Goal: Task Accomplishment & Management: Use online tool/utility

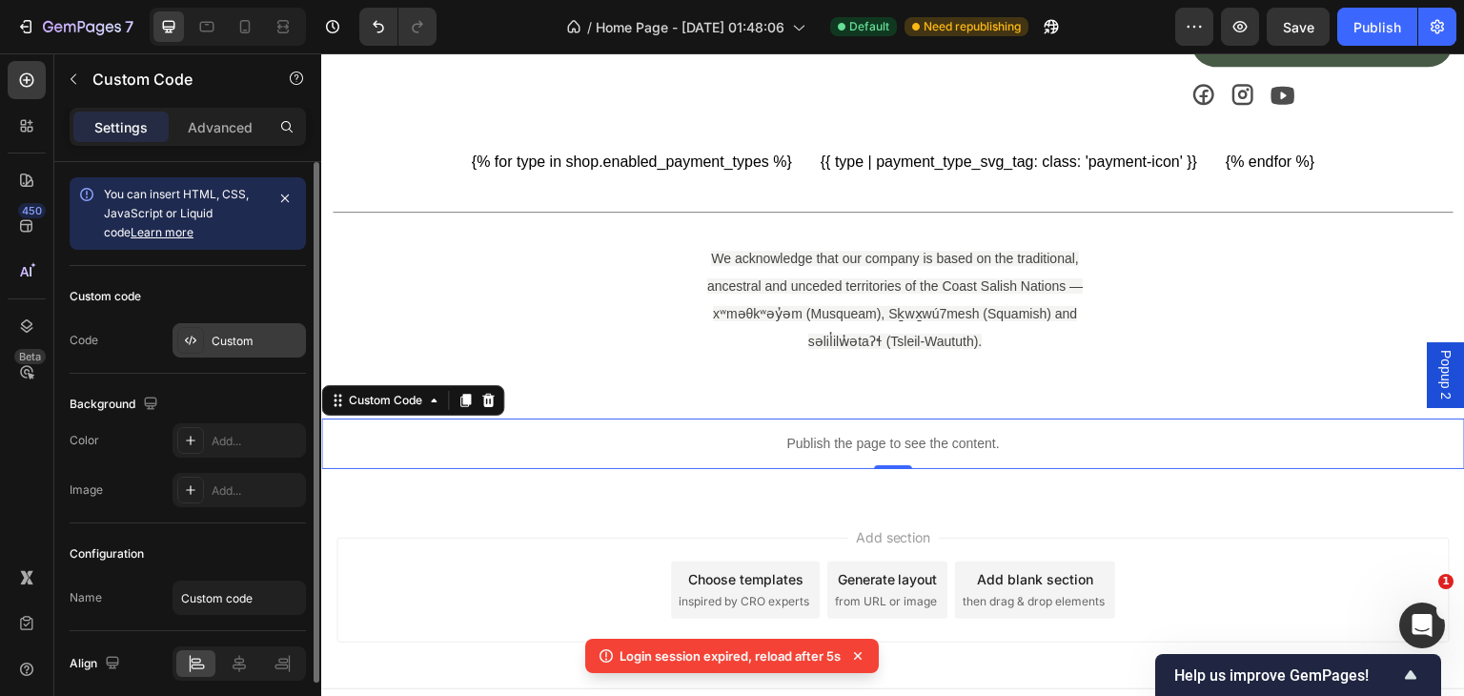
click at [235, 336] on div "Custom" at bounding box center [257, 341] width 90 height 17
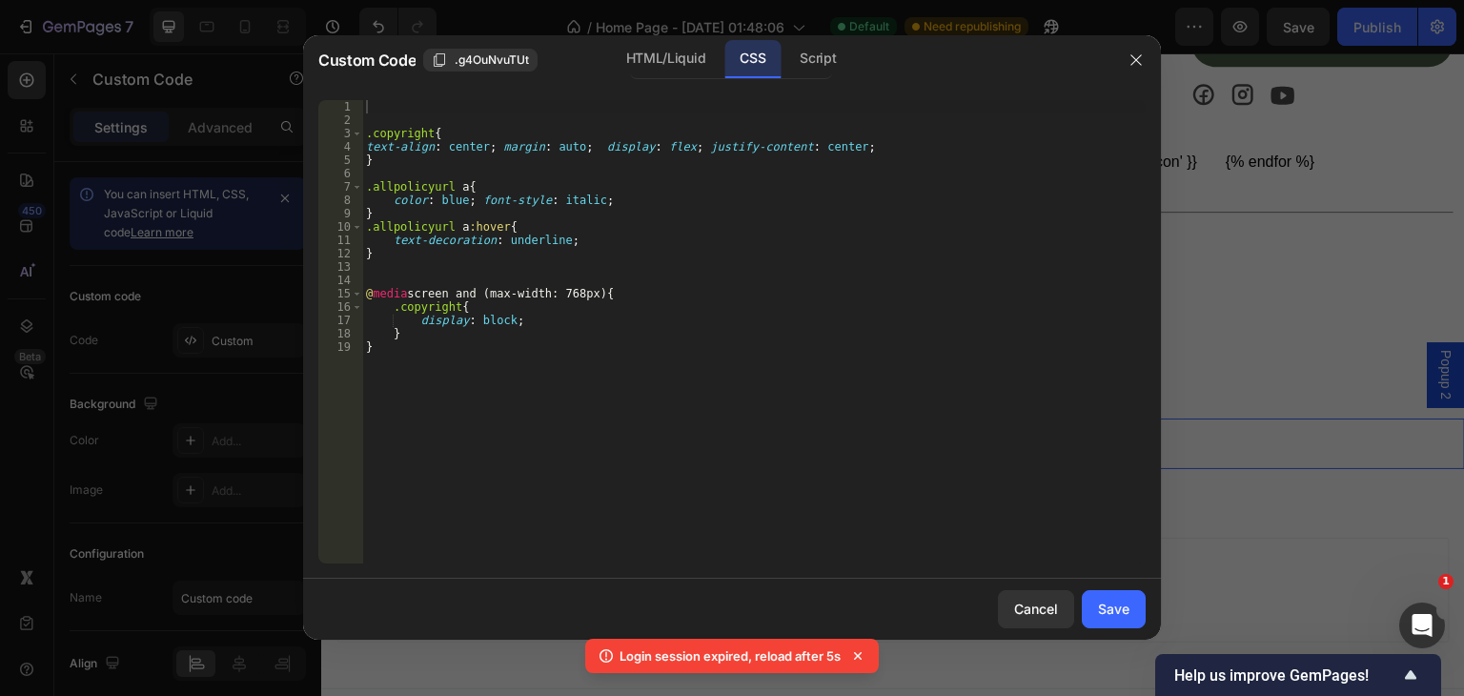
type textarea "display: block;"
click at [422, 317] on div ".copyright { text-align : center ; margin : auto ; display : flex ; justify-con…" at bounding box center [754, 345] width 784 height 490
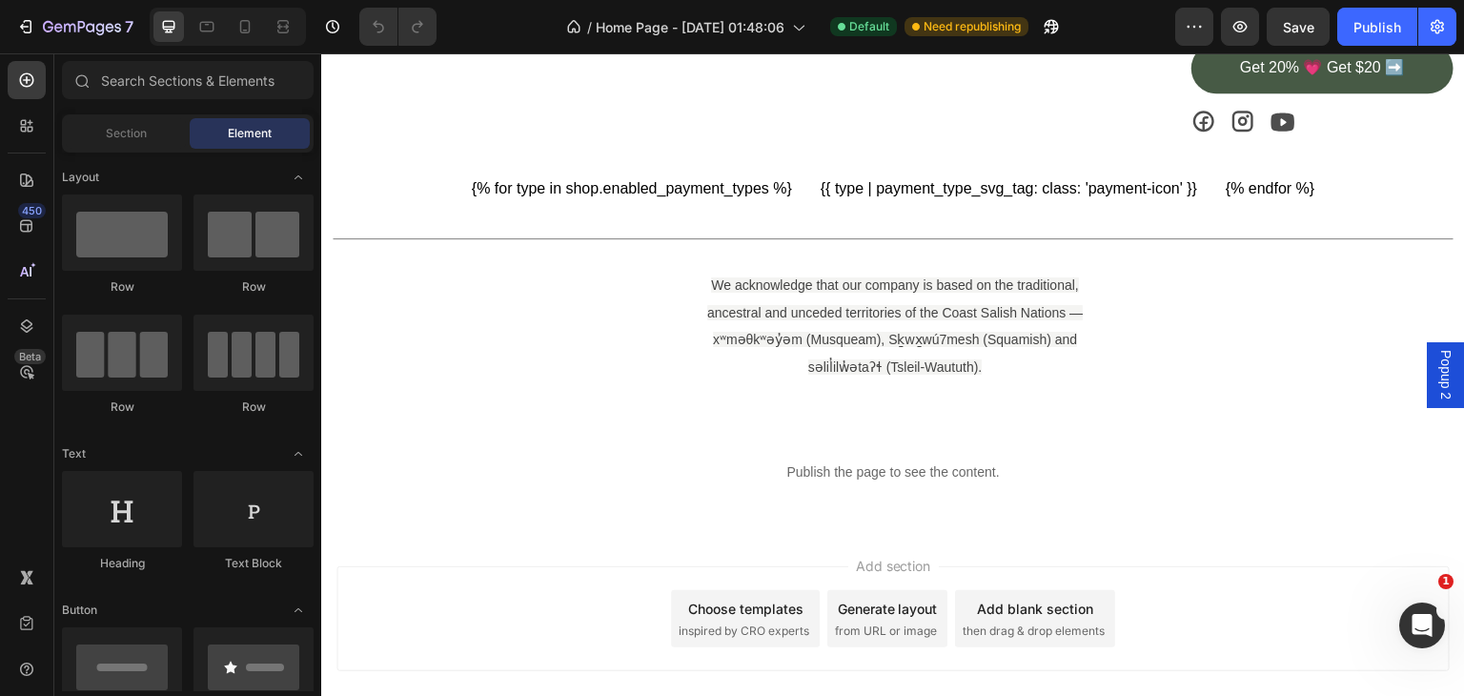
scroll to position [3170, 0]
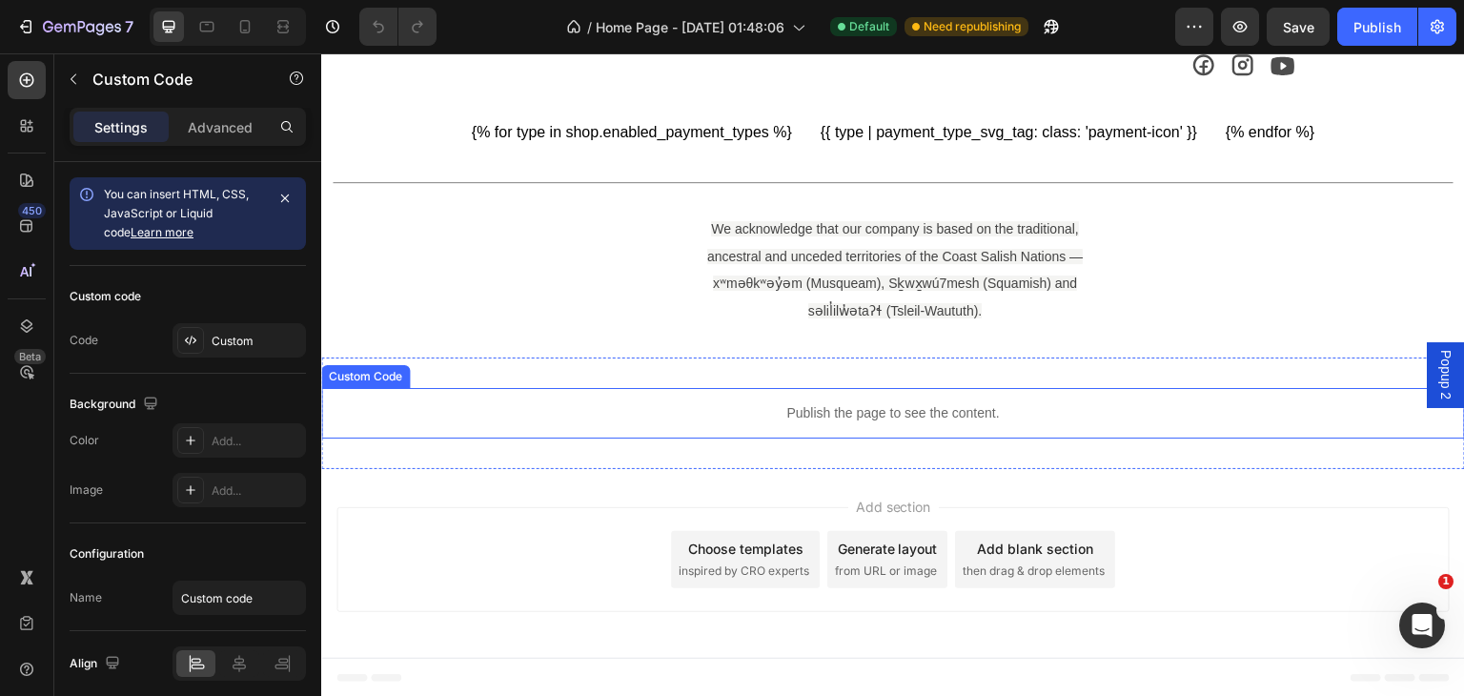
click at [843, 413] on p "Publish the page to see the content." at bounding box center [893, 413] width 1144 height 20
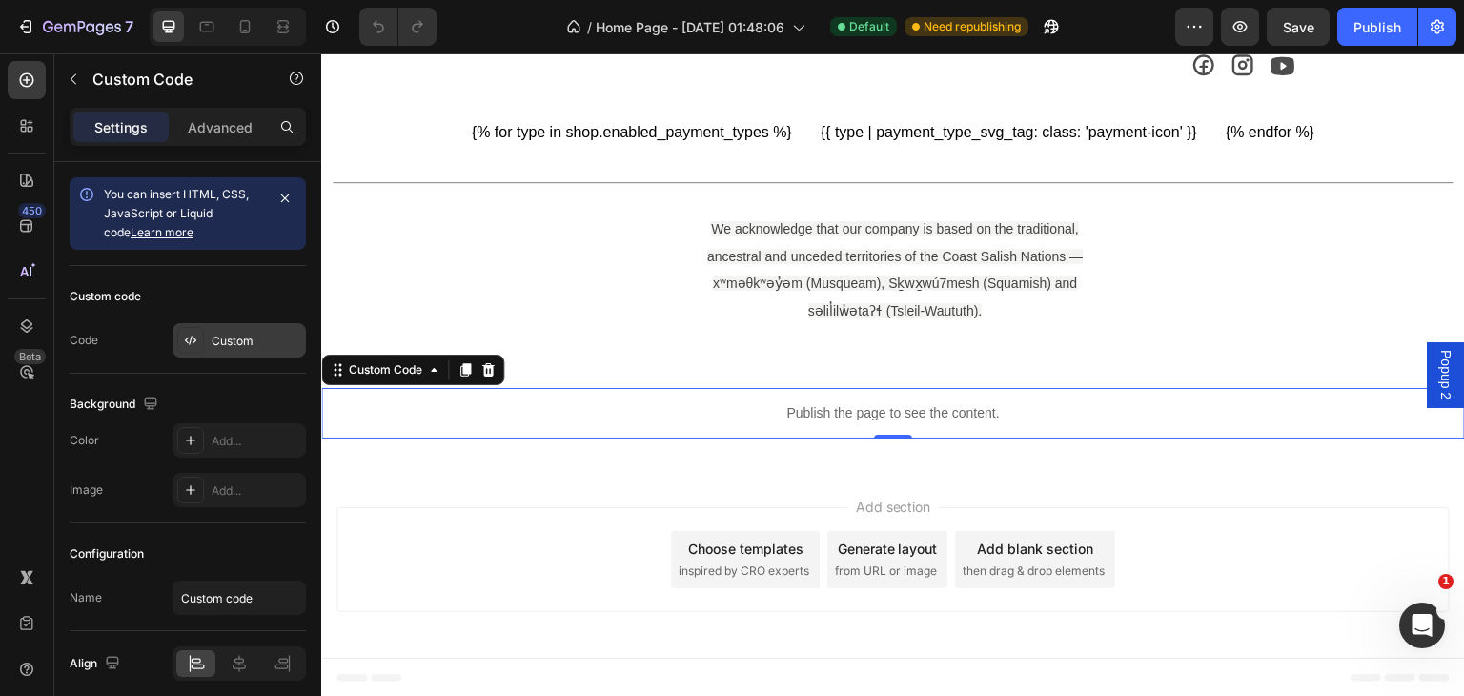
click at [242, 344] on div "Custom" at bounding box center [257, 341] width 90 height 17
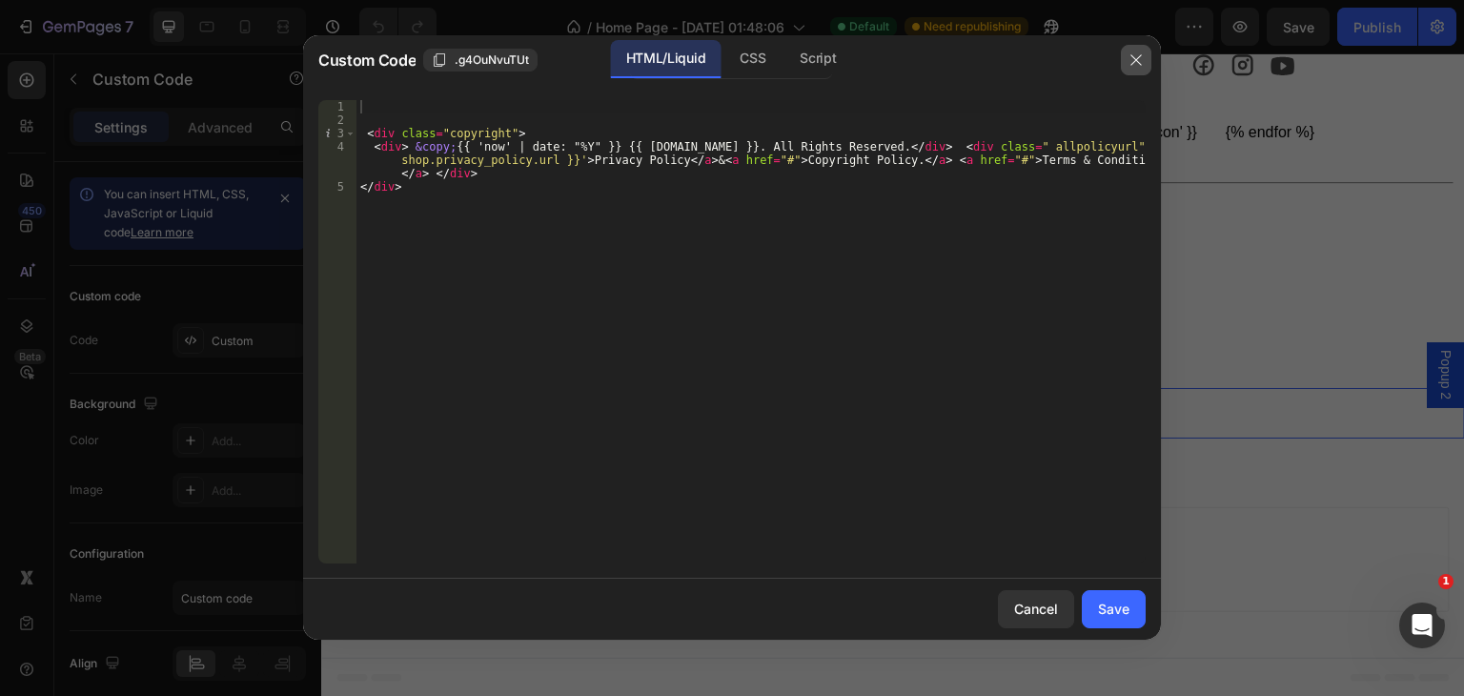
click at [1130, 66] on icon "button" at bounding box center [1136, 59] width 15 height 15
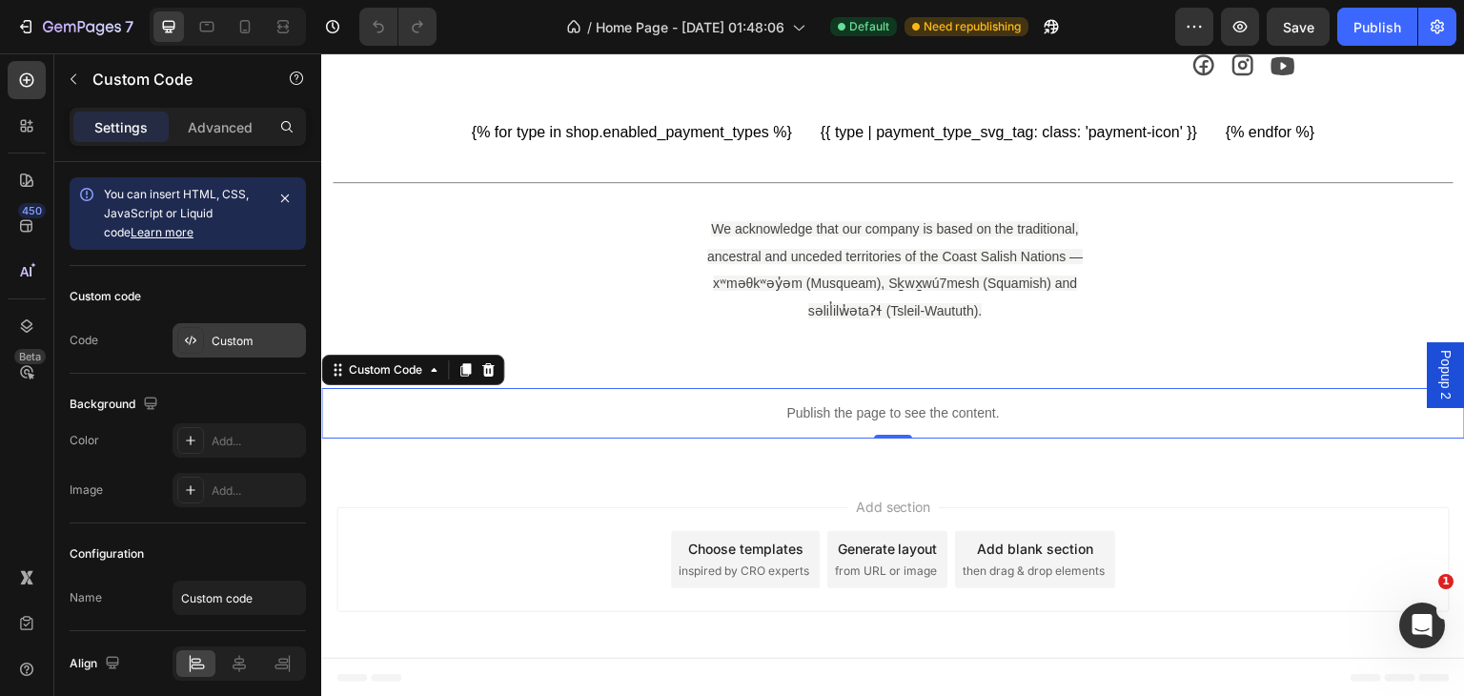
click at [198, 333] on div at bounding box center [190, 340] width 27 height 27
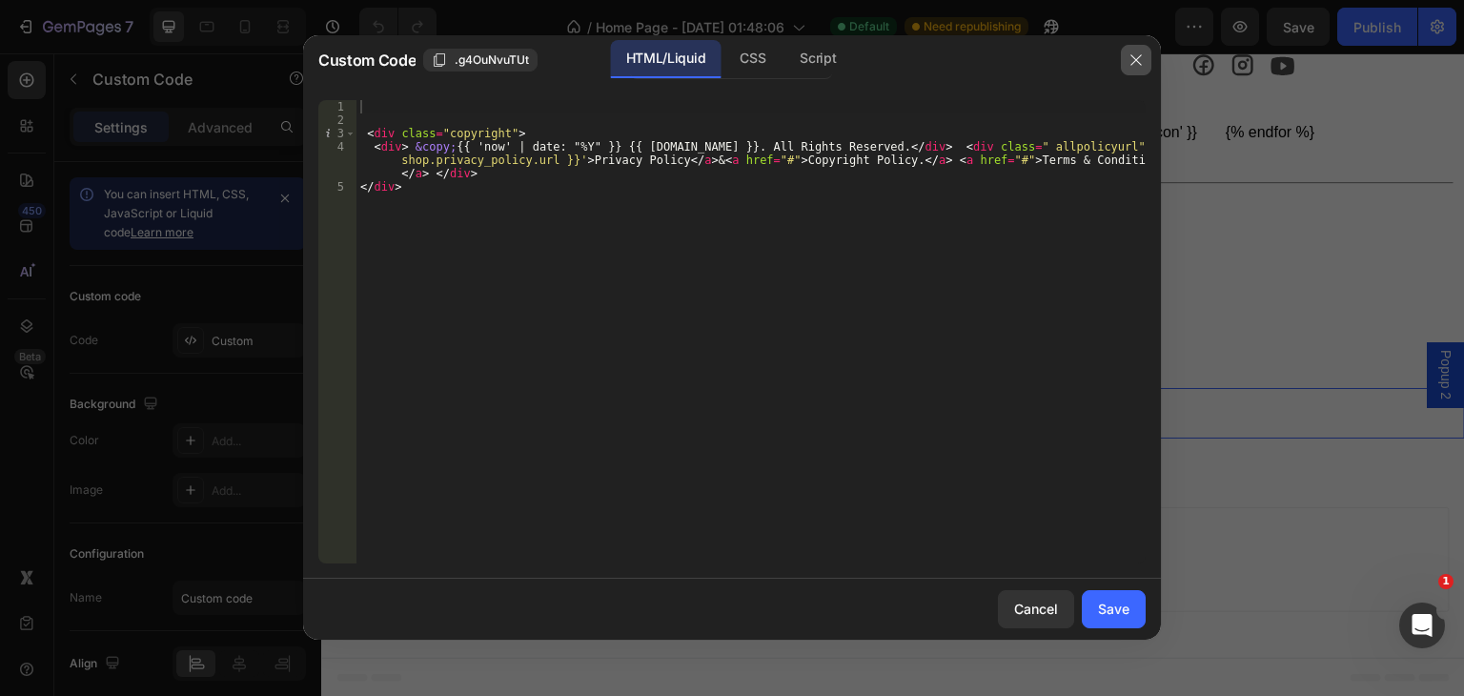
click at [1135, 58] on icon "button" at bounding box center [1136, 59] width 10 height 10
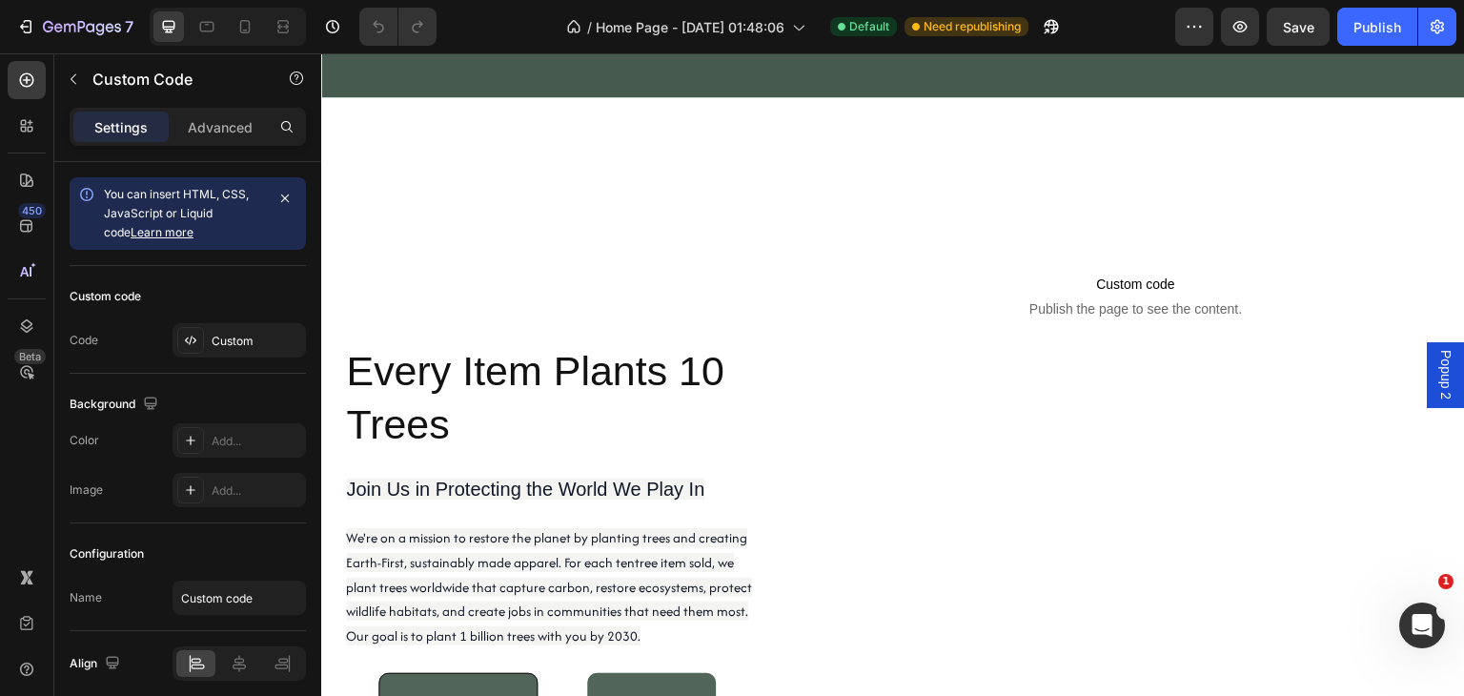
scroll to position [1779, 0]
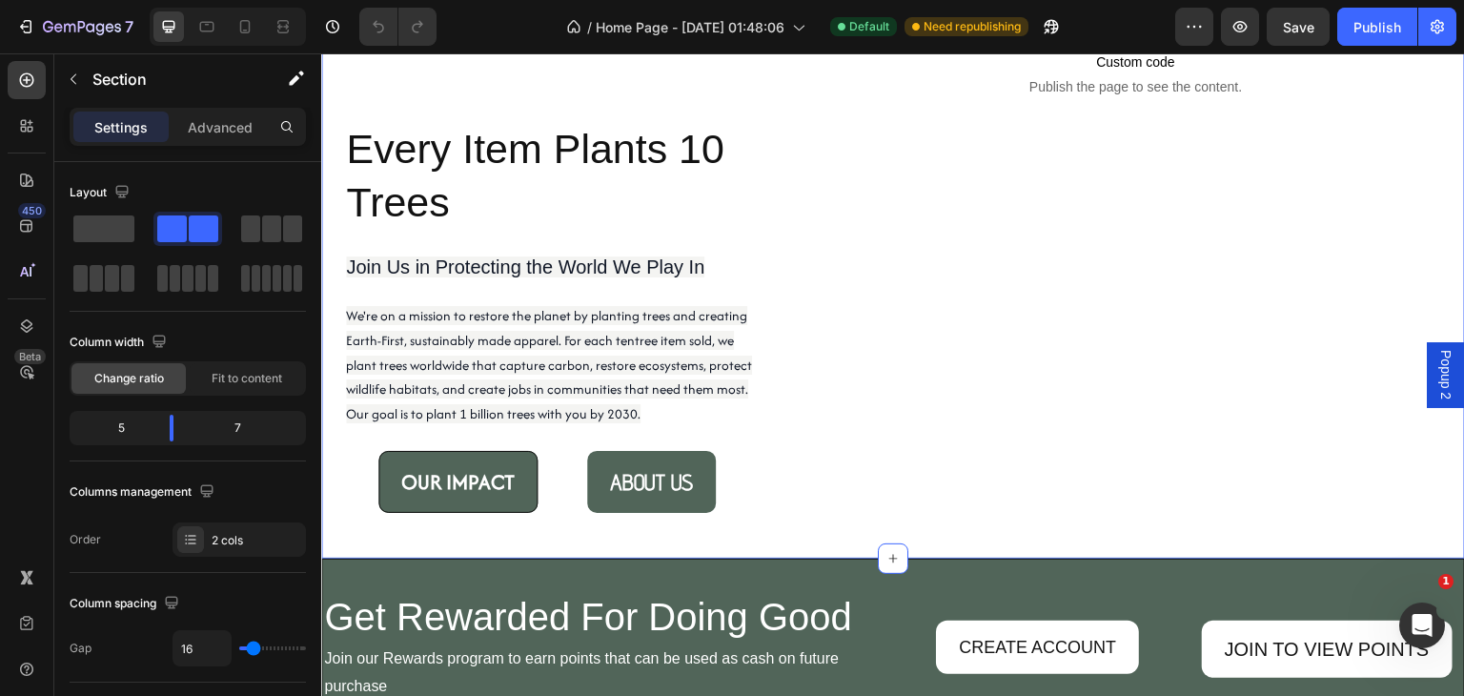
click at [806, 250] on div "Custom code Publish the page to see the content. Custom Code" at bounding box center [1135, 243] width 659 height 569
click at [223, 133] on p "Advanced" at bounding box center [220, 127] width 65 height 20
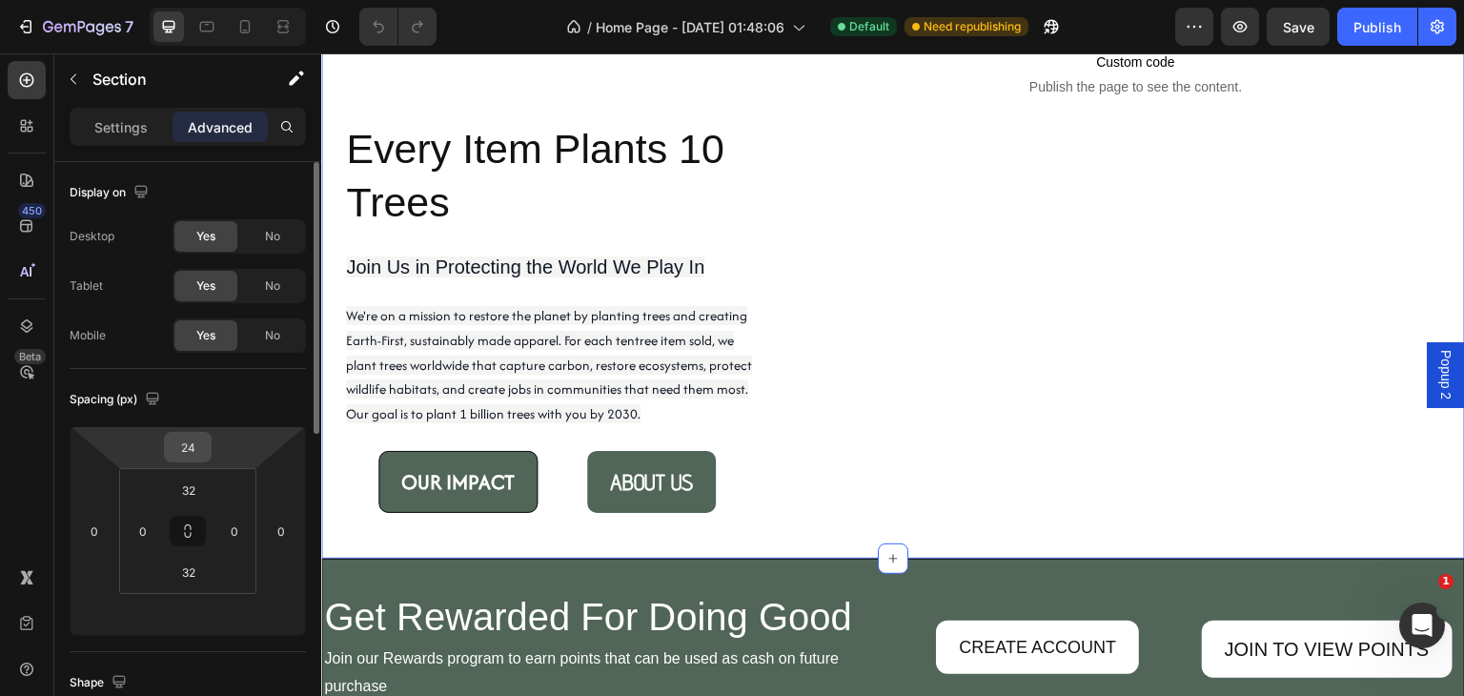
click at [208, 450] on div "24" at bounding box center [188, 447] width 48 height 31
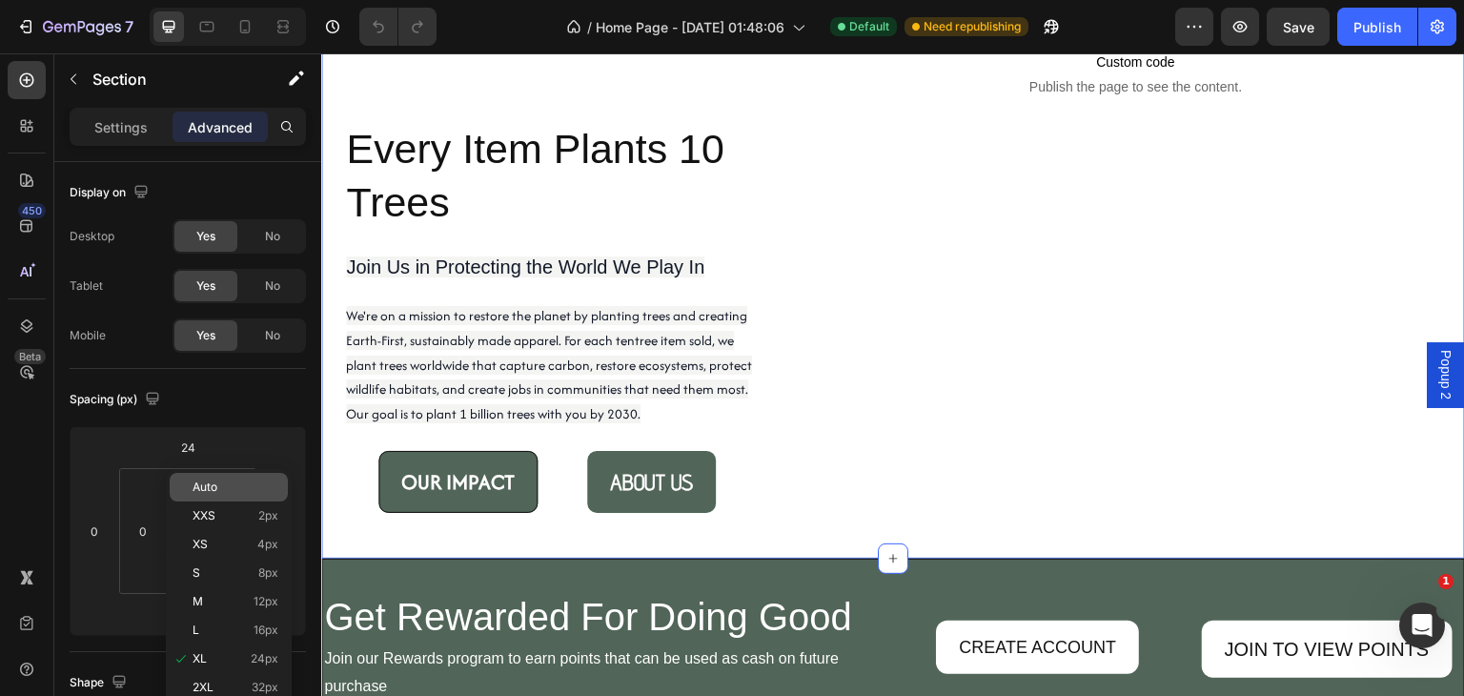
click at [227, 490] on p "Auto" at bounding box center [236, 486] width 86 height 13
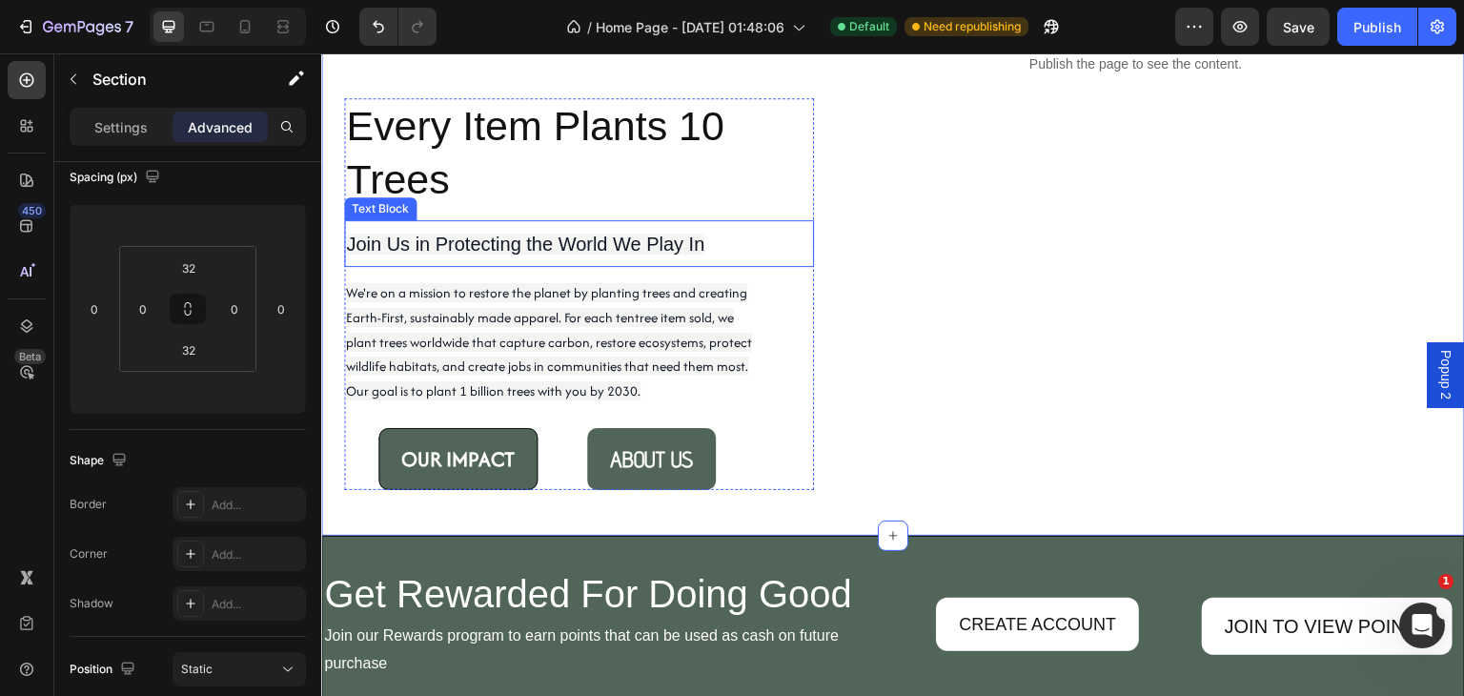
scroll to position [2002, 0]
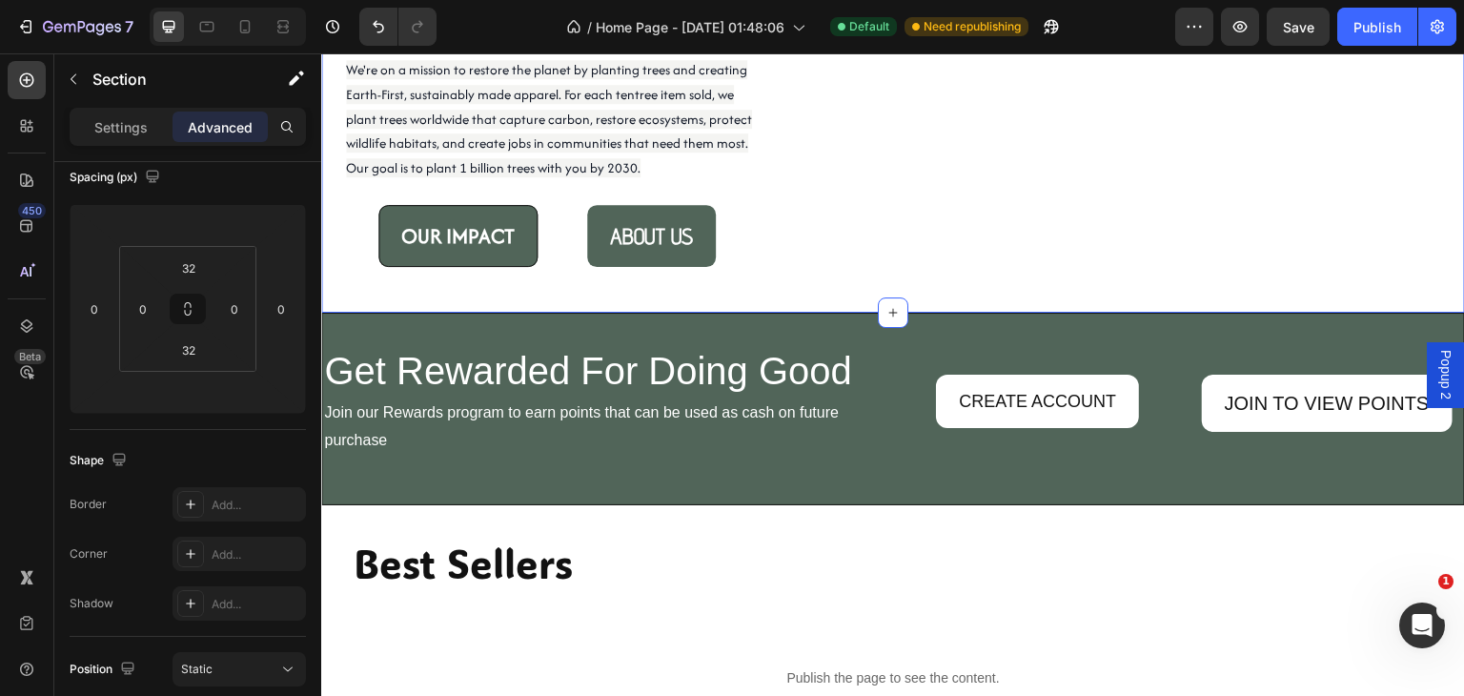
click at [198, 356] on input "32" at bounding box center [189, 350] width 38 height 29
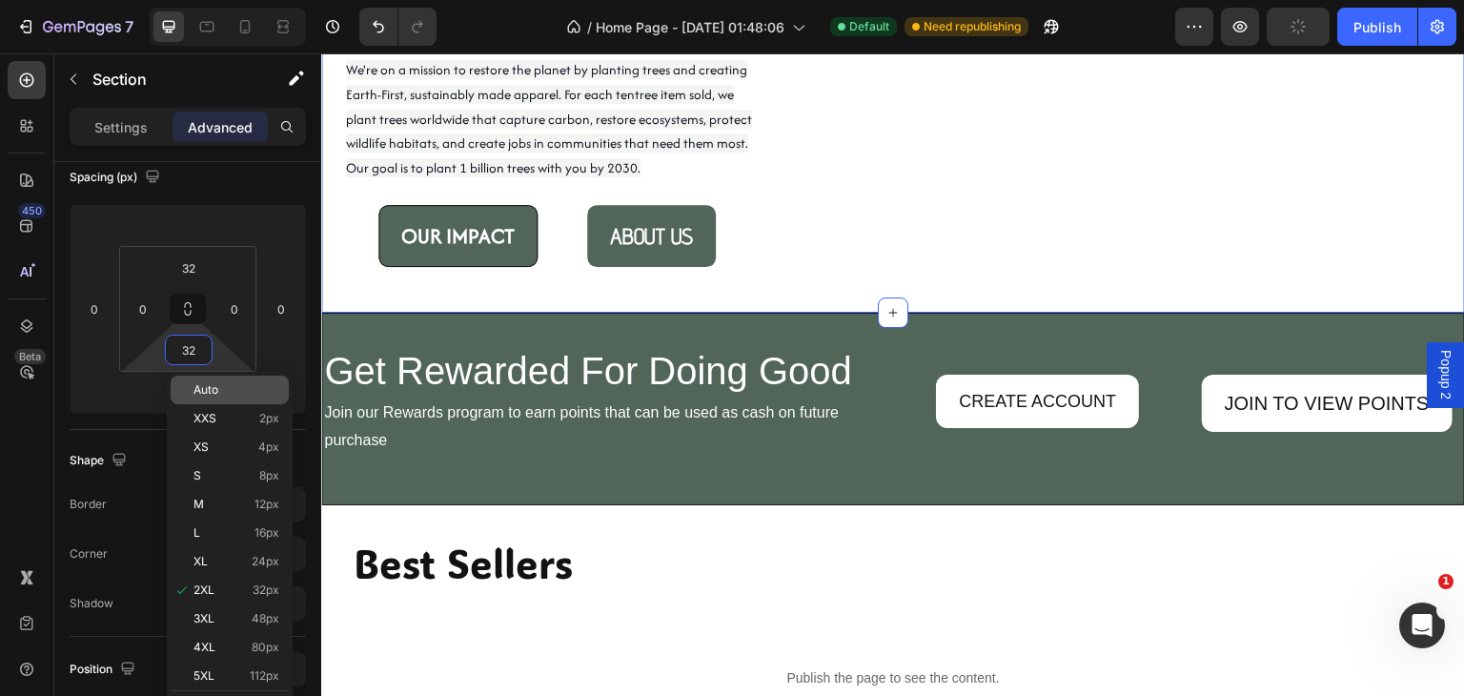
click at [207, 382] on div "Auto" at bounding box center [230, 390] width 118 height 29
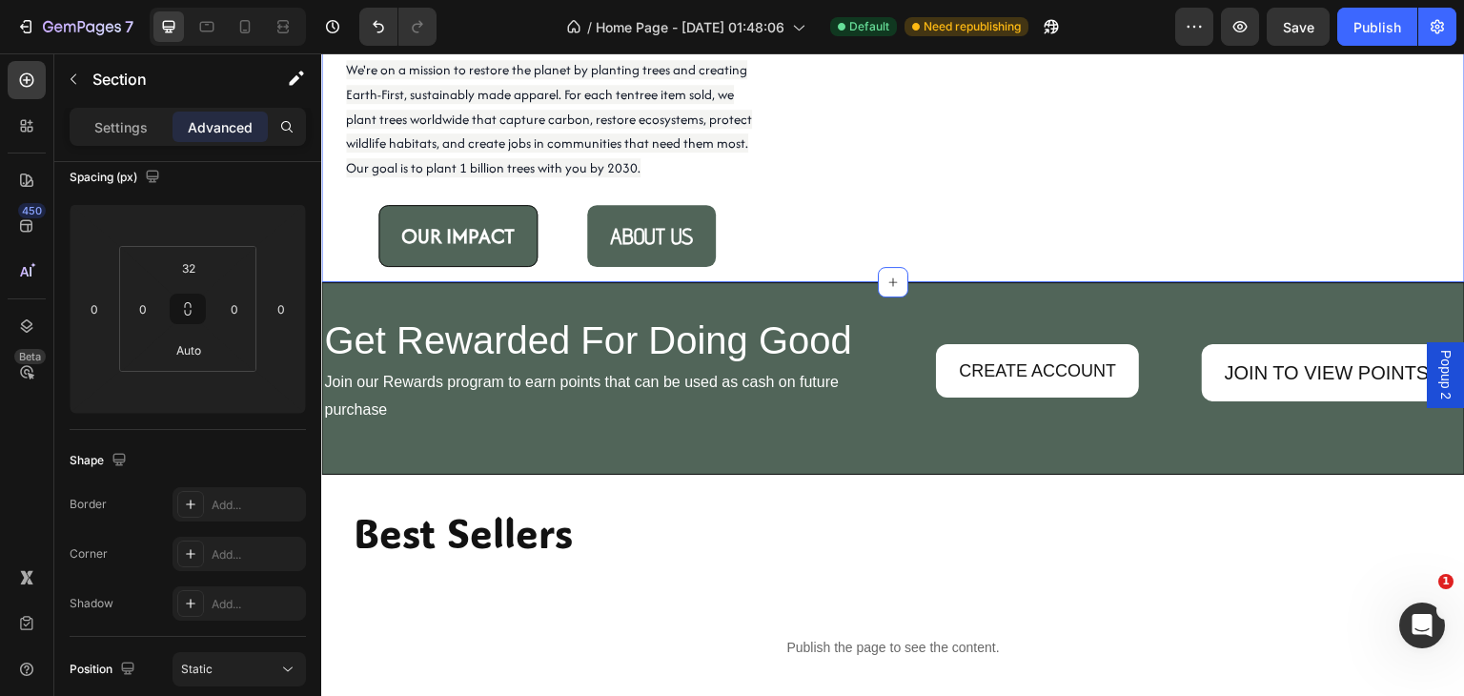
scroll to position [1779, 0]
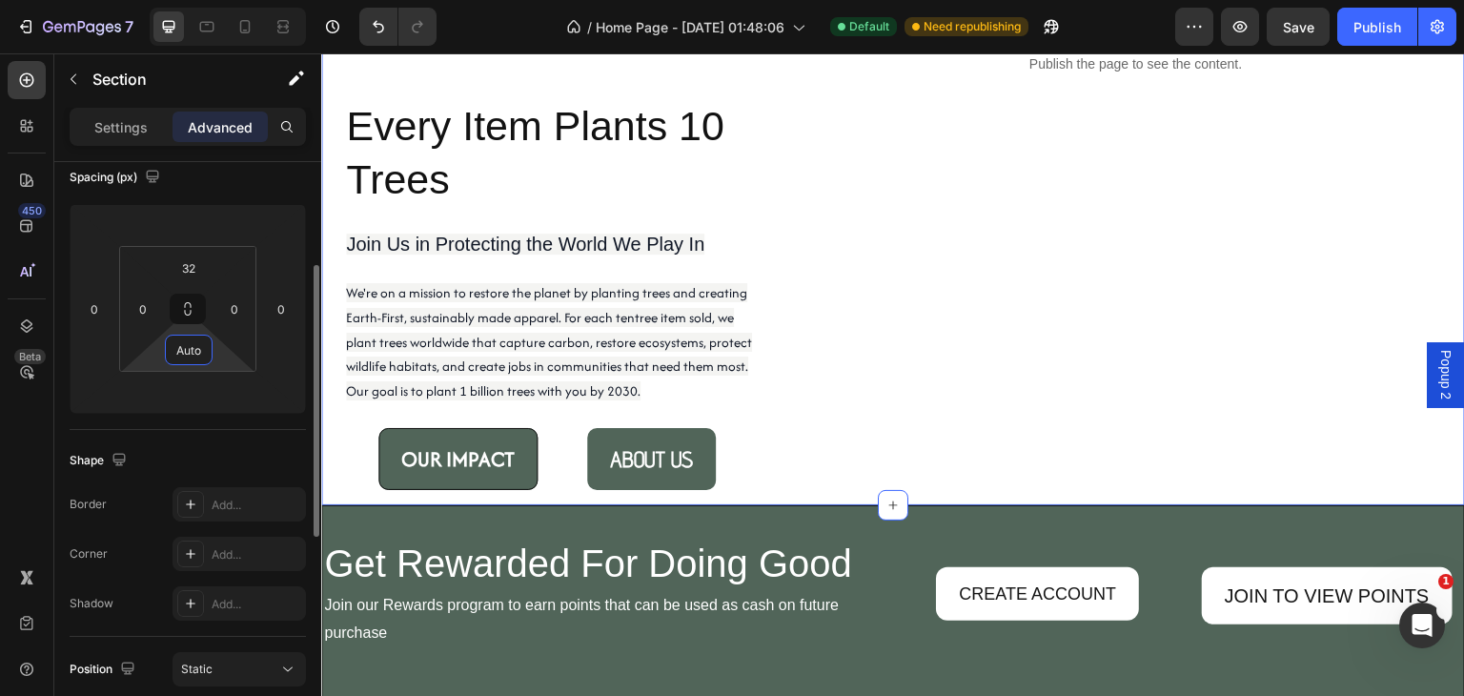
click at [202, 352] on input "Auto" at bounding box center [189, 350] width 38 height 29
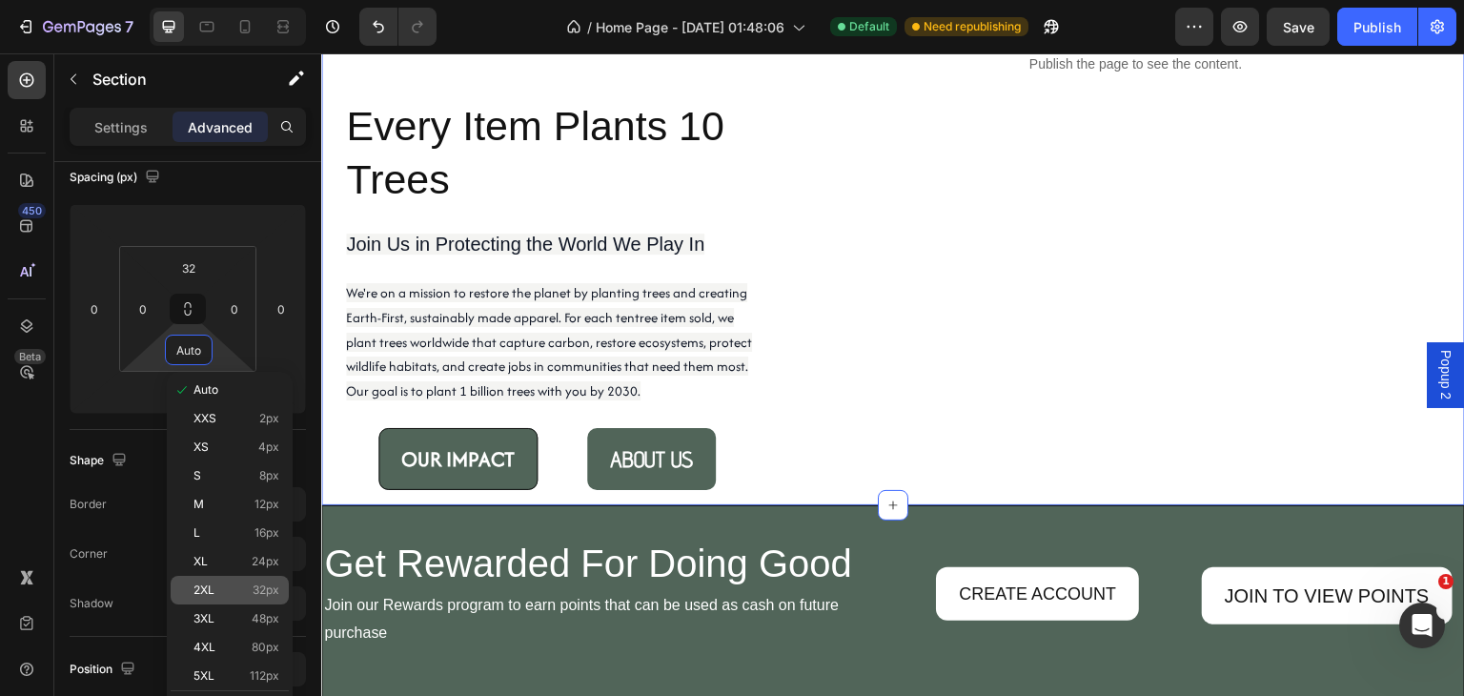
click at [200, 590] on span "2XL" at bounding box center [204, 589] width 21 height 13
type input "32"
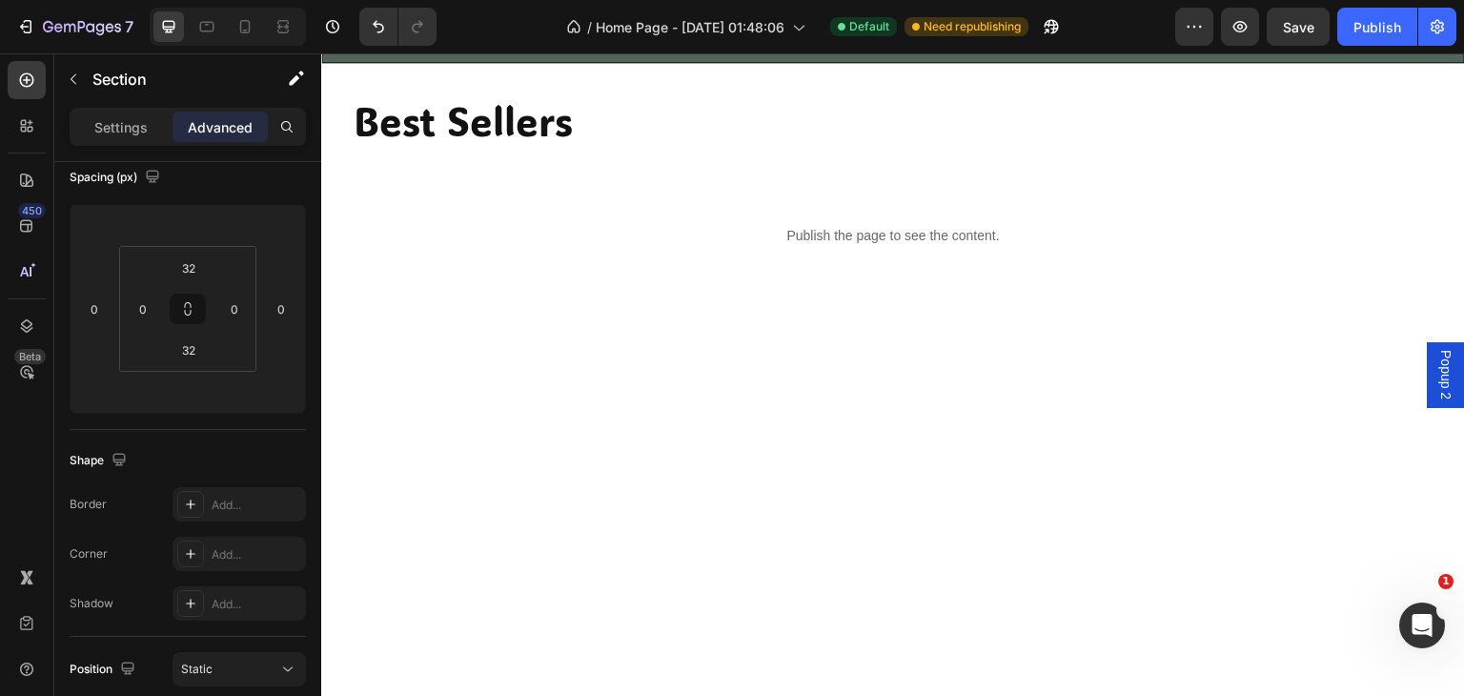
scroll to position [2002, 0]
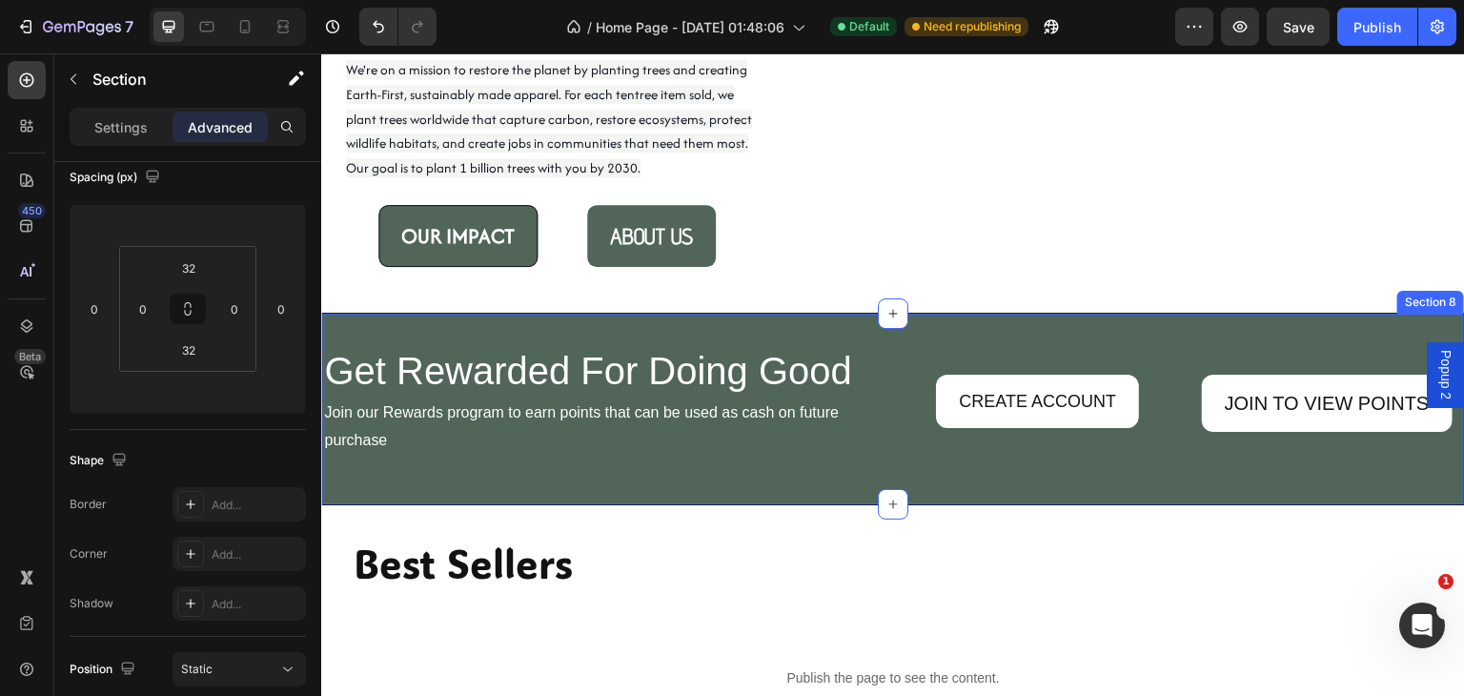
click at [904, 336] on div "Get Rewarded For Doing Good Heading Join our Rewards program to earn points tha…" at bounding box center [893, 409] width 1144 height 193
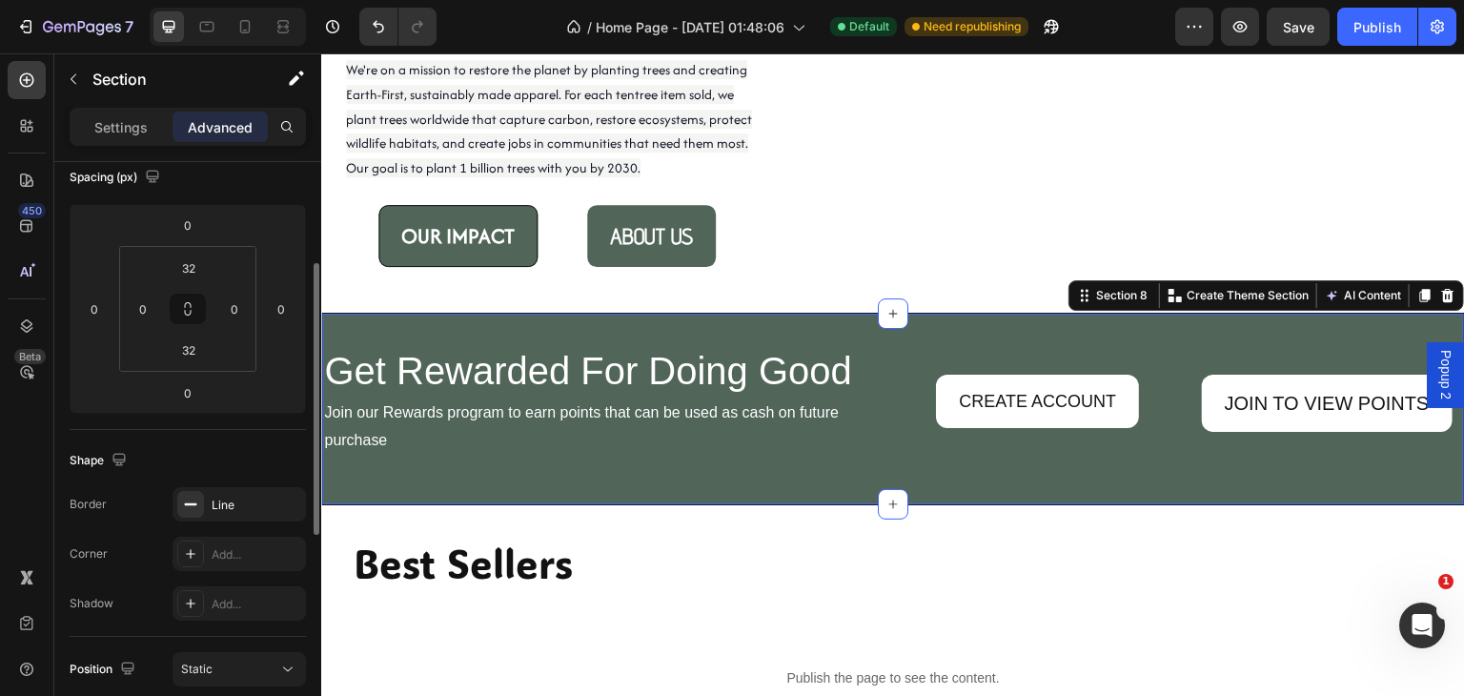
scroll to position [221, 0]
click at [111, 126] on p "Settings" at bounding box center [120, 127] width 53 height 20
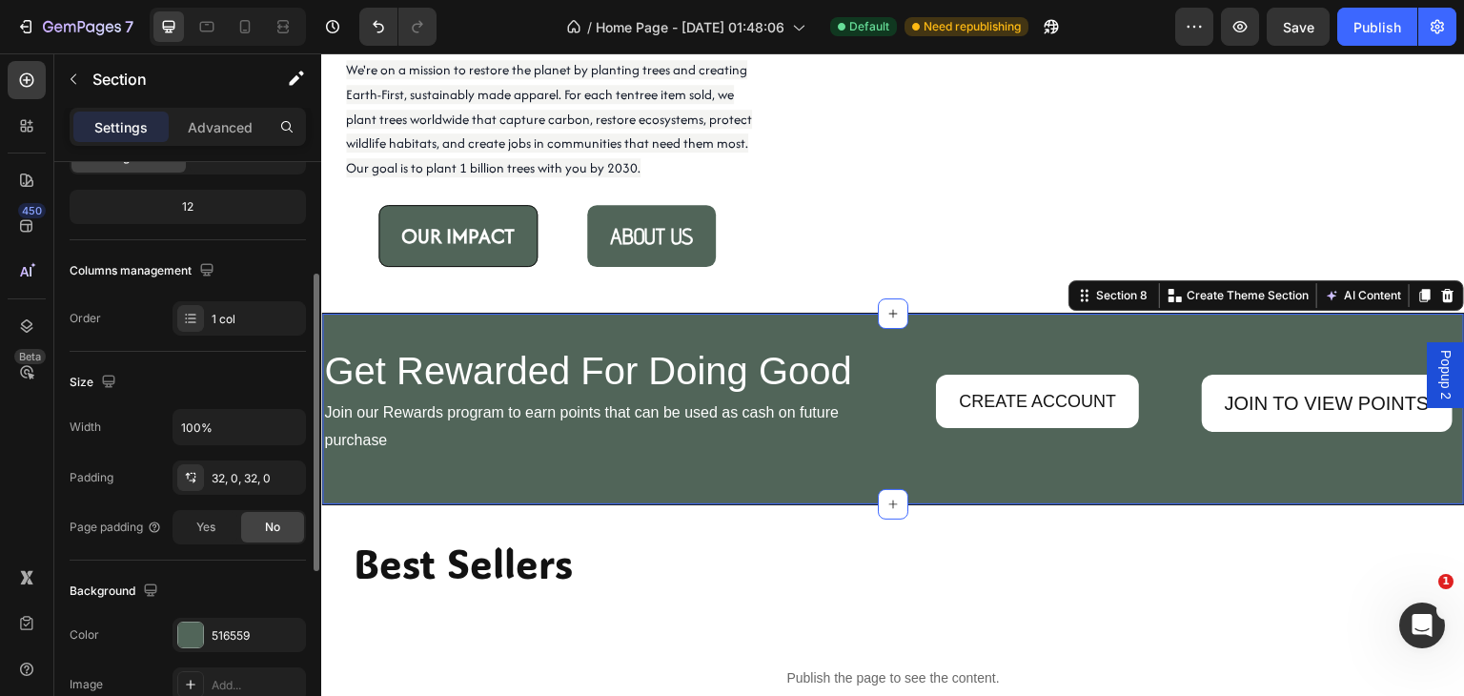
scroll to position [444, 0]
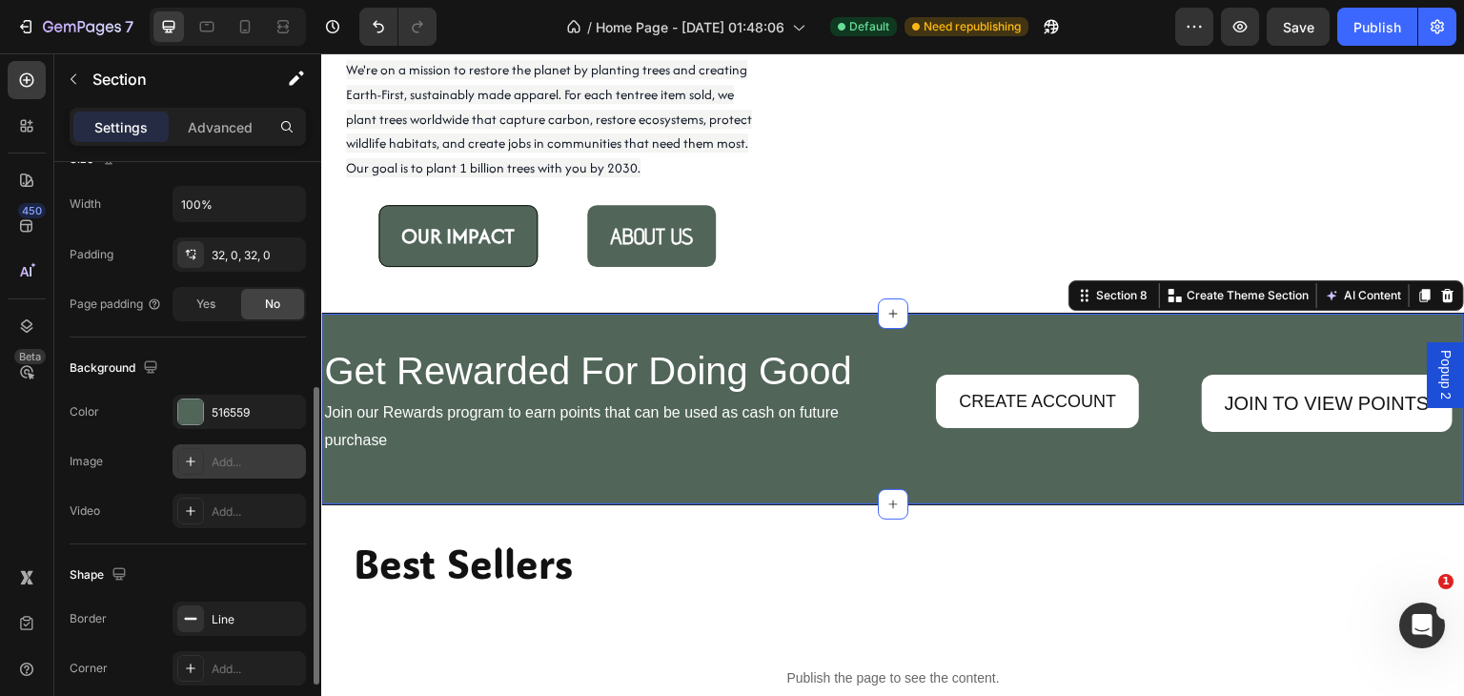
click at [195, 456] on icon at bounding box center [190, 461] width 15 height 15
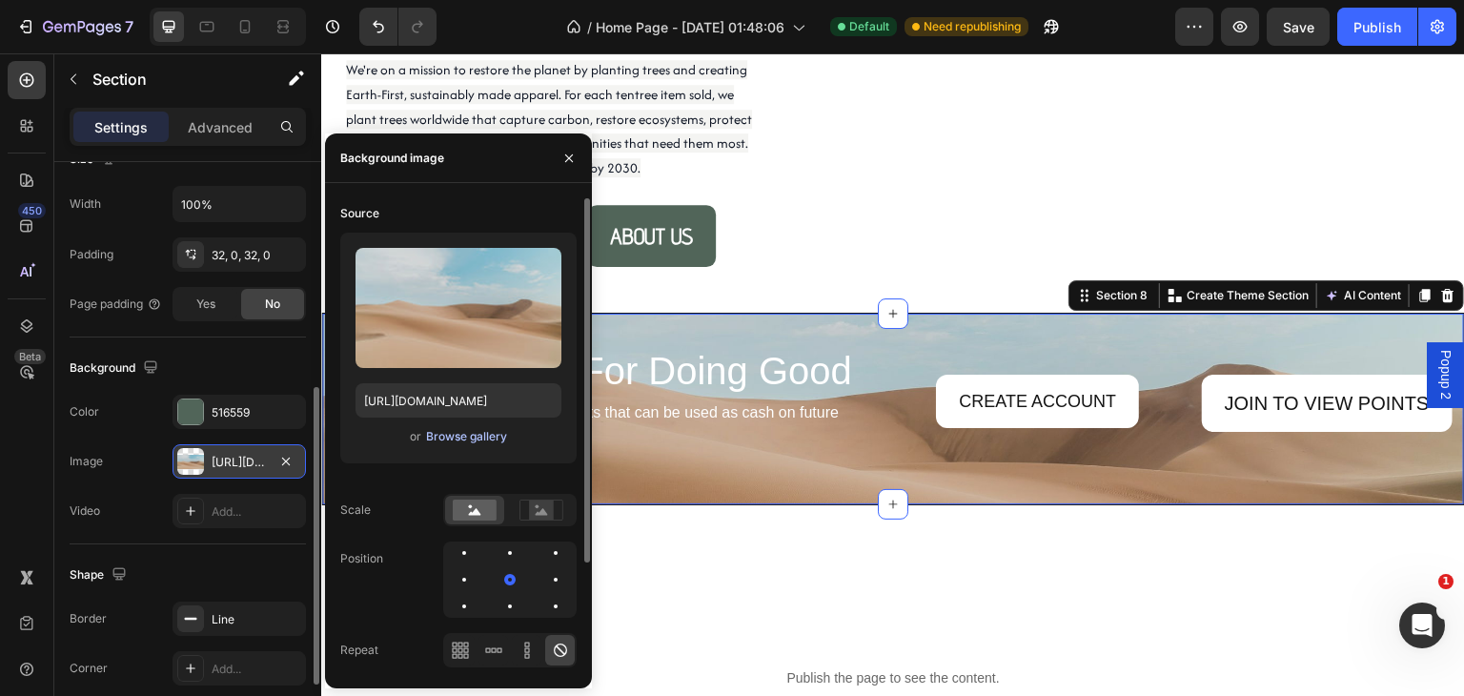
click at [459, 430] on div "Browse gallery" at bounding box center [466, 436] width 81 height 17
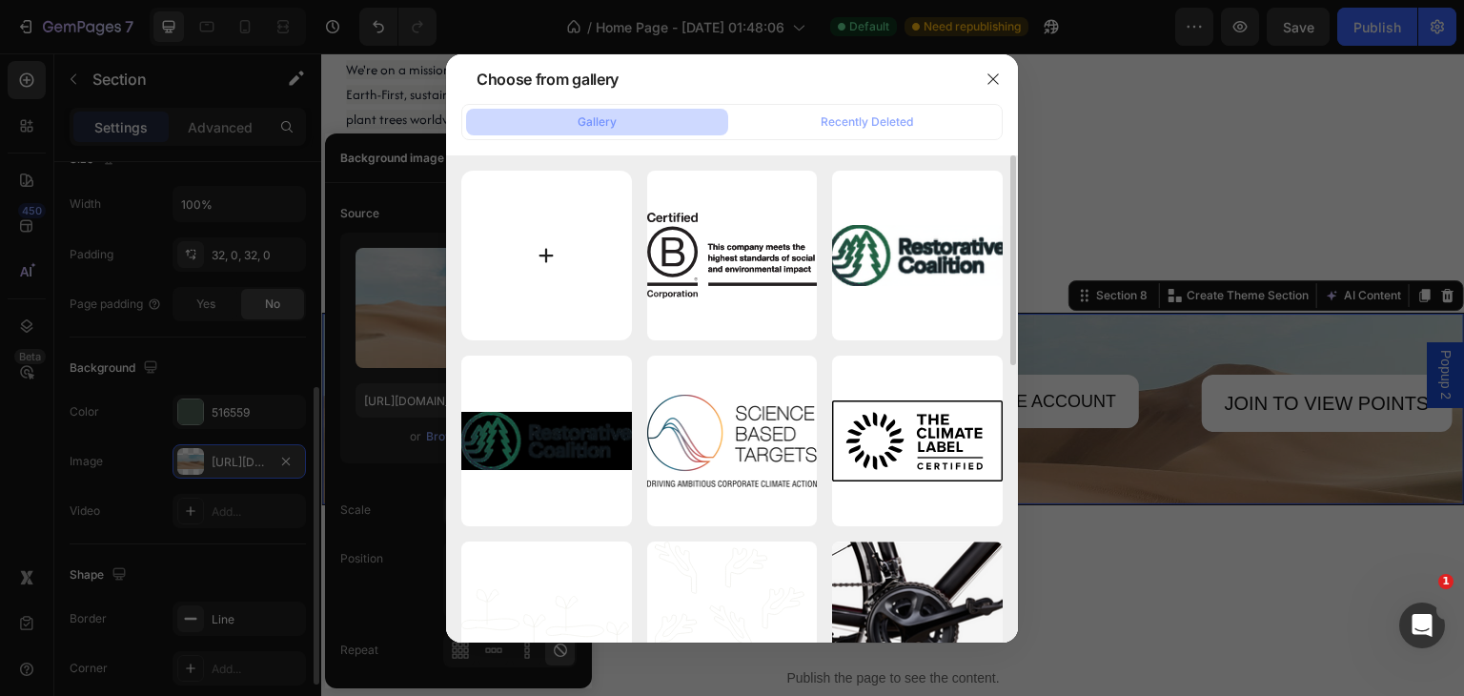
click at [541, 264] on input "file" at bounding box center [546, 256] width 171 height 171
type input "C:\fakepath\Get_Rewarded_FA.svg"
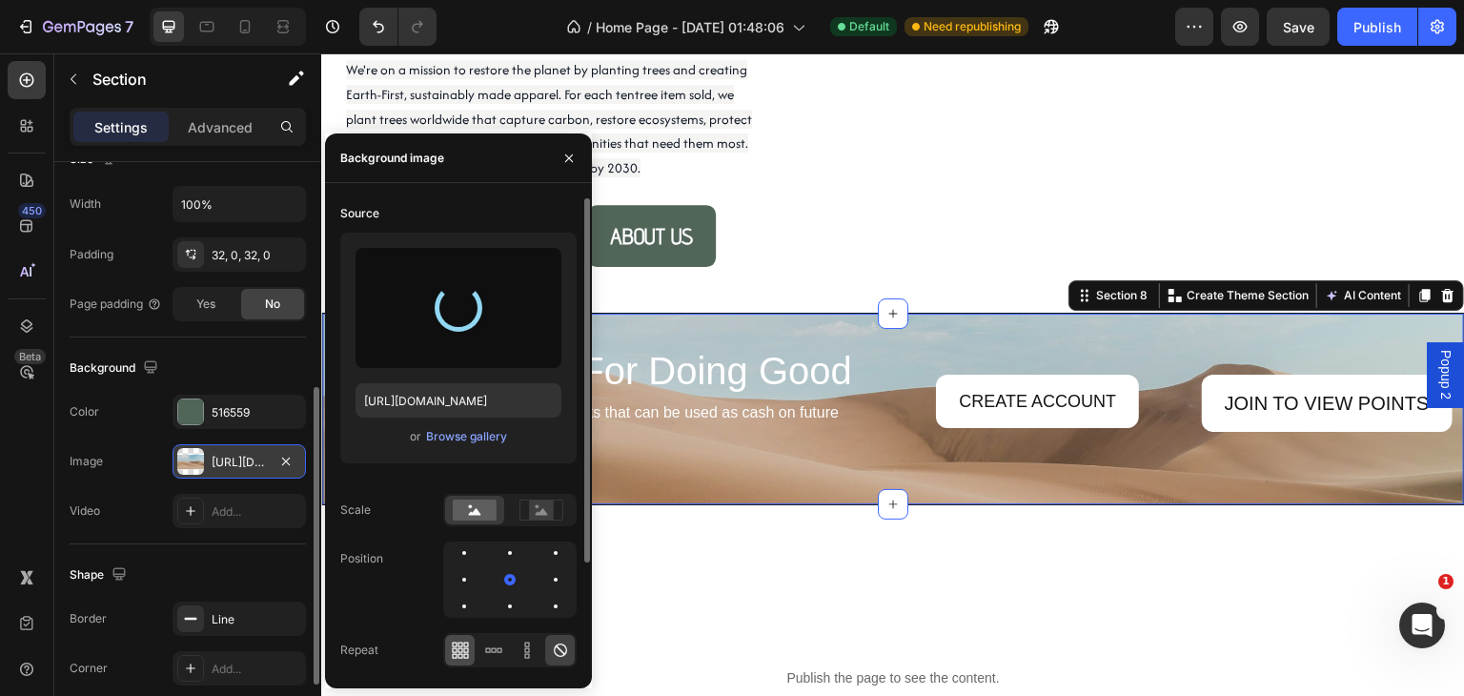
type input "[URL][DOMAIN_NAME]"
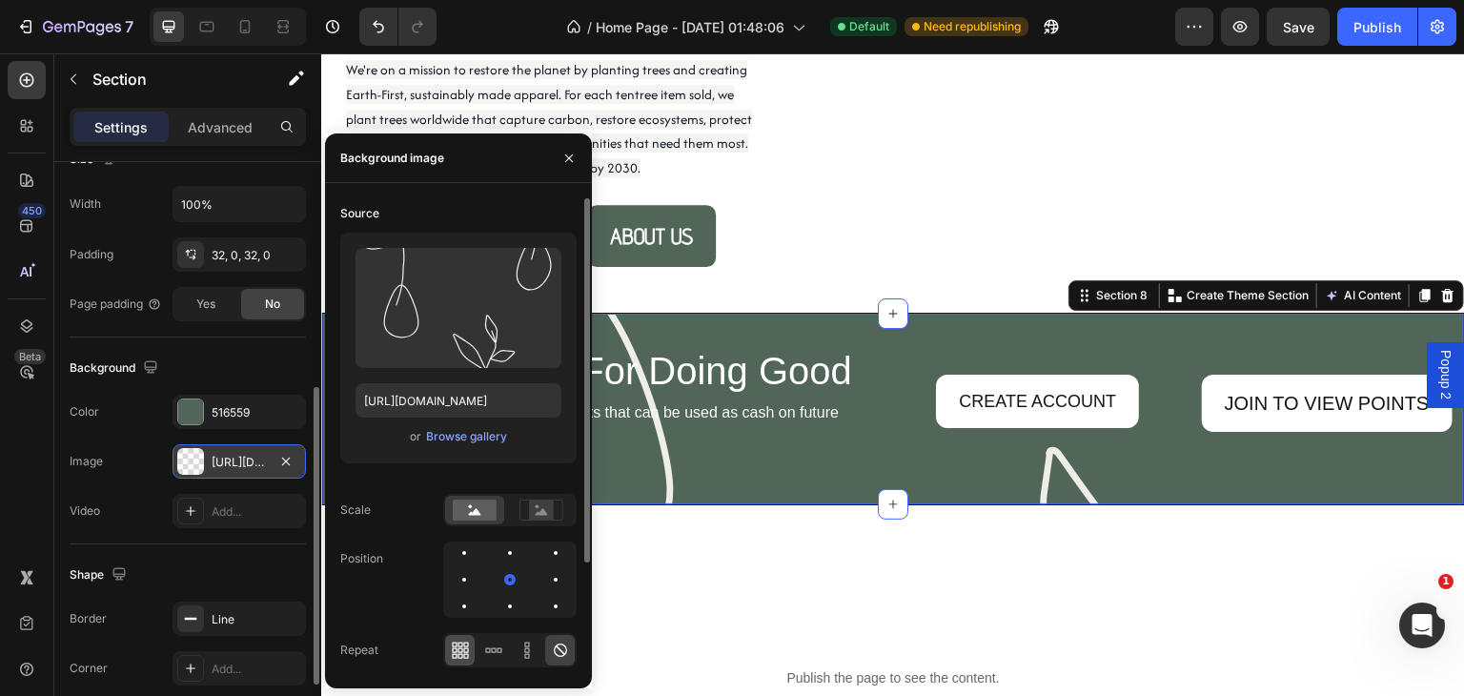
click at [463, 649] on icon at bounding box center [465, 649] width 5 height 5
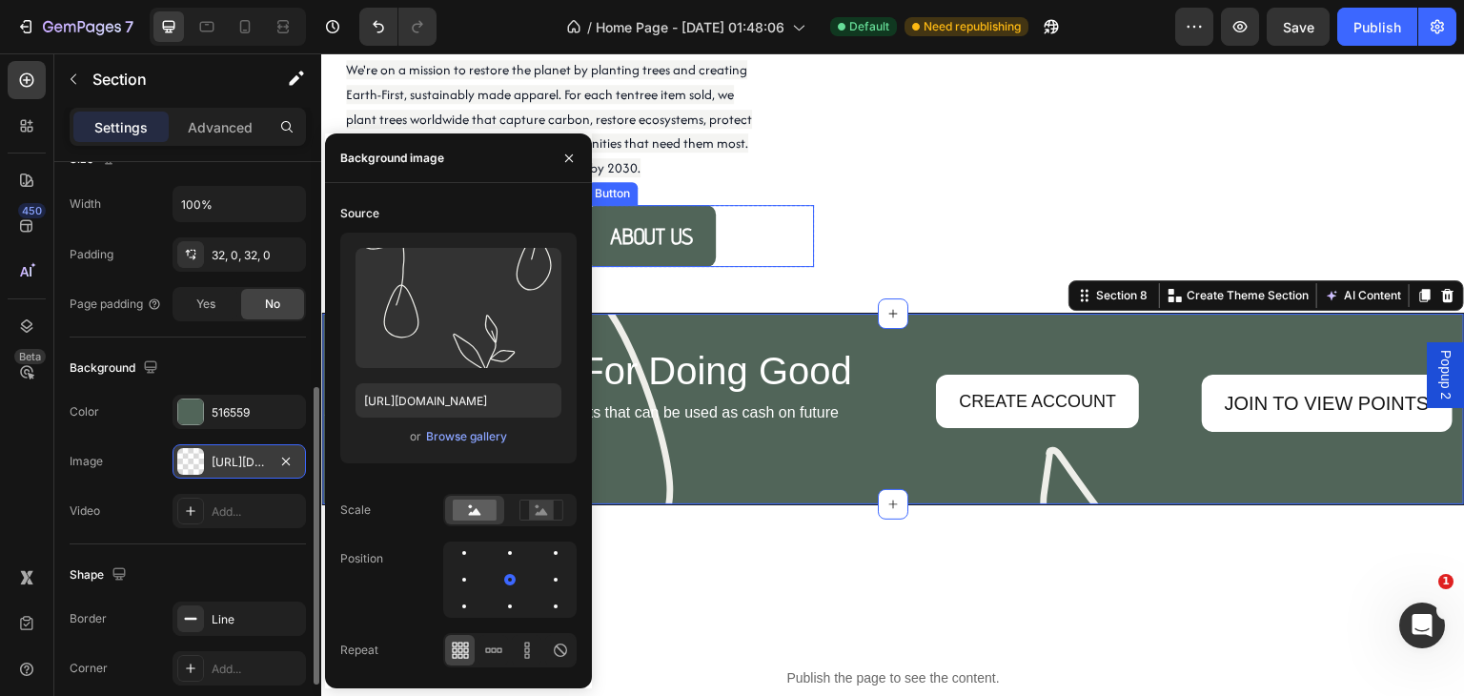
click at [774, 266] on div "ABOUT US Button" at bounding box center [701, 236] width 228 height 62
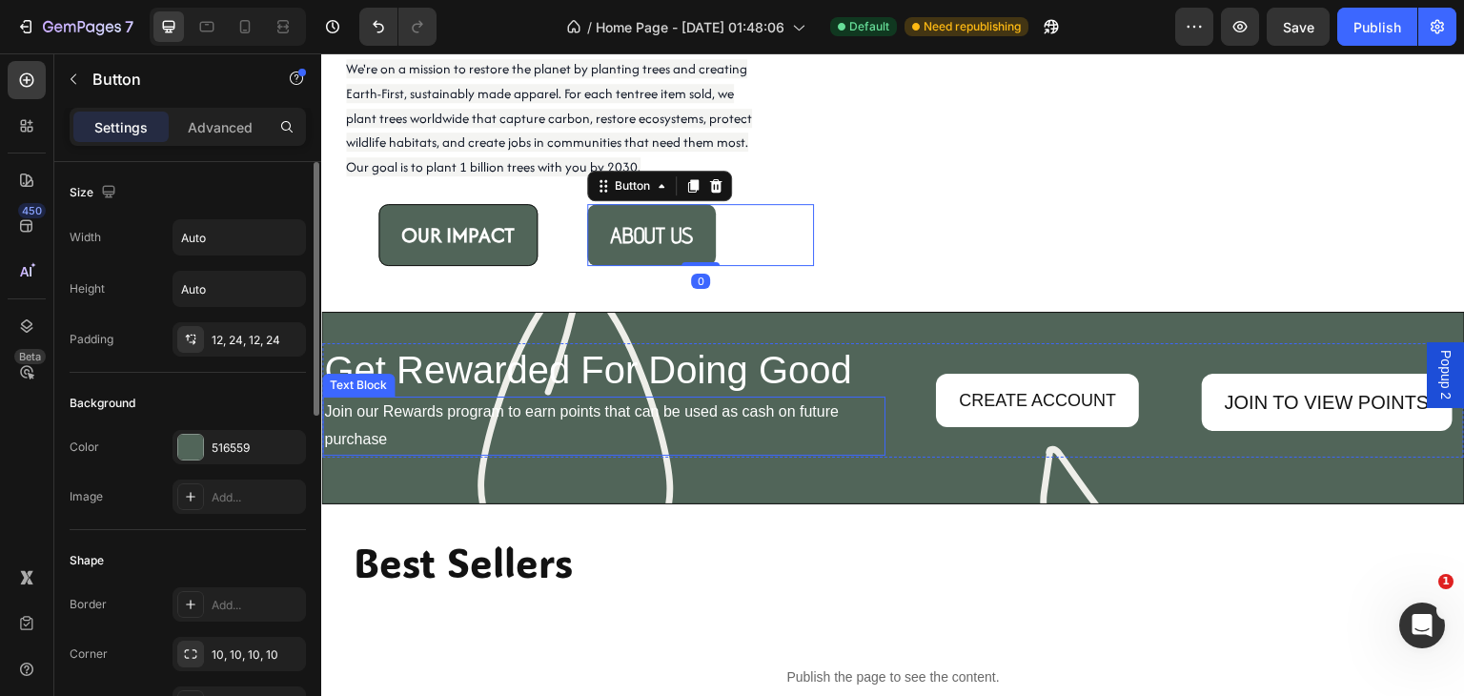
scroll to position [2002, 0]
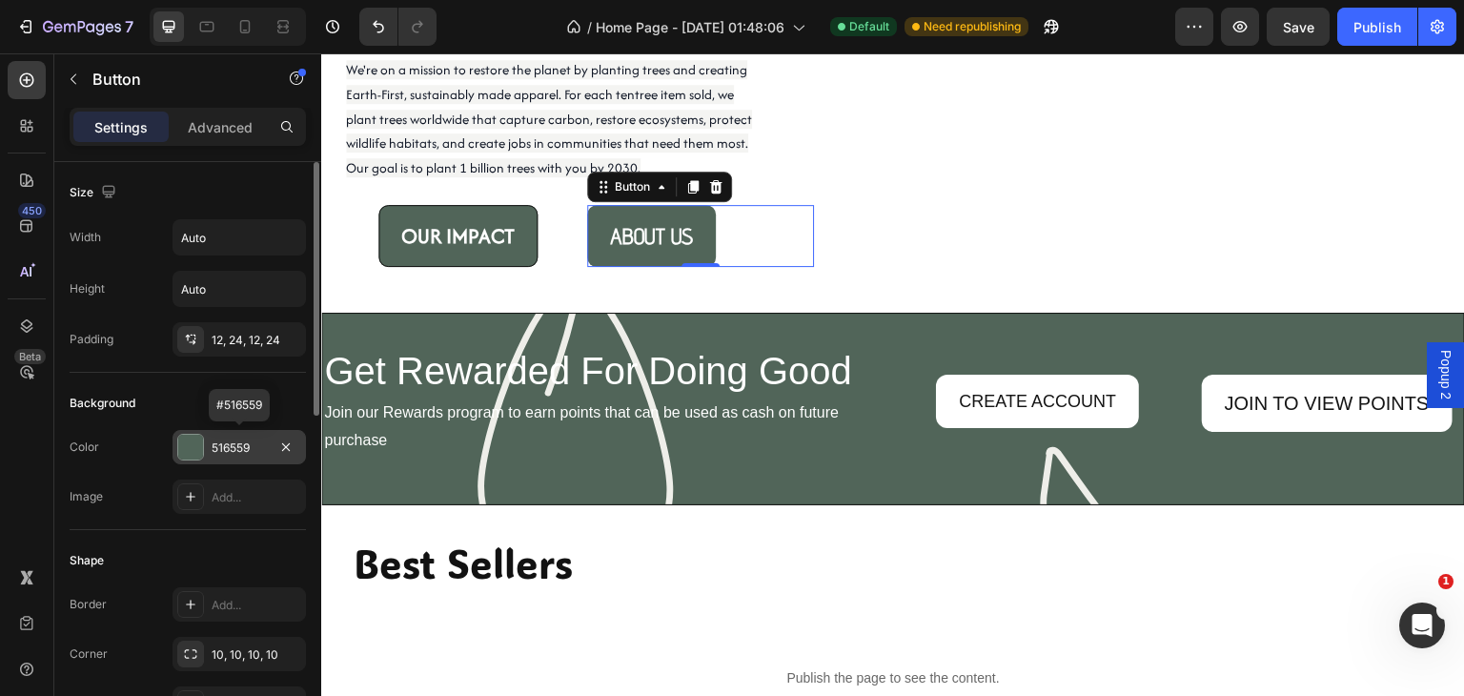
click at [247, 450] on div "516559" at bounding box center [239, 447] width 55 height 17
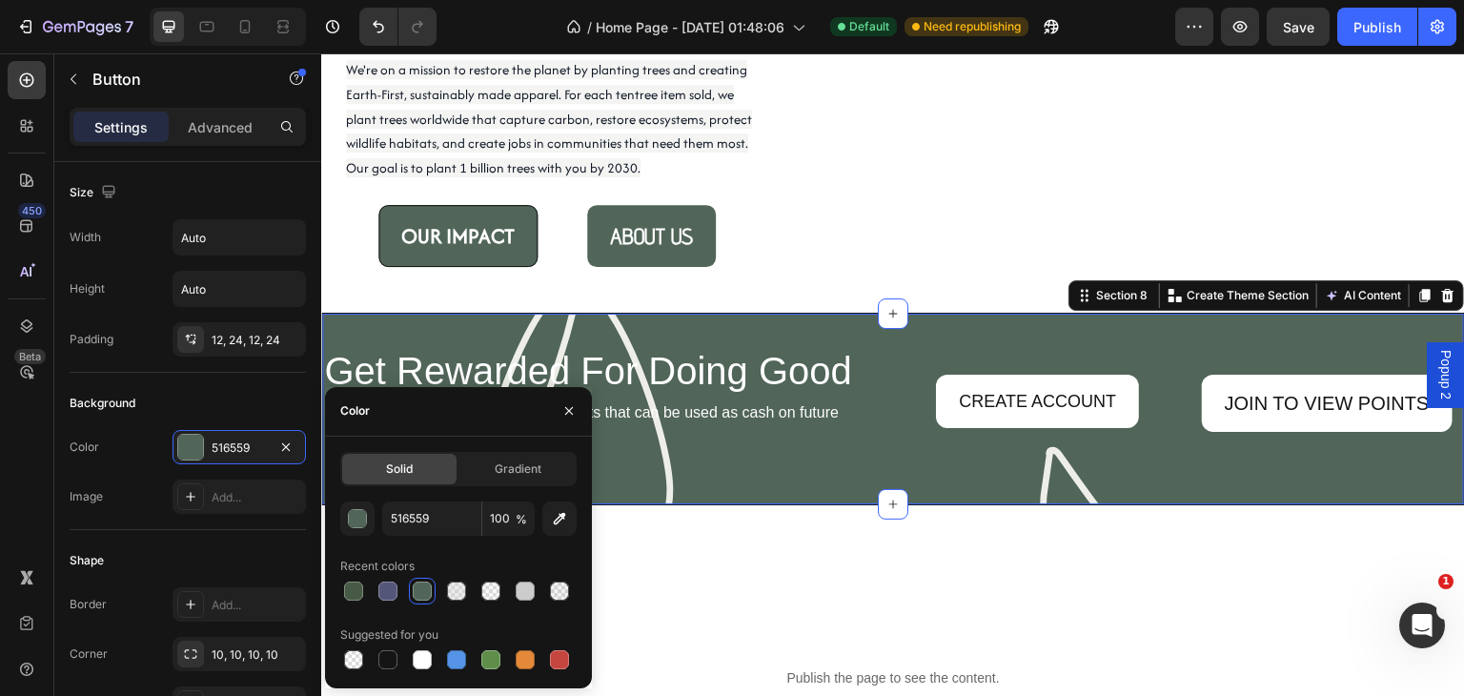
click at [767, 316] on div "Get Rewarded For Doing Good Heading Join our Rewards program to earn points tha…" at bounding box center [893, 409] width 1144 height 193
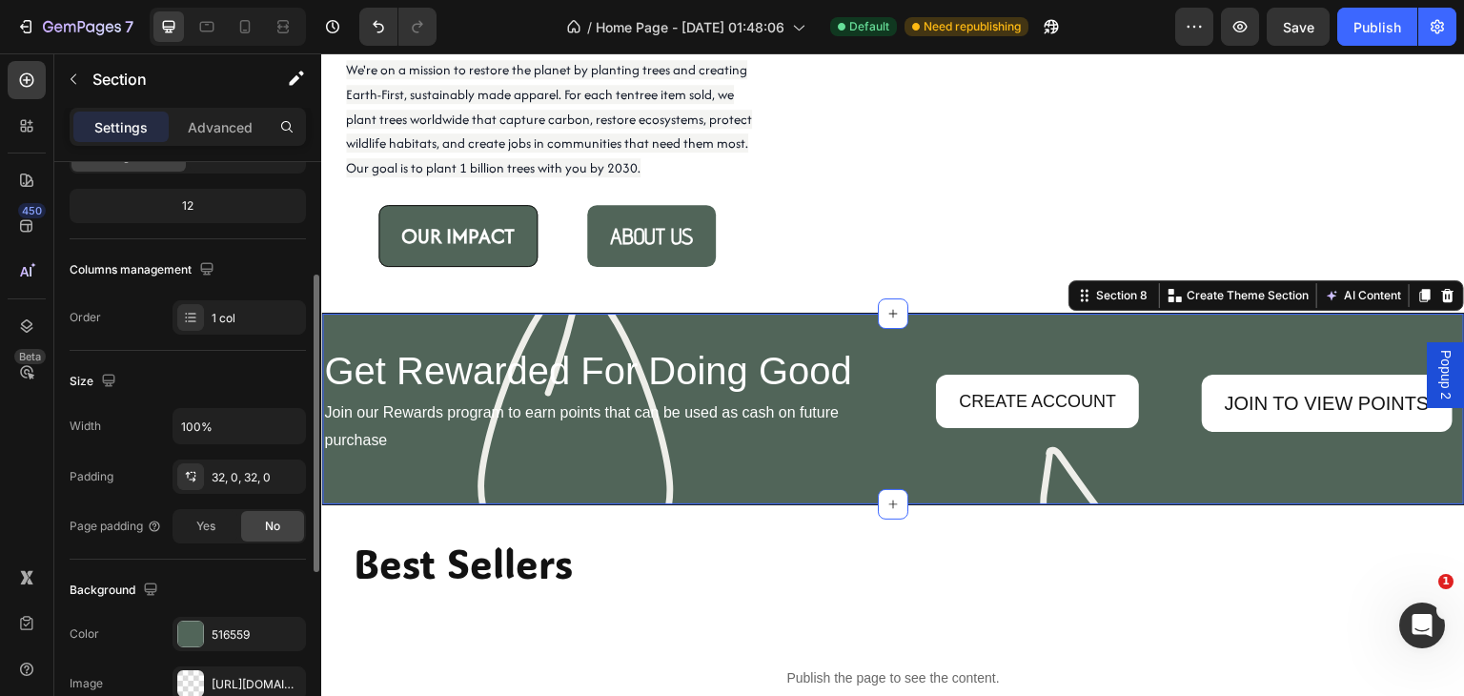
scroll to position [445, 0]
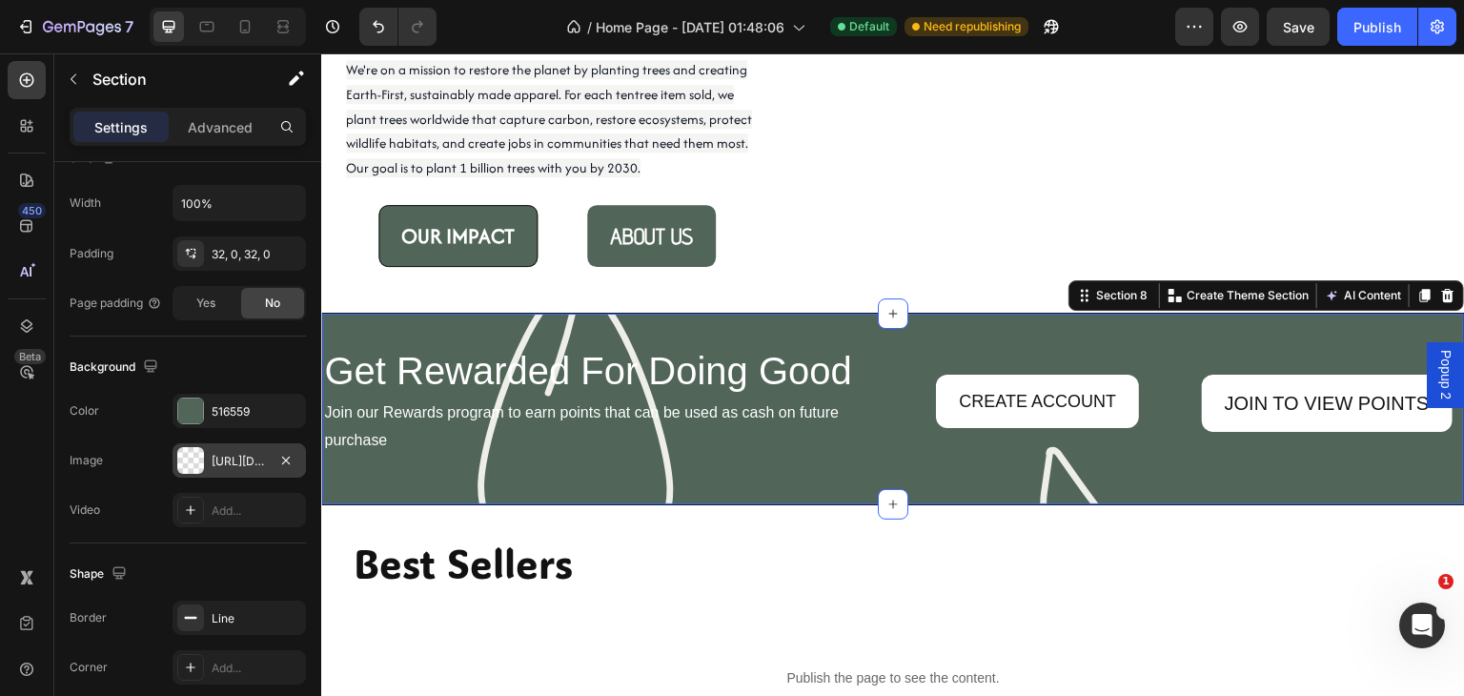
click at [220, 459] on div "[URL][DOMAIN_NAME]" at bounding box center [239, 461] width 55 height 17
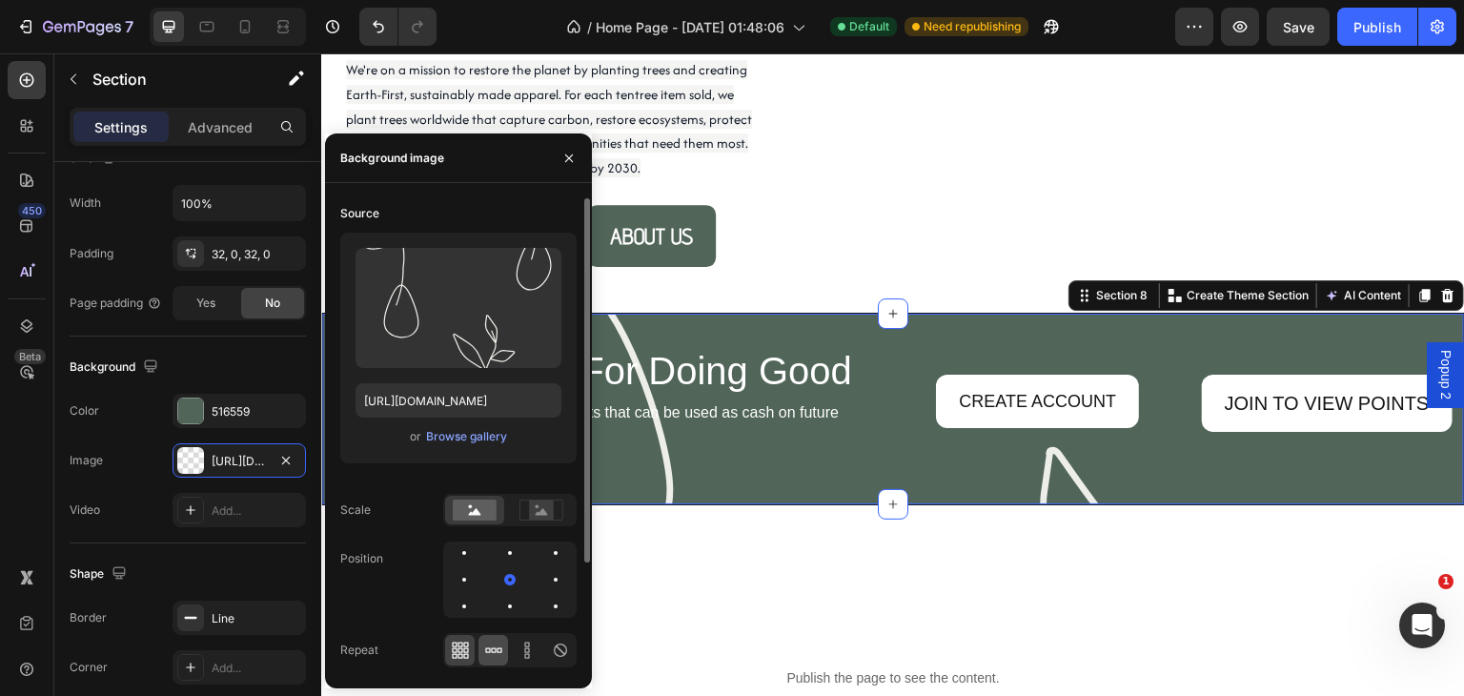
click at [495, 651] on icon at bounding box center [493, 649] width 5 height 5
click at [526, 649] on icon at bounding box center [527, 650] width 19 height 19
click at [496, 649] on icon at bounding box center [493, 649] width 5 height 5
click at [535, 509] on rect at bounding box center [541, 509] width 25 height 19
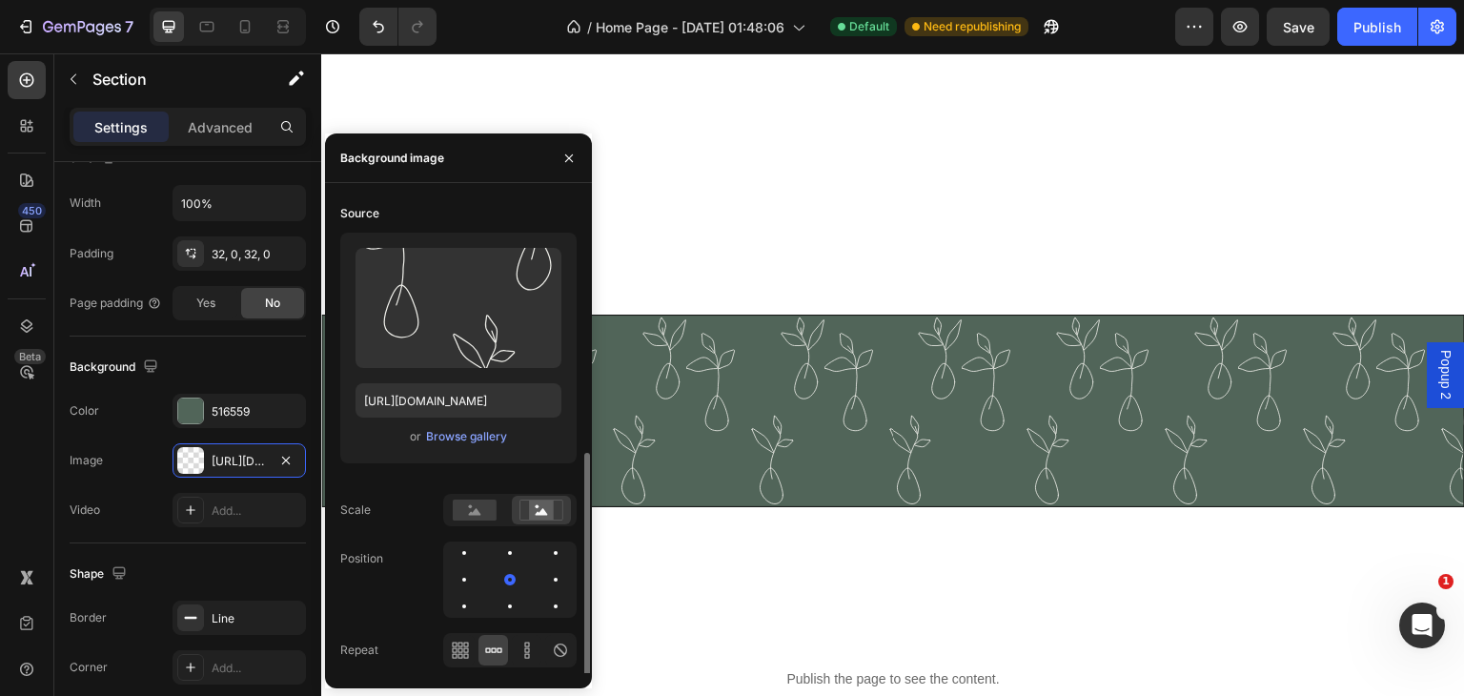
scroll to position [2669, 0]
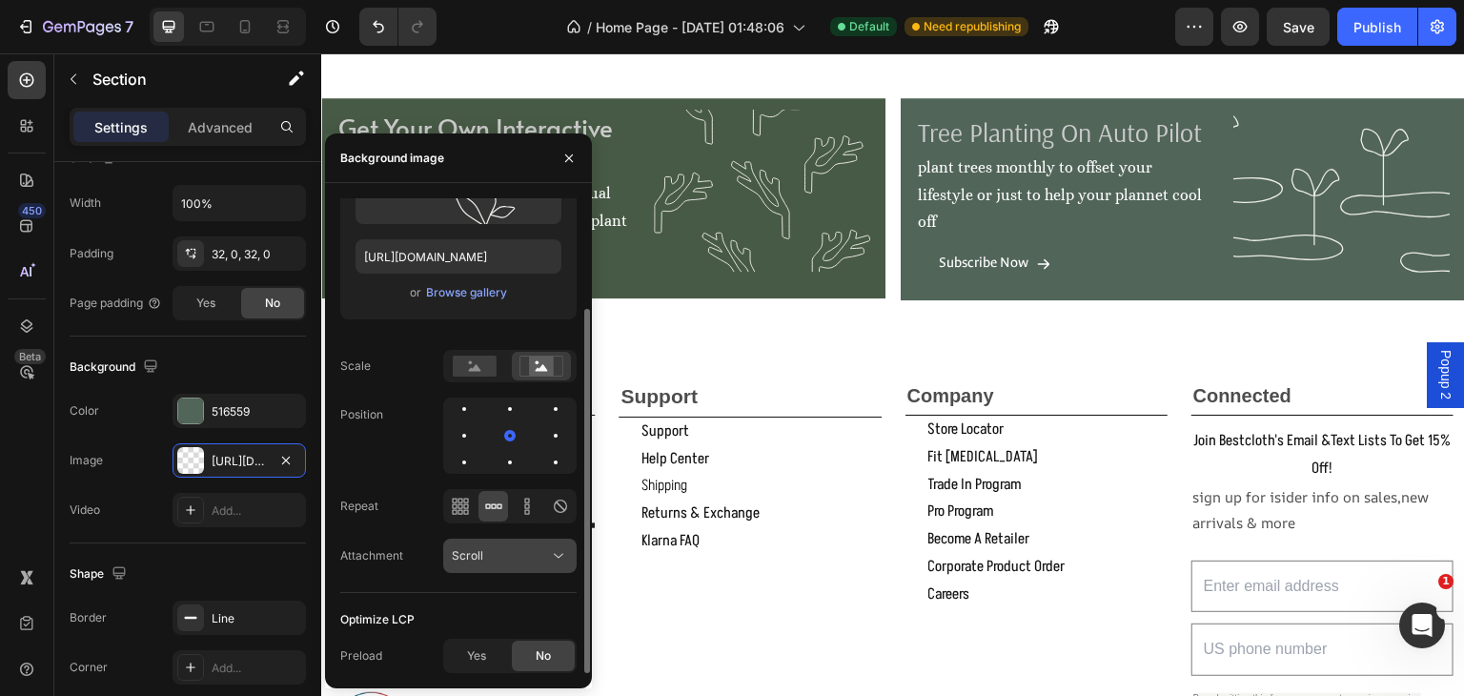
click at [555, 547] on icon at bounding box center [558, 555] width 19 height 19
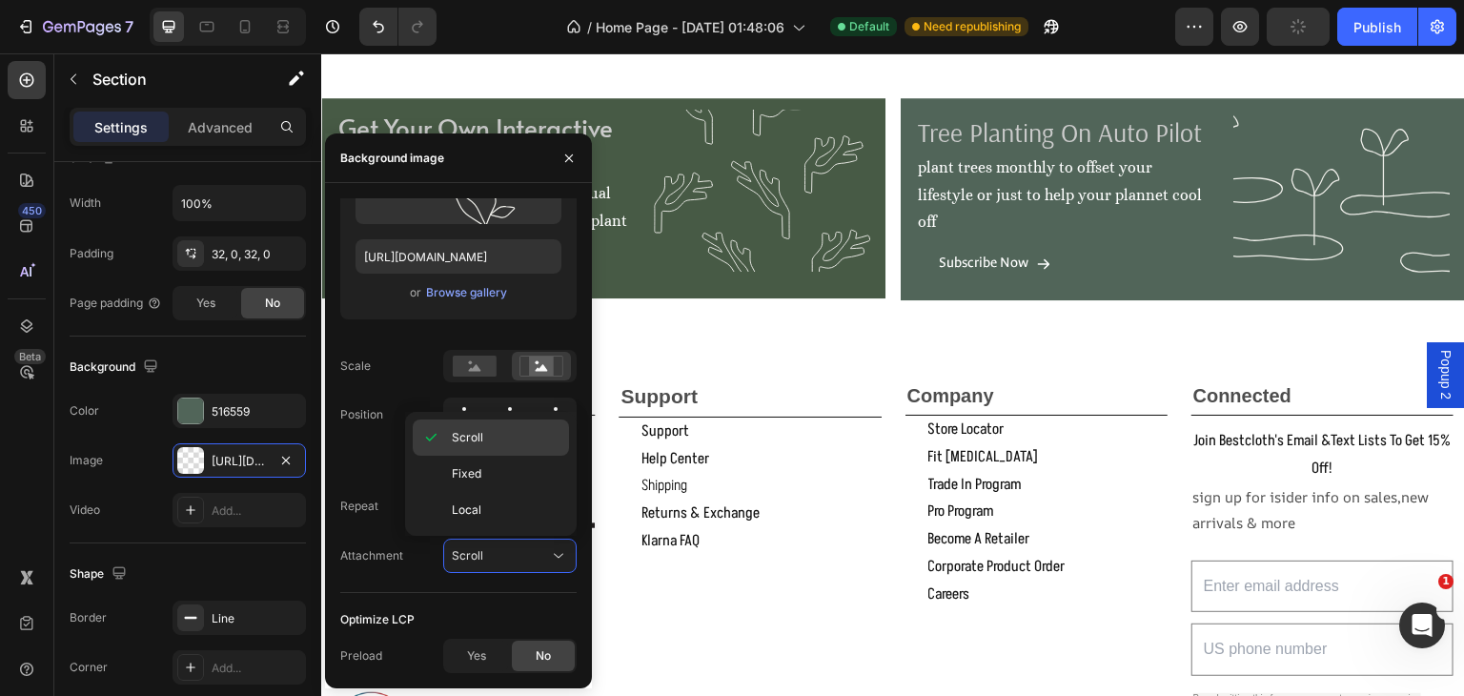
click at [473, 437] on span "Scroll" at bounding box center [467, 437] width 31 height 17
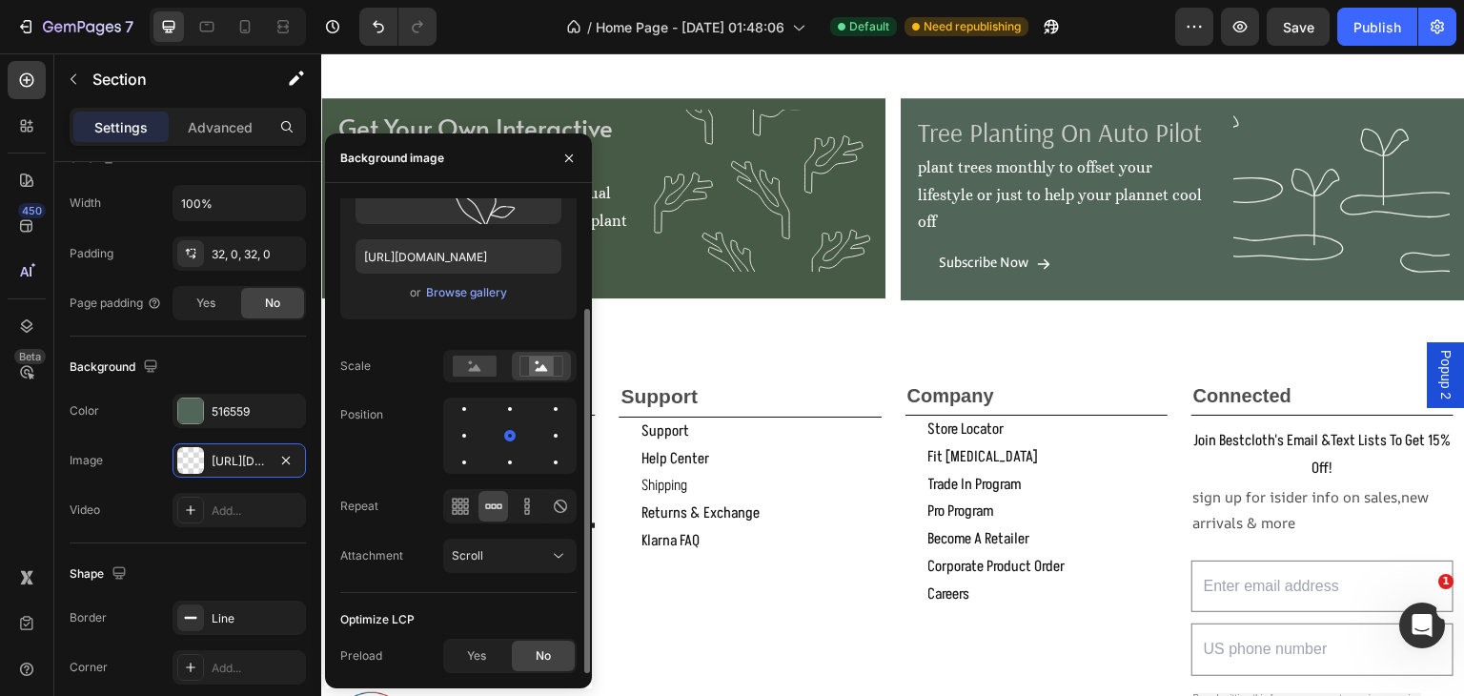
click at [413, 334] on div "Upload Image [URL][DOMAIN_NAME] or Browse gallery" at bounding box center [458, 212] width 236 height 246
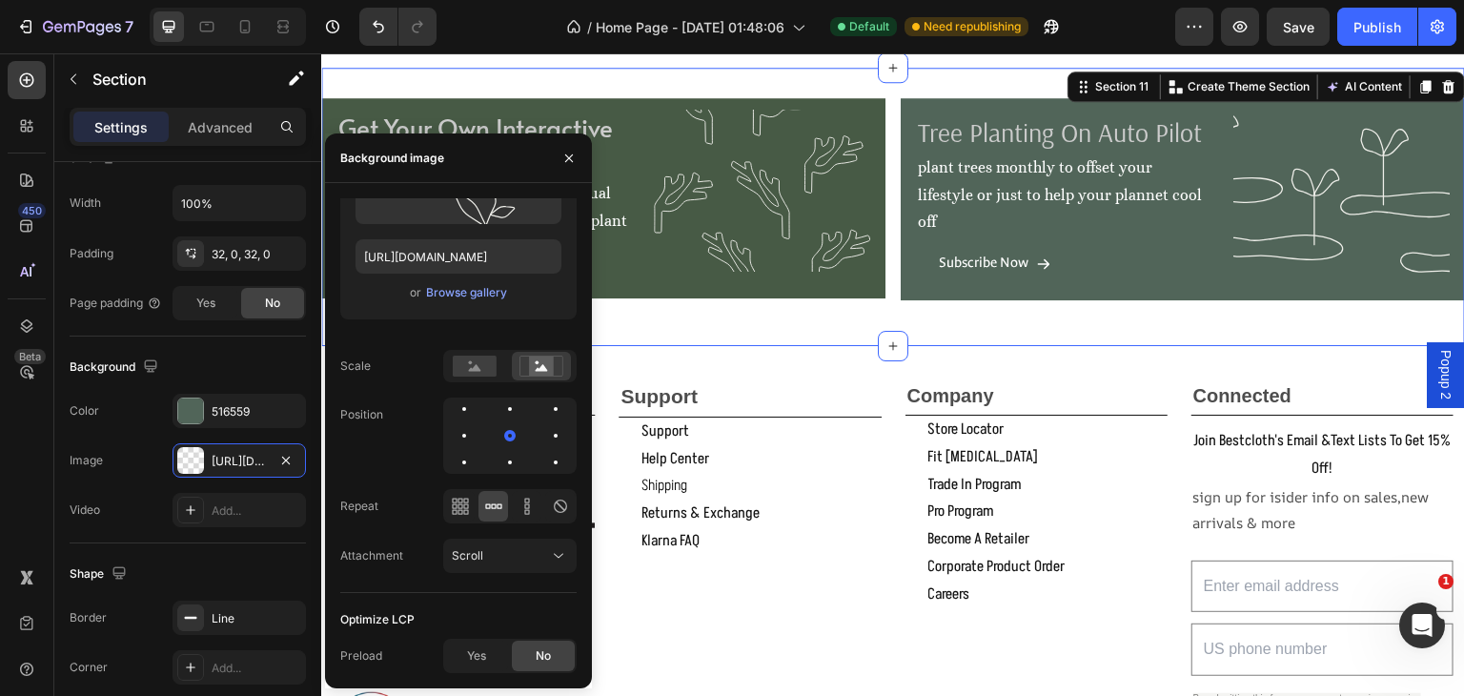
click at [741, 337] on div "get your own interactive virtual forest Heading Register trees and get your own…" at bounding box center [893, 207] width 1144 height 278
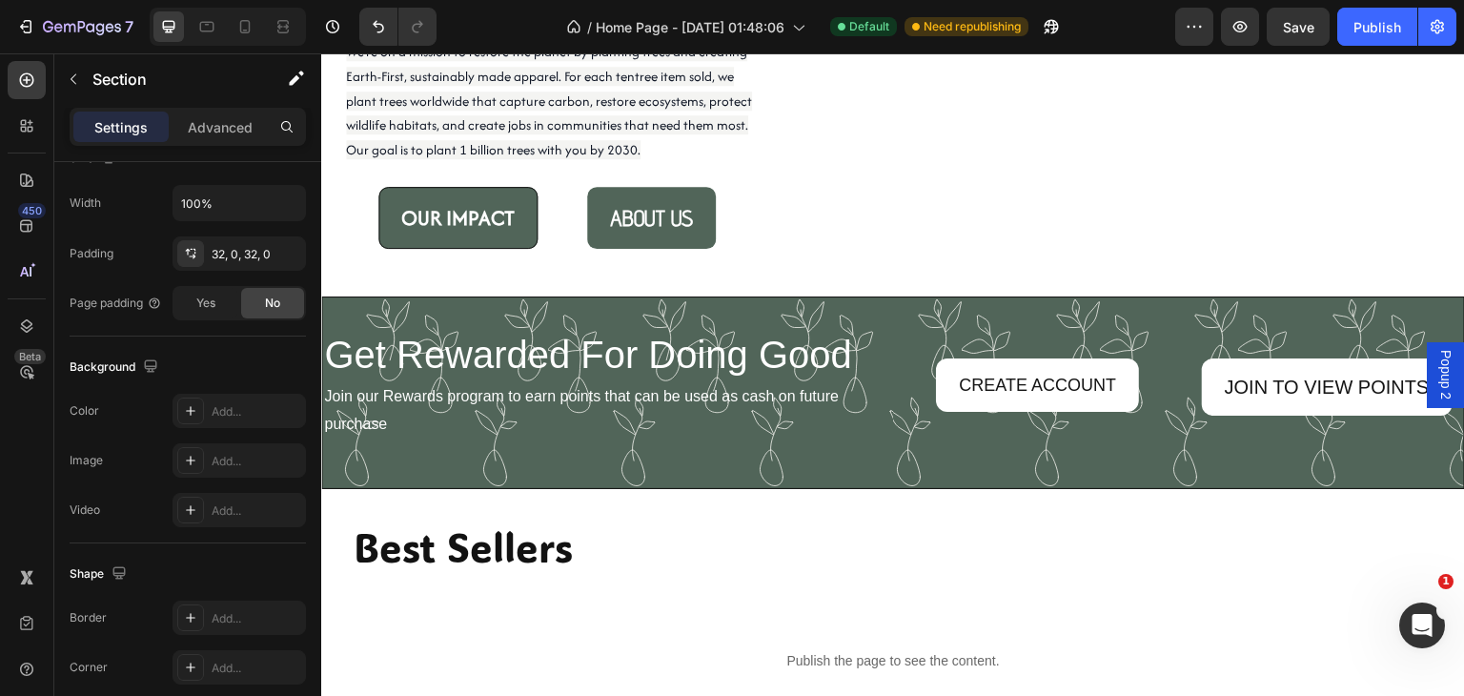
scroll to position [2002, 0]
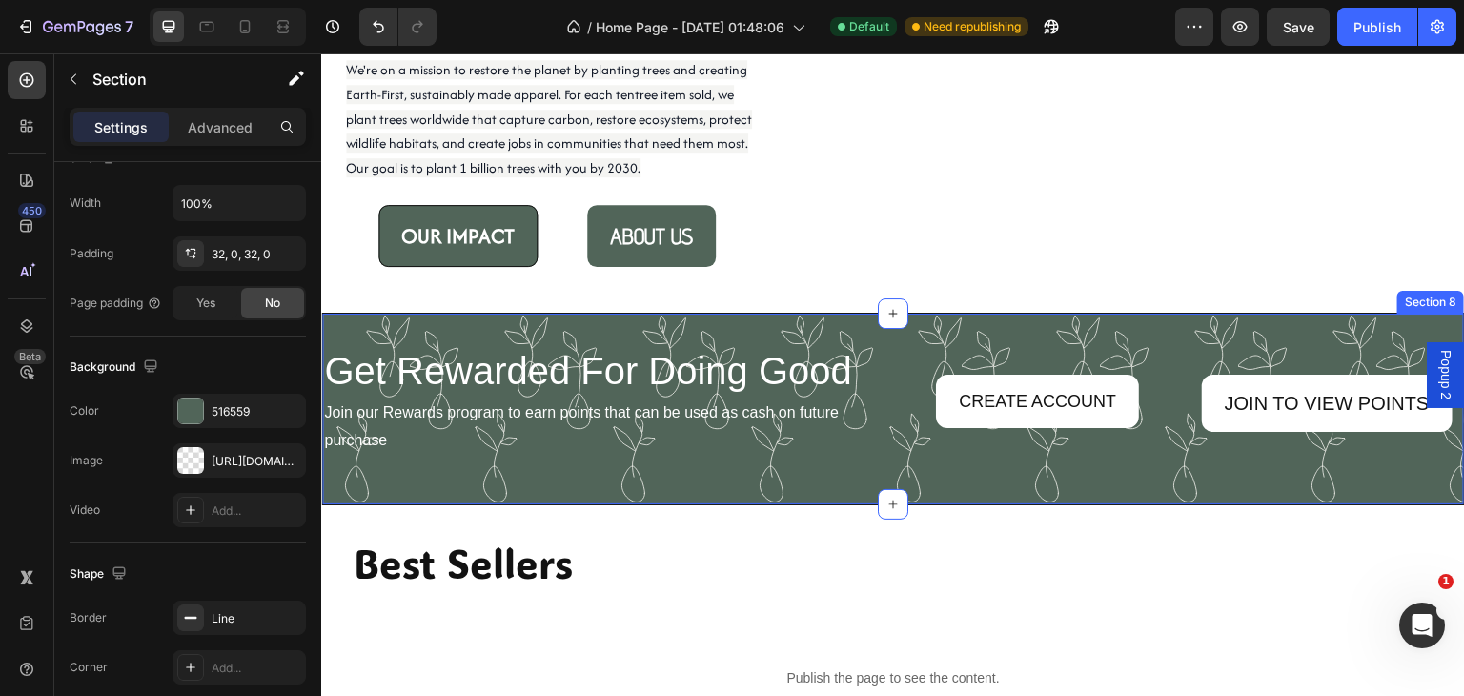
click at [850, 327] on div "Get Rewarded For Doing Good Heading Join our Rewards program to earn points tha…" at bounding box center [893, 409] width 1144 height 193
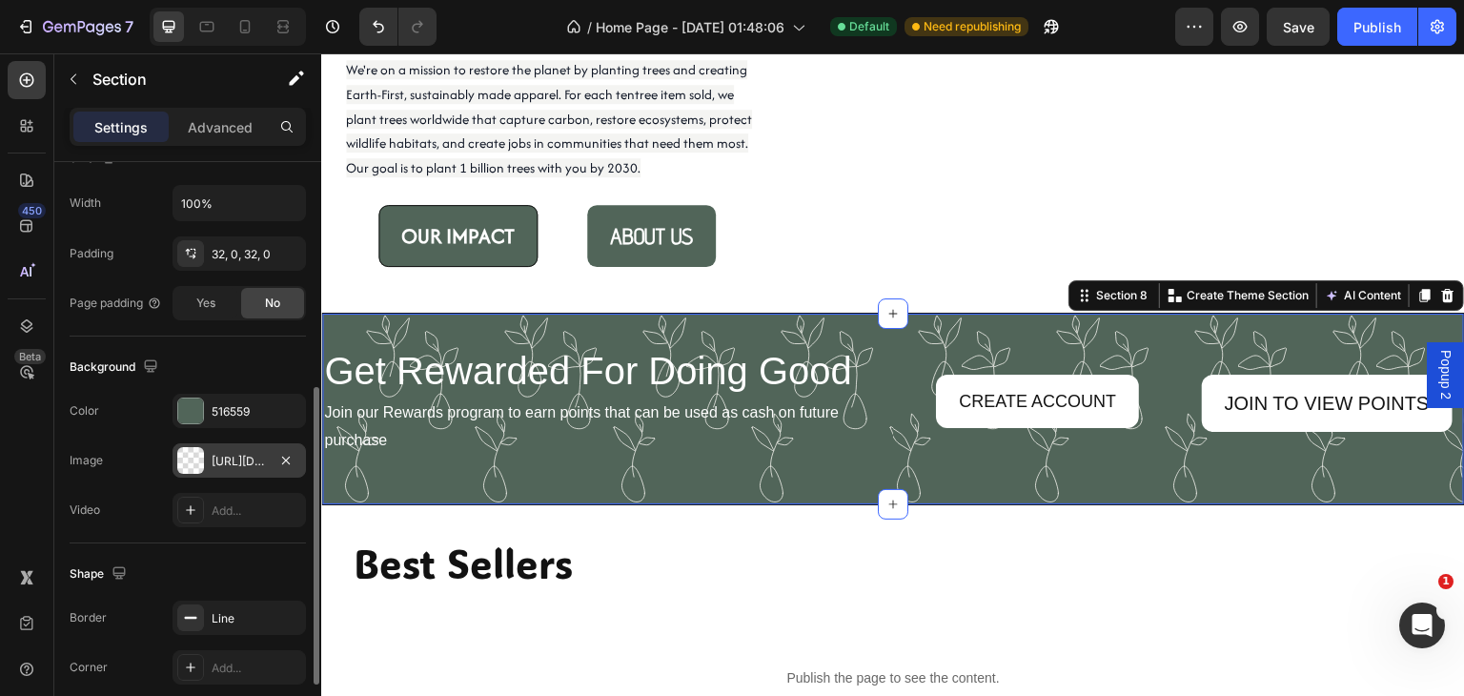
click at [249, 454] on div "[URL][DOMAIN_NAME]" at bounding box center [239, 461] width 55 height 17
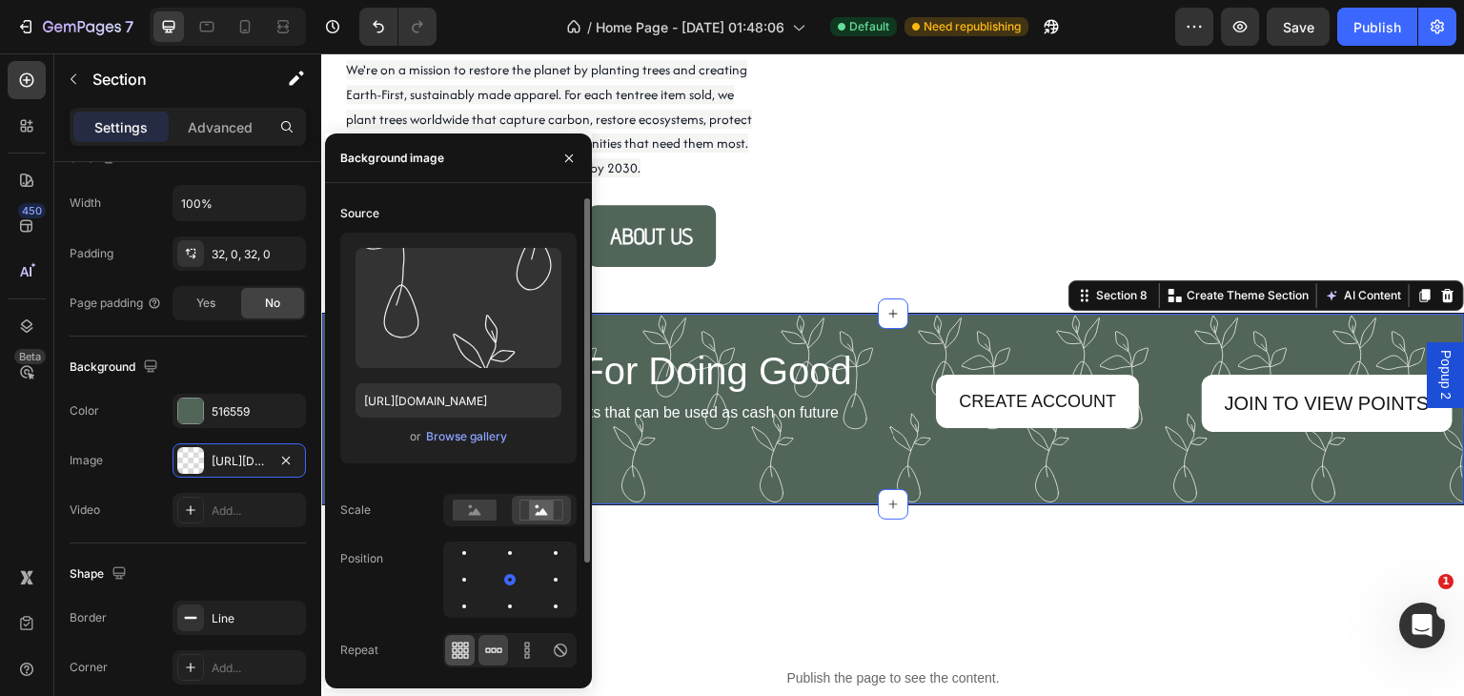
click at [461, 650] on icon at bounding box center [460, 649] width 5 height 5
click at [522, 650] on icon at bounding box center [527, 650] width 19 height 19
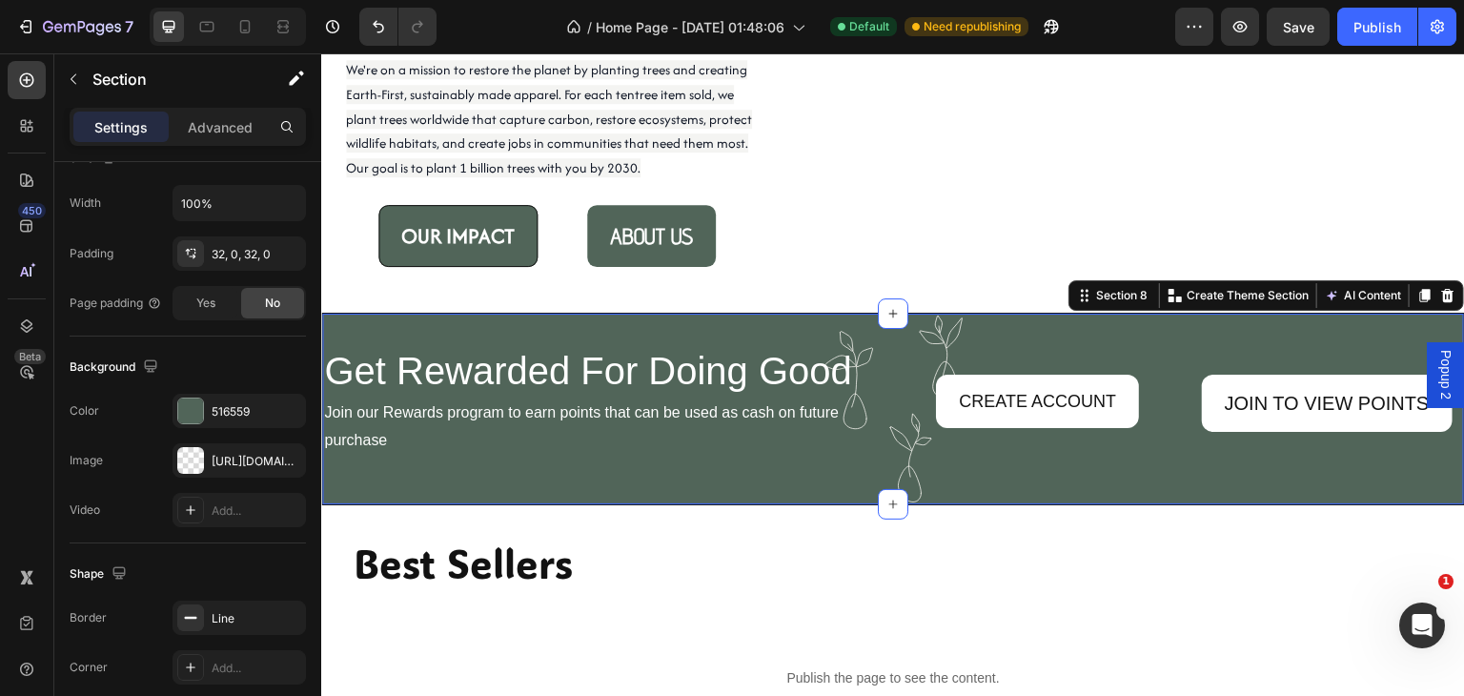
click at [665, 486] on div "Get Rewarded For Doing Good Heading Join our Rewards program to earn points tha…" at bounding box center [893, 409] width 1144 height 193
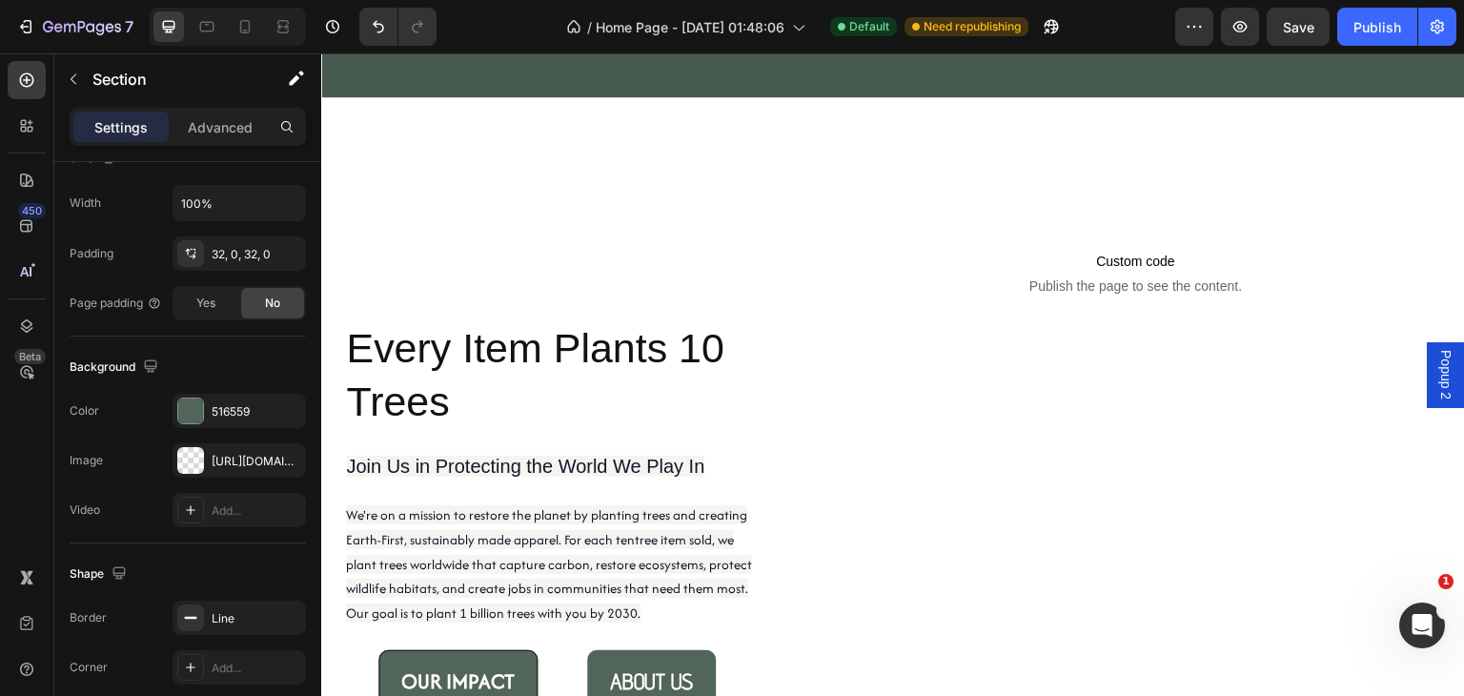
scroll to position [1335, 0]
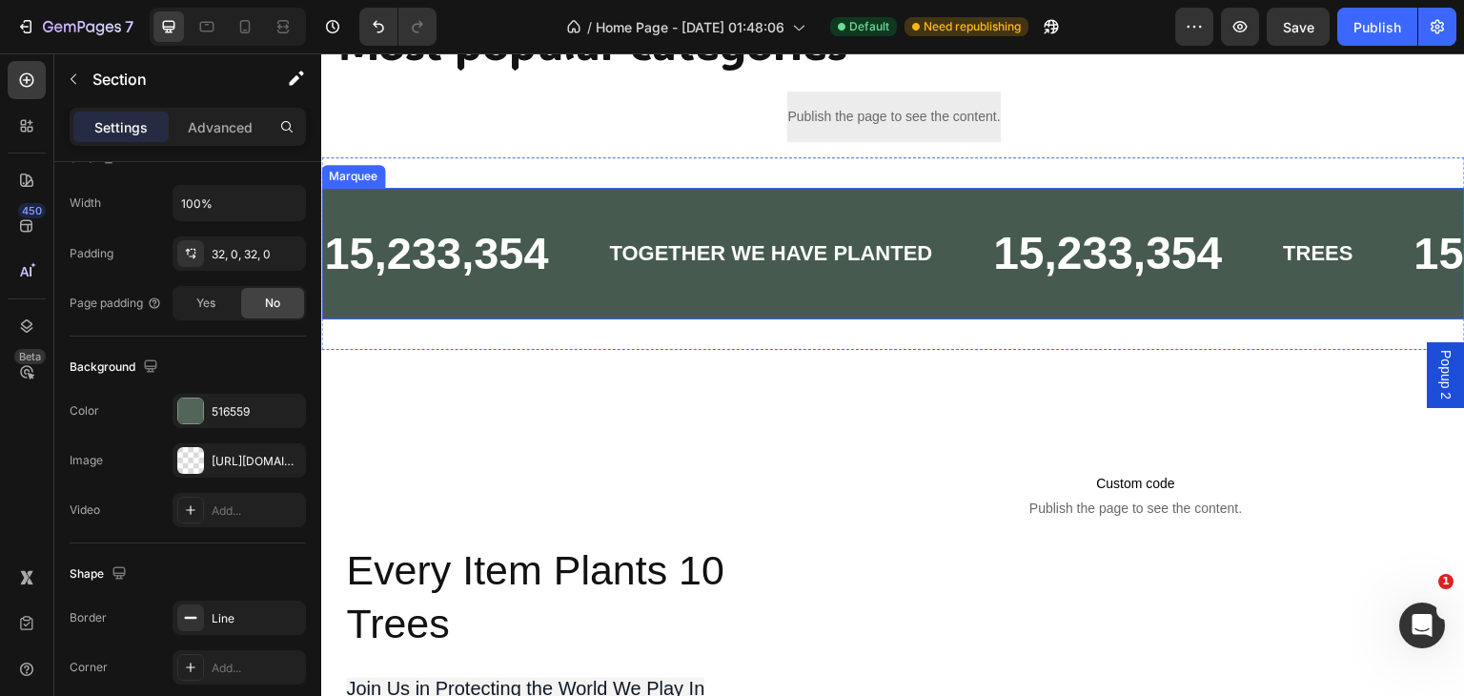
click at [592, 201] on div "15,233,354 Text Block TOGETHER WE HAVE PLANTED Text Block 15,233,354 Text Block…" at bounding box center [893, 254] width 1144 height 132
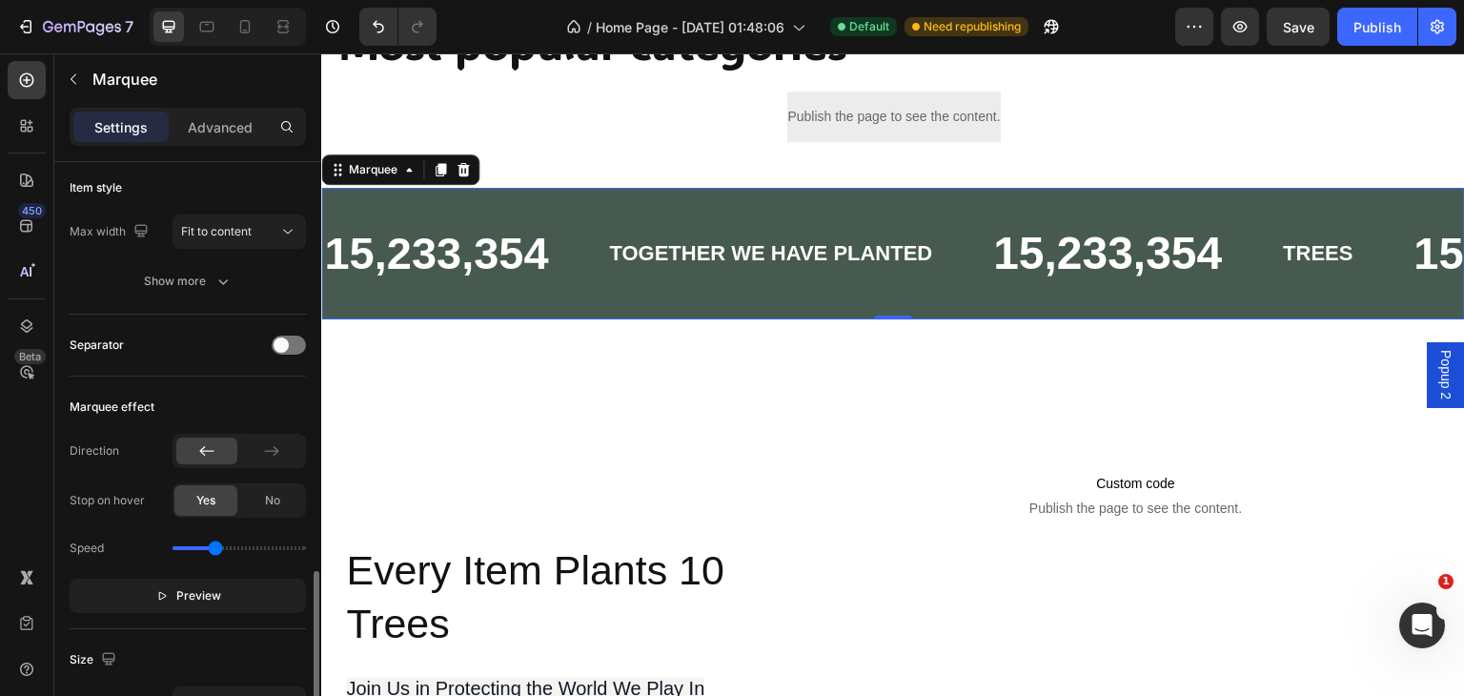
scroll to position [445, 0]
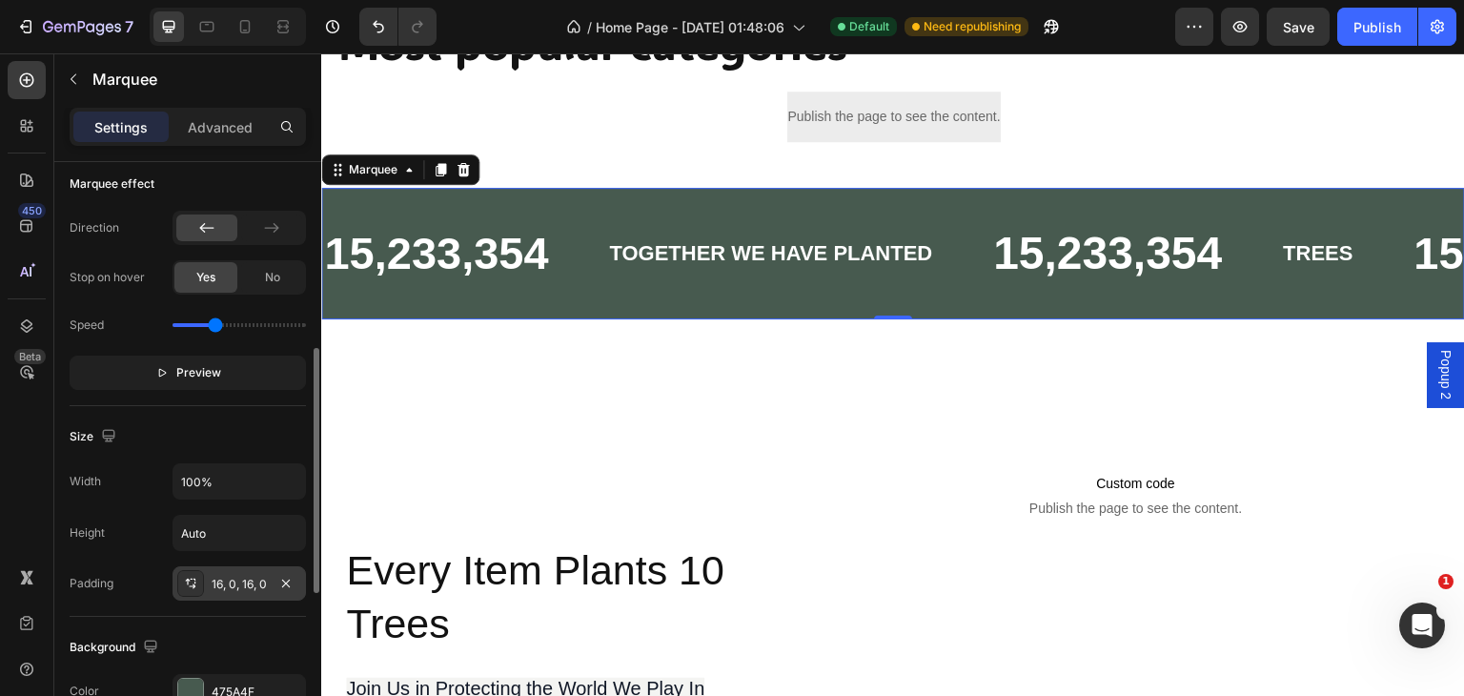
click at [235, 581] on div "16, 0, 16, 0" at bounding box center [239, 584] width 55 height 17
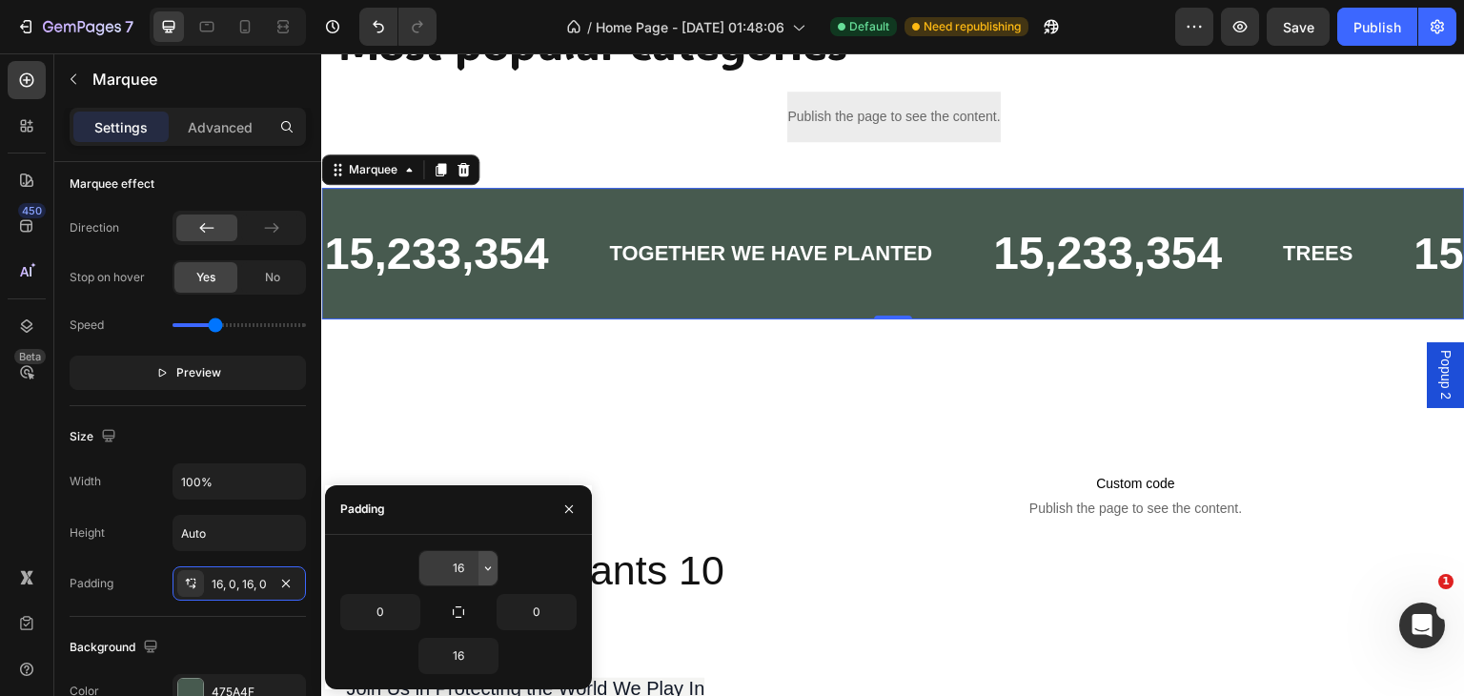
click at [487, 565] on icon "button" at bounding box center [487, 568] width 15 height 15
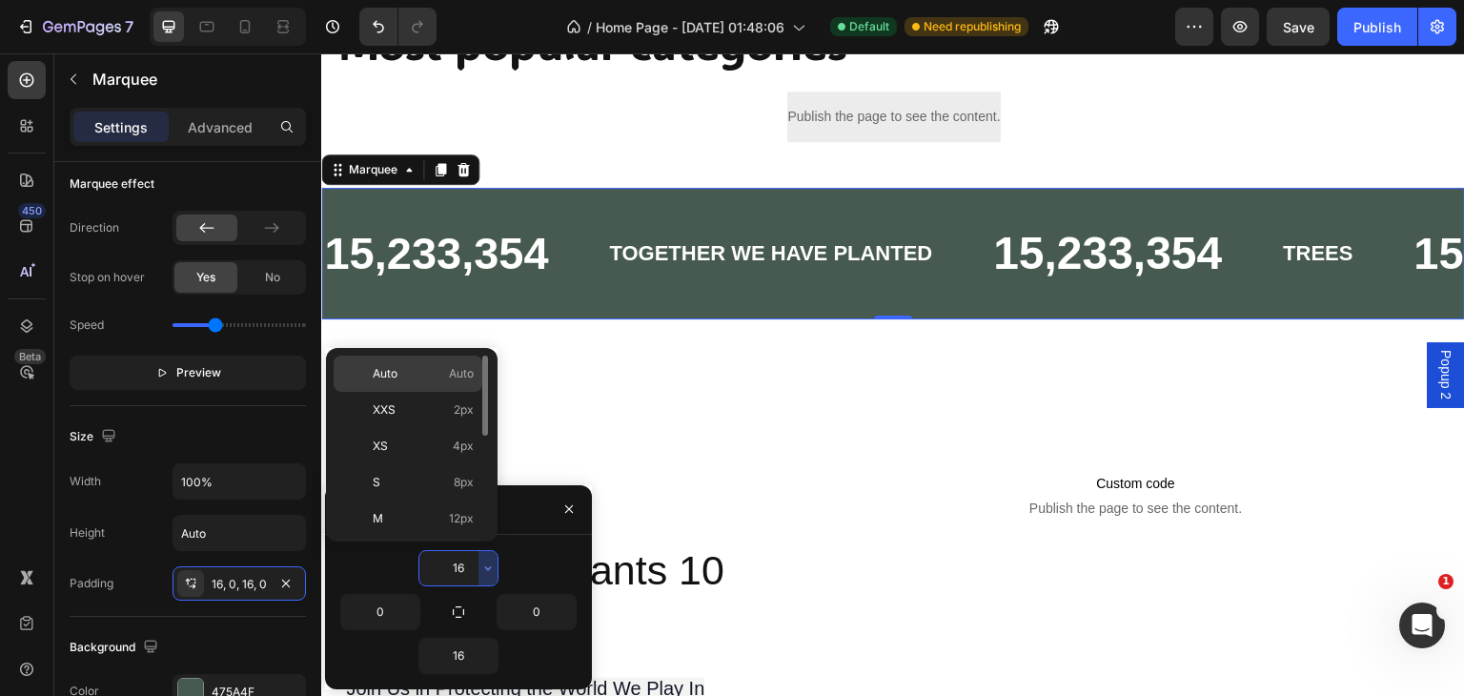
click at [388, 376] on span "Auto" at bounding box center [385, 373] width 25 height 17
type input "Auto"
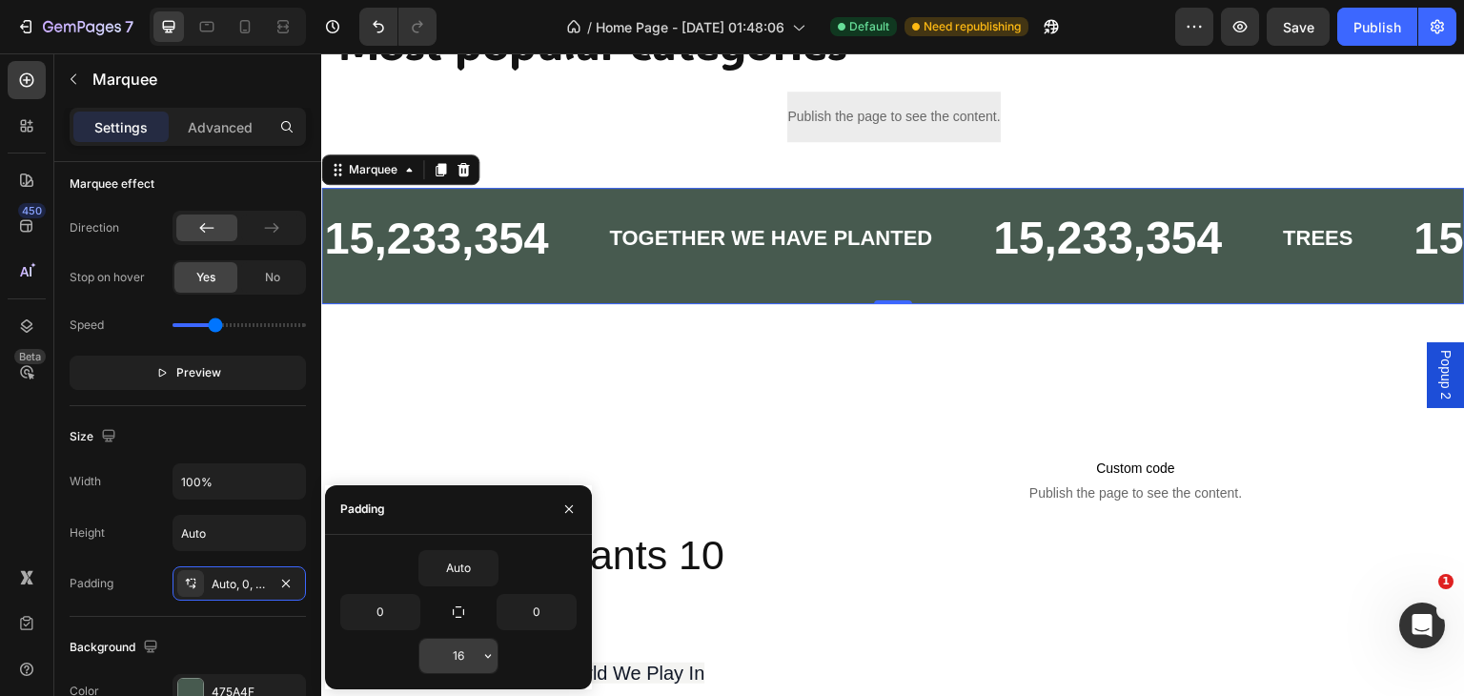
click at [477, 651] on input "16" at bounding box center [458, 656] width 78 height 34
click at [479, 656] on button "button" at bounding box center [488, 656] width 19 height 34
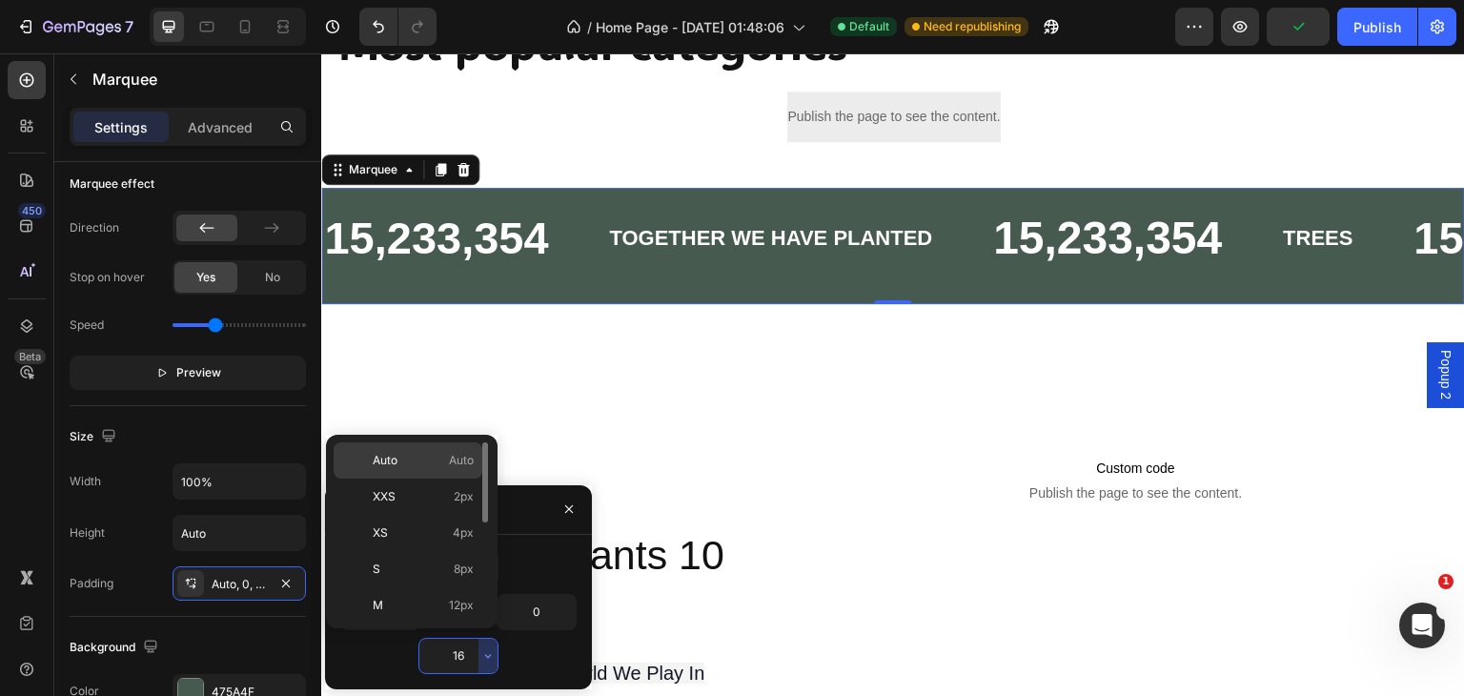
click at [405, 464] on p "Auto Auto" at bounding box center [423, 460] width 101 height 17
type input "Auto"
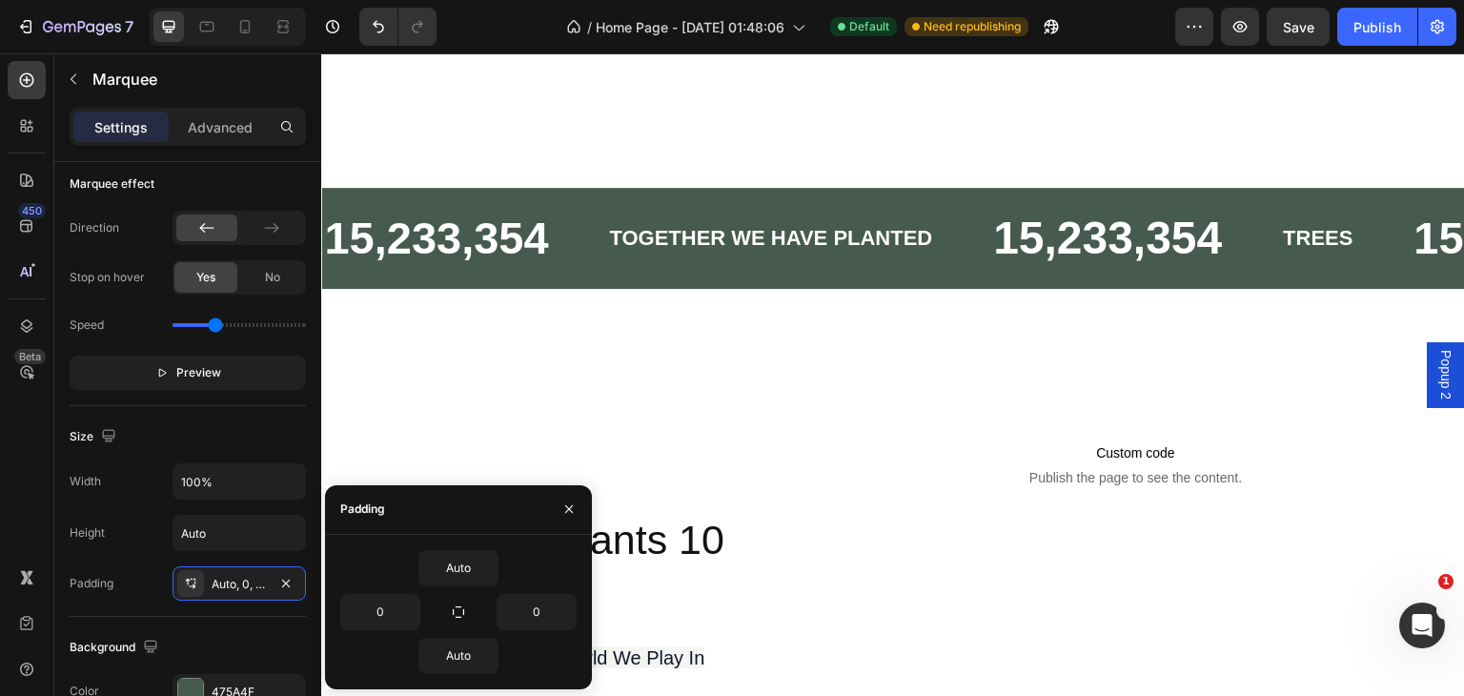
scroll to position [1557, 0]
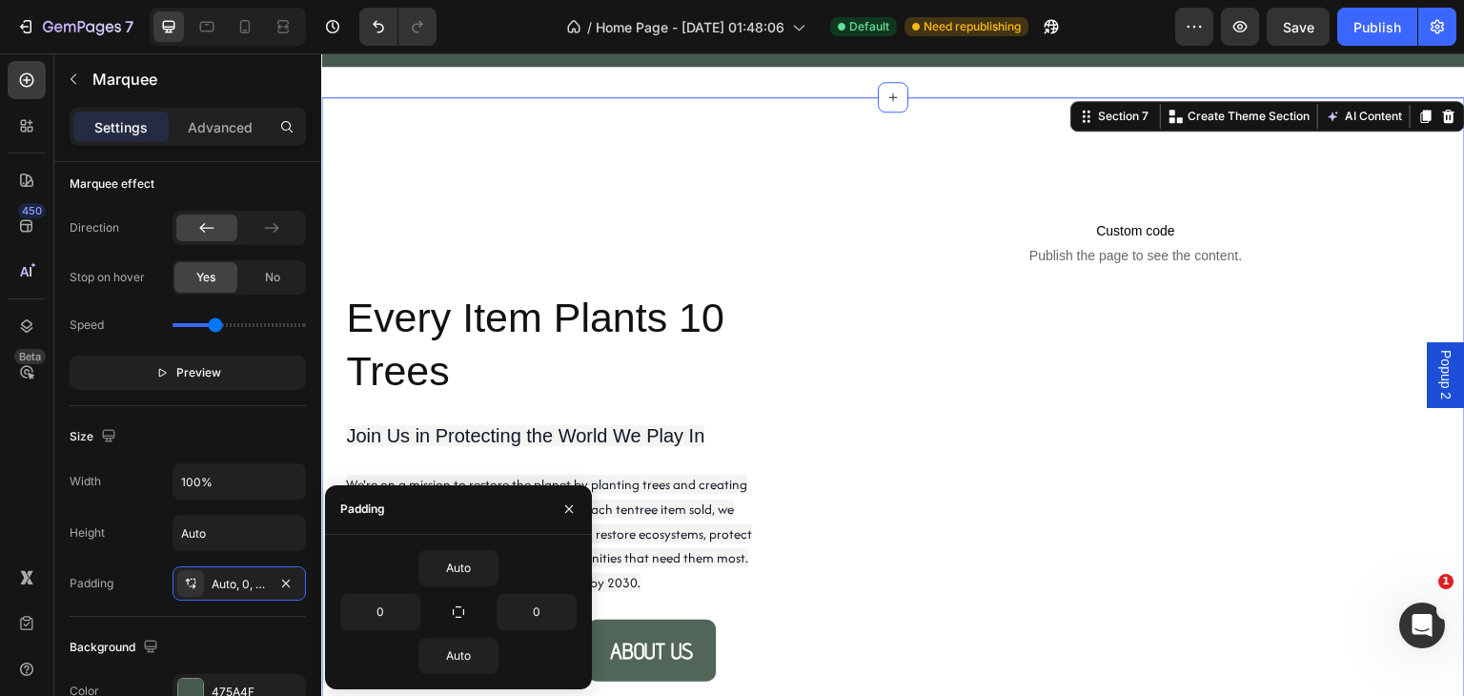
click at [890, 297] on div "Custom code Publish the page to see the content. Custom Code" at bounding box center [1135, 412] width 659 height 569
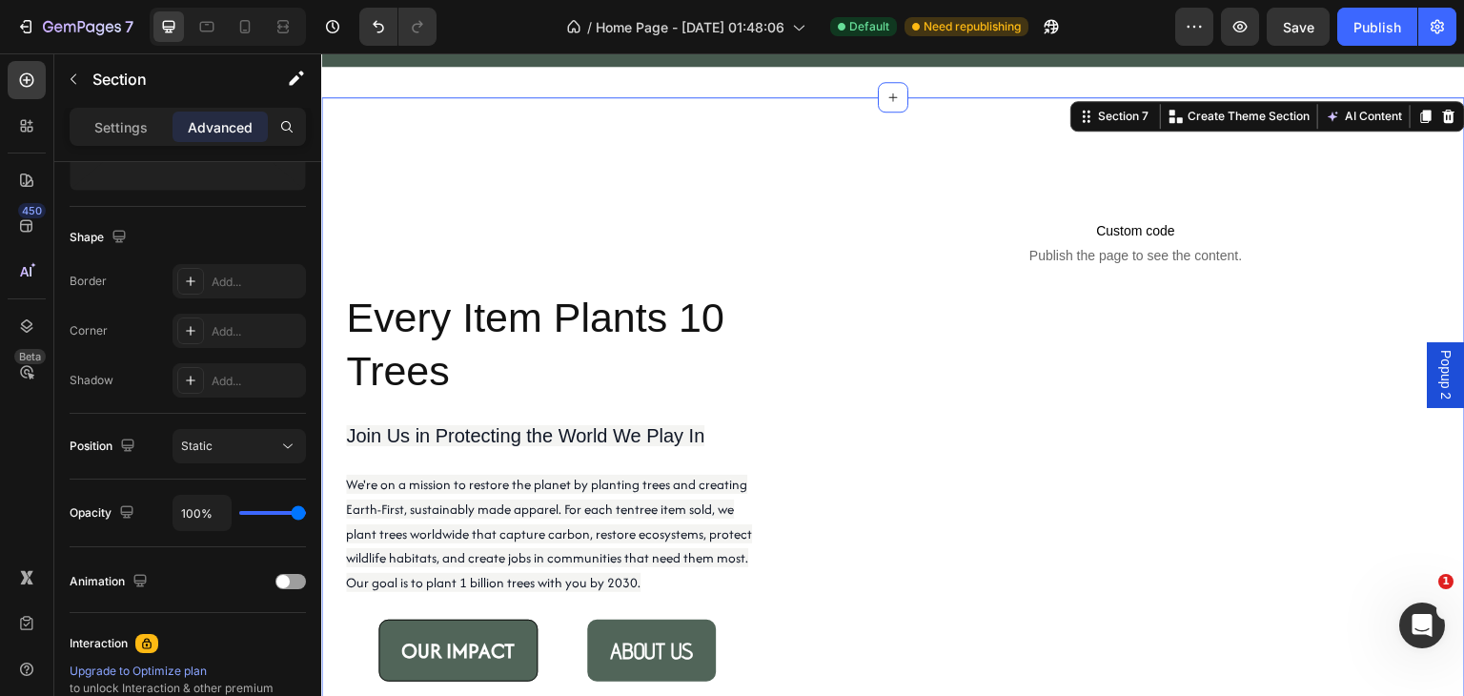
scroll to position [0, 0]
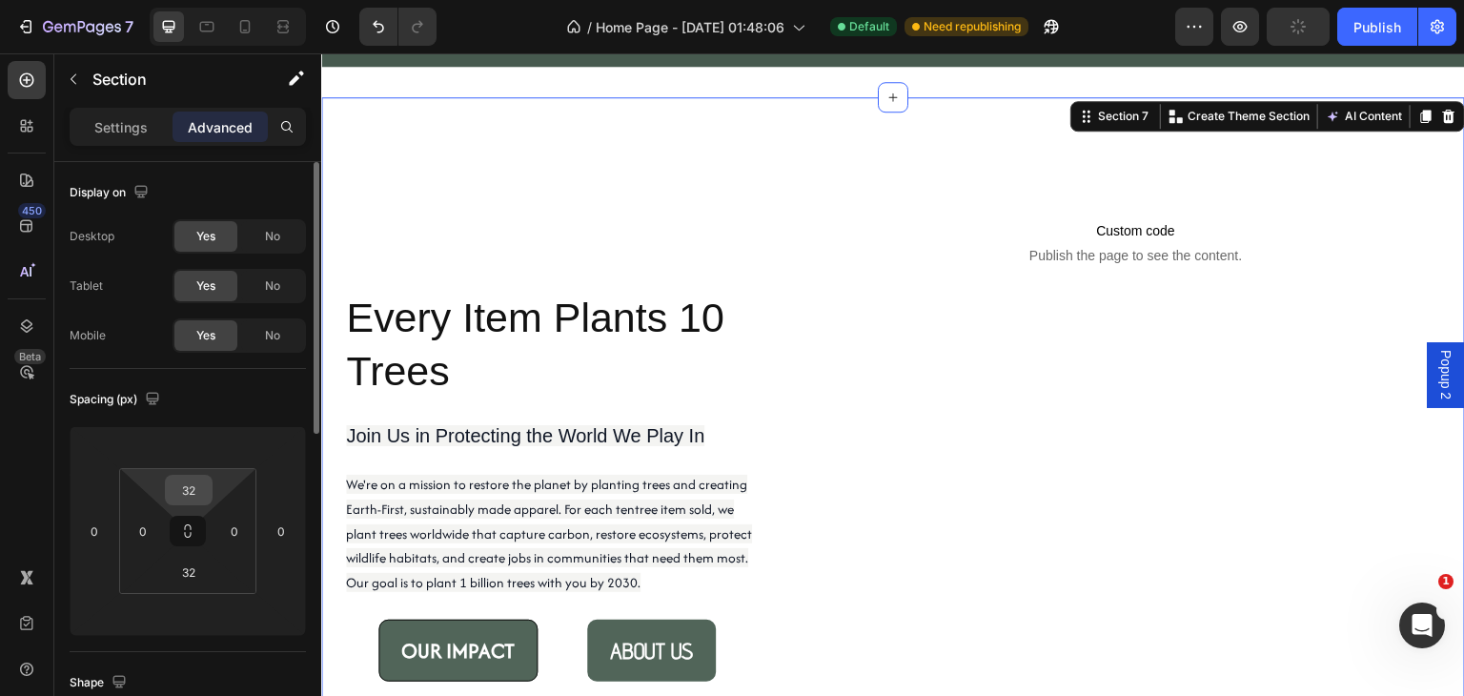
click at [209, 490] on div "32" at bounding box center [189, 490] width 48 height 31
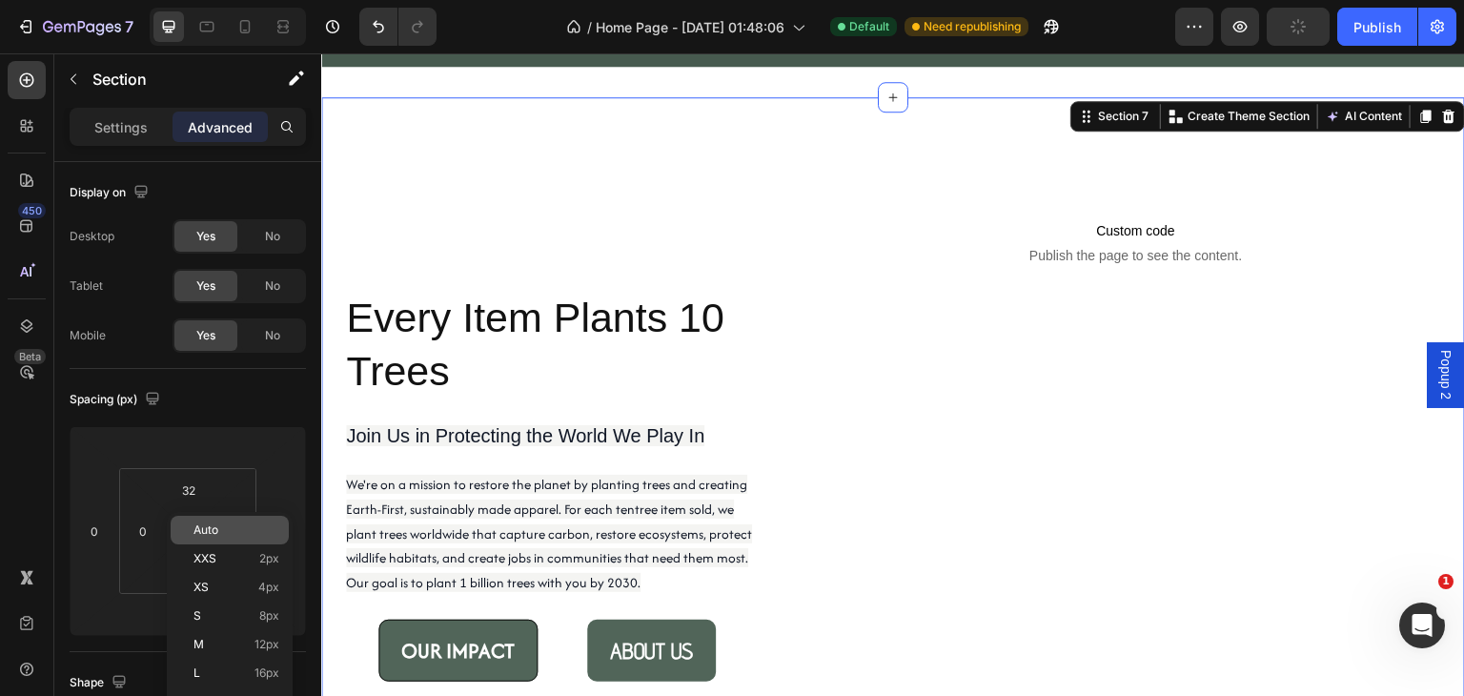
click at [198, 524] on span "Auto" at bounding box center [206, 529] width 25 height 13
type input "Auto"
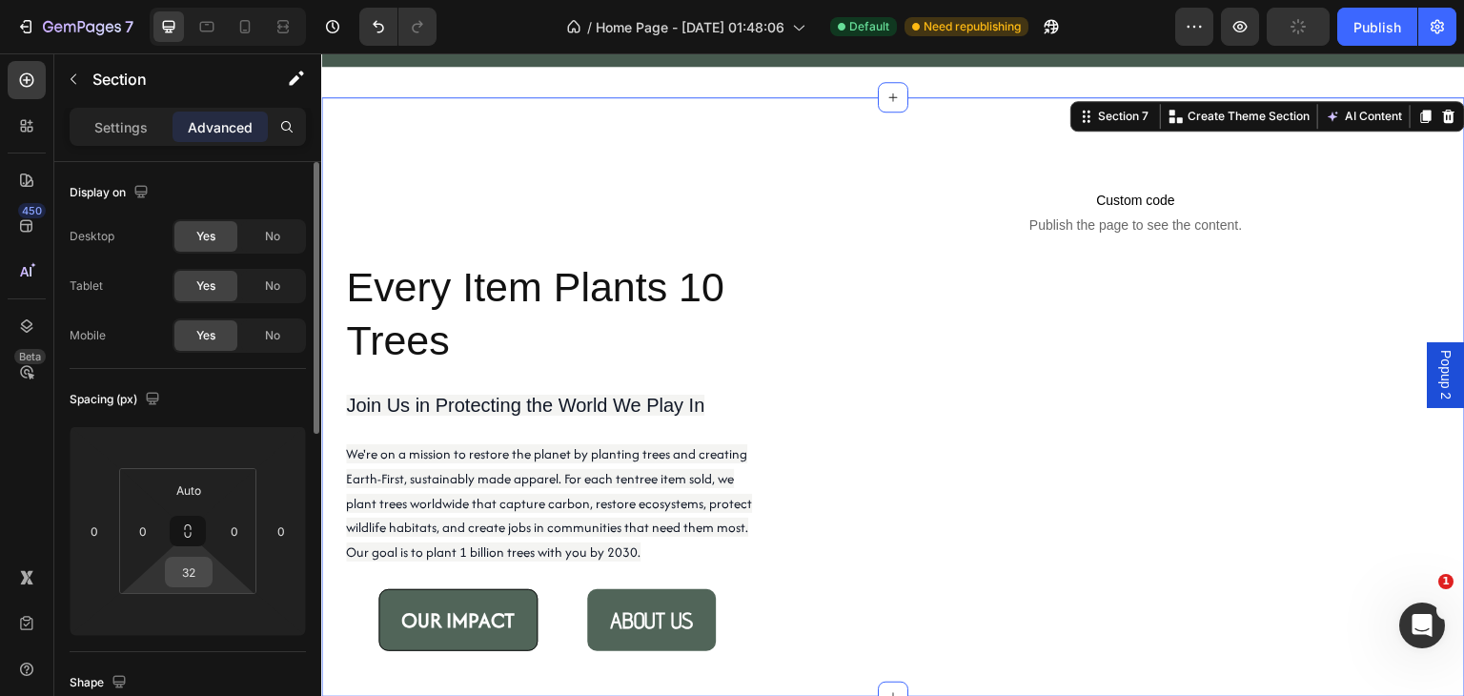
click at [208, 581] on div "32" at bounding box center [189, 572] width 48 height 31
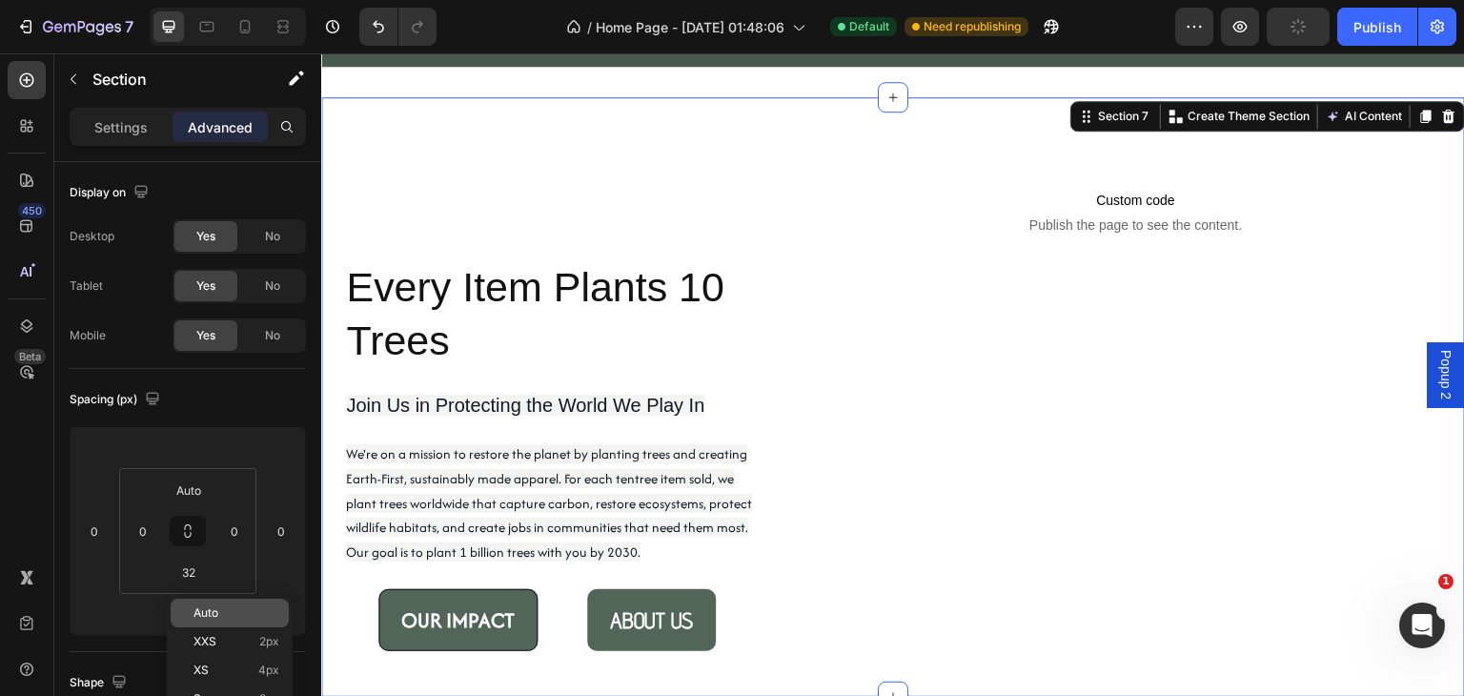
click at [206, 610] on span "Auto" at bounding box center [206, 612] width 25 height 13
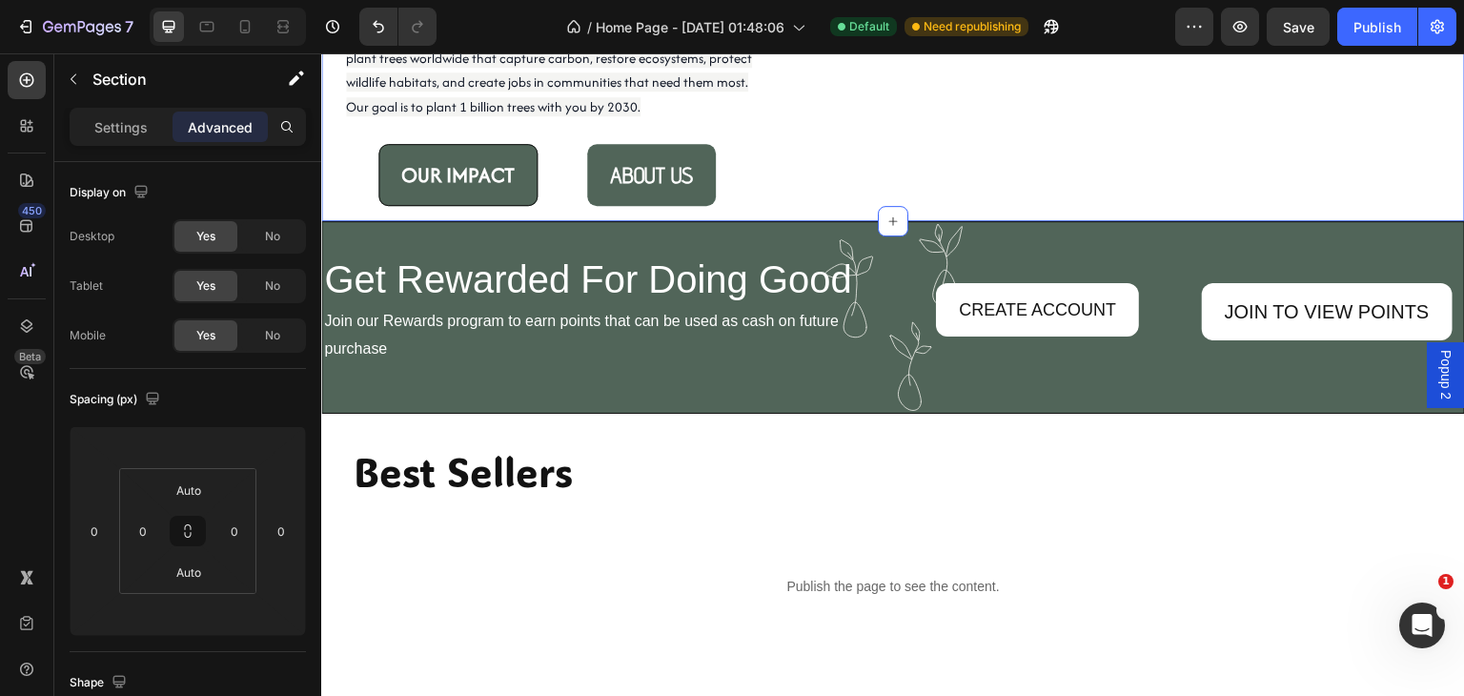
scroll to position [1779, 0]
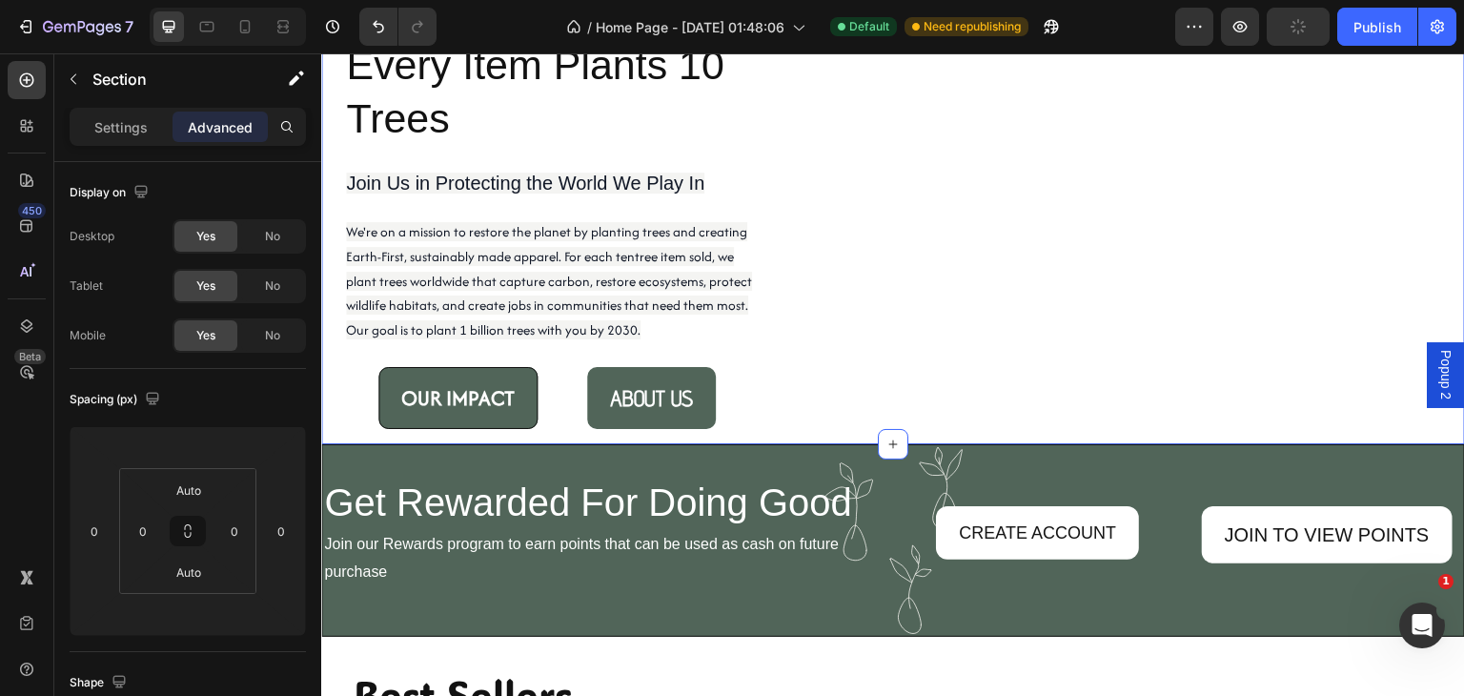
click at [872, 357] on div "Custom code Publish the page to see the content. Custom Code" at bounding box center [1135, 159] width 659 height 569
click at [205, 573] on input "Auto" at bounding box center [189, 572] width 38 height 29
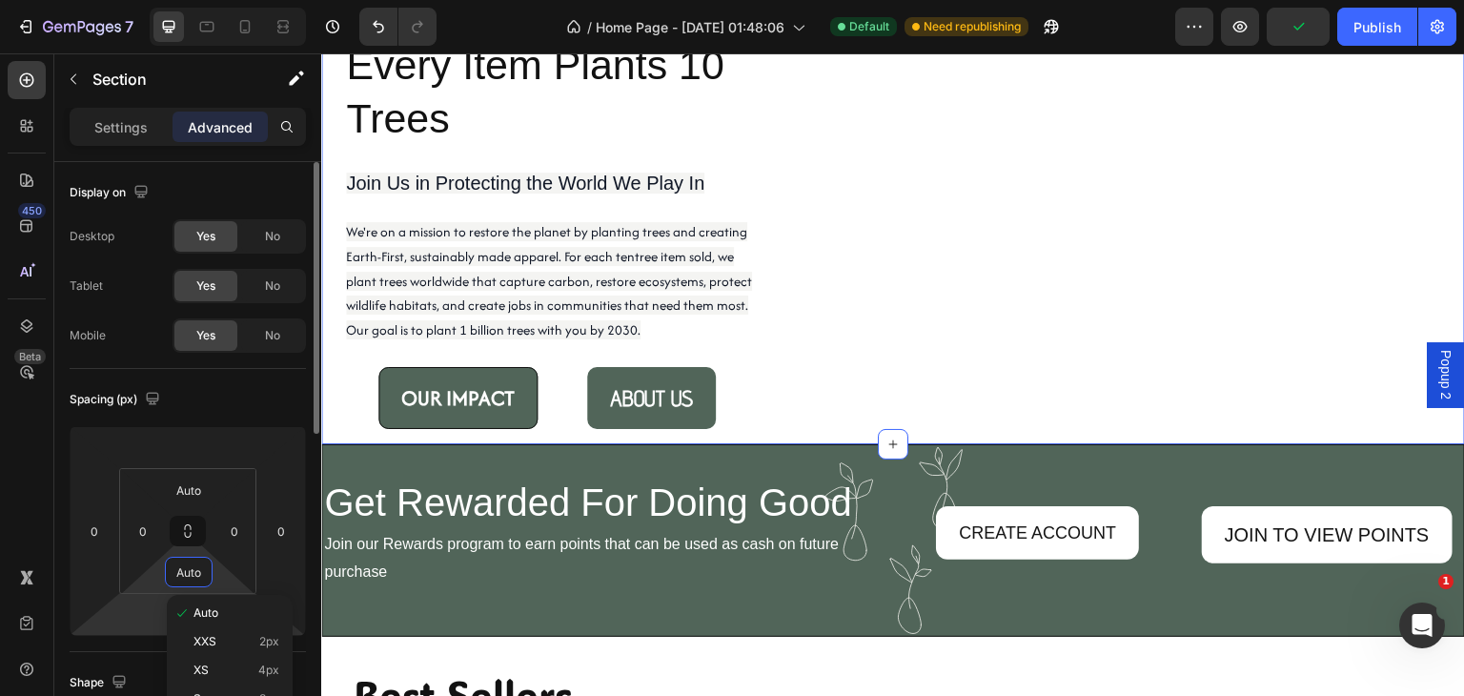
scroll to position [222, 0]
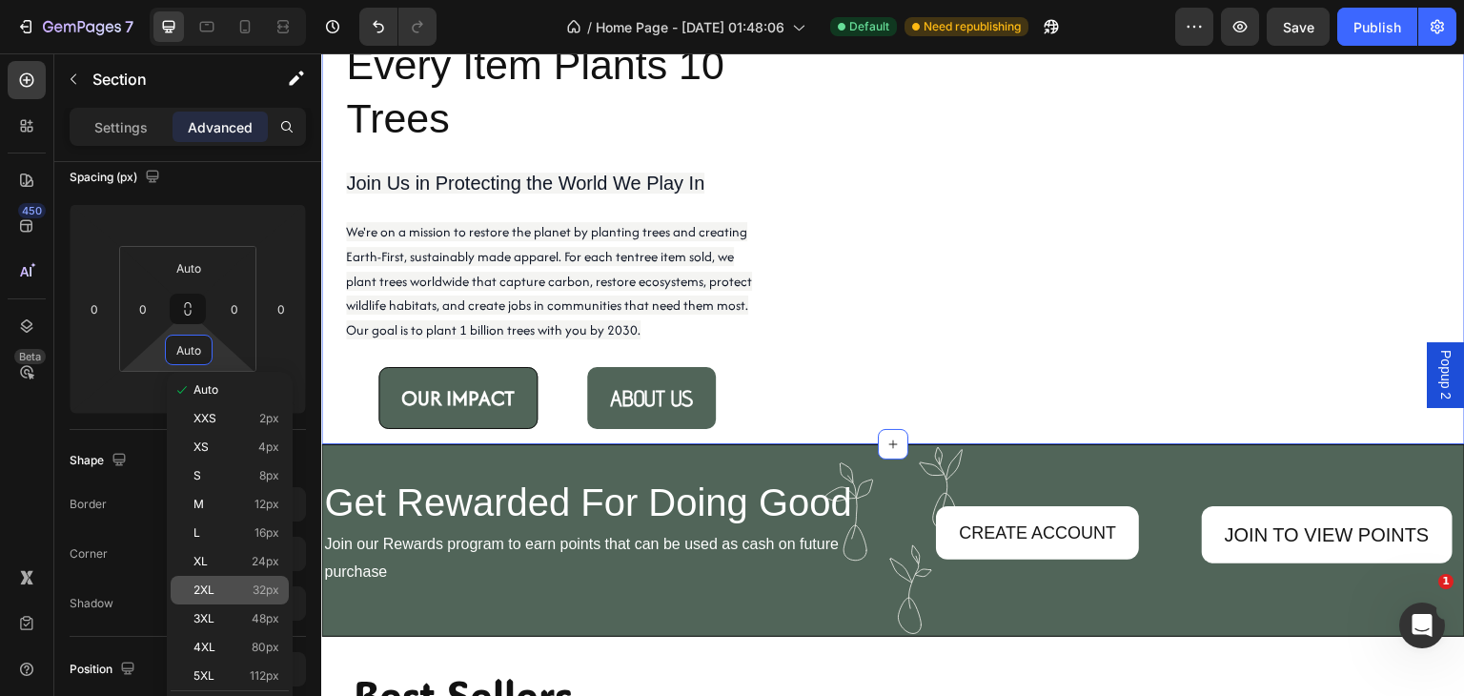
click at [201, 583] on span "2XL" at bounding box center [204, 589] width 21 height 13
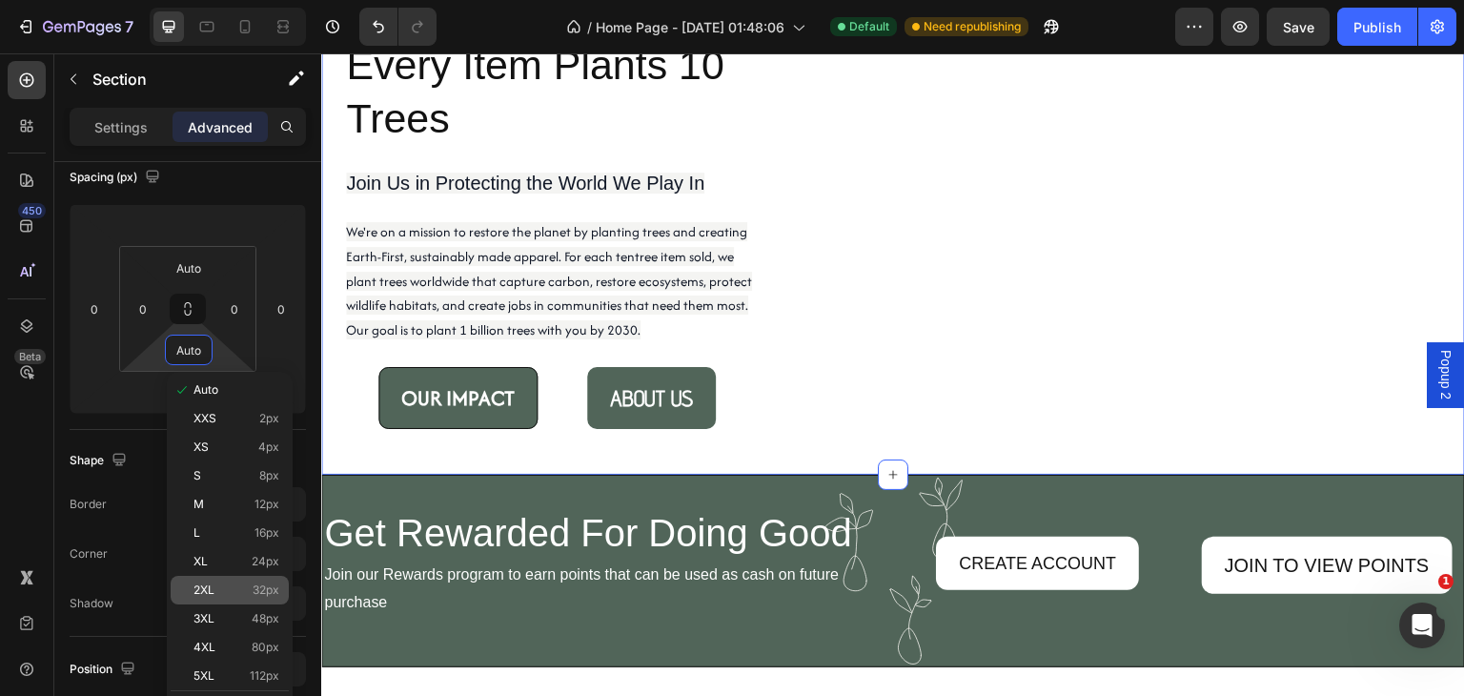
type input "32"
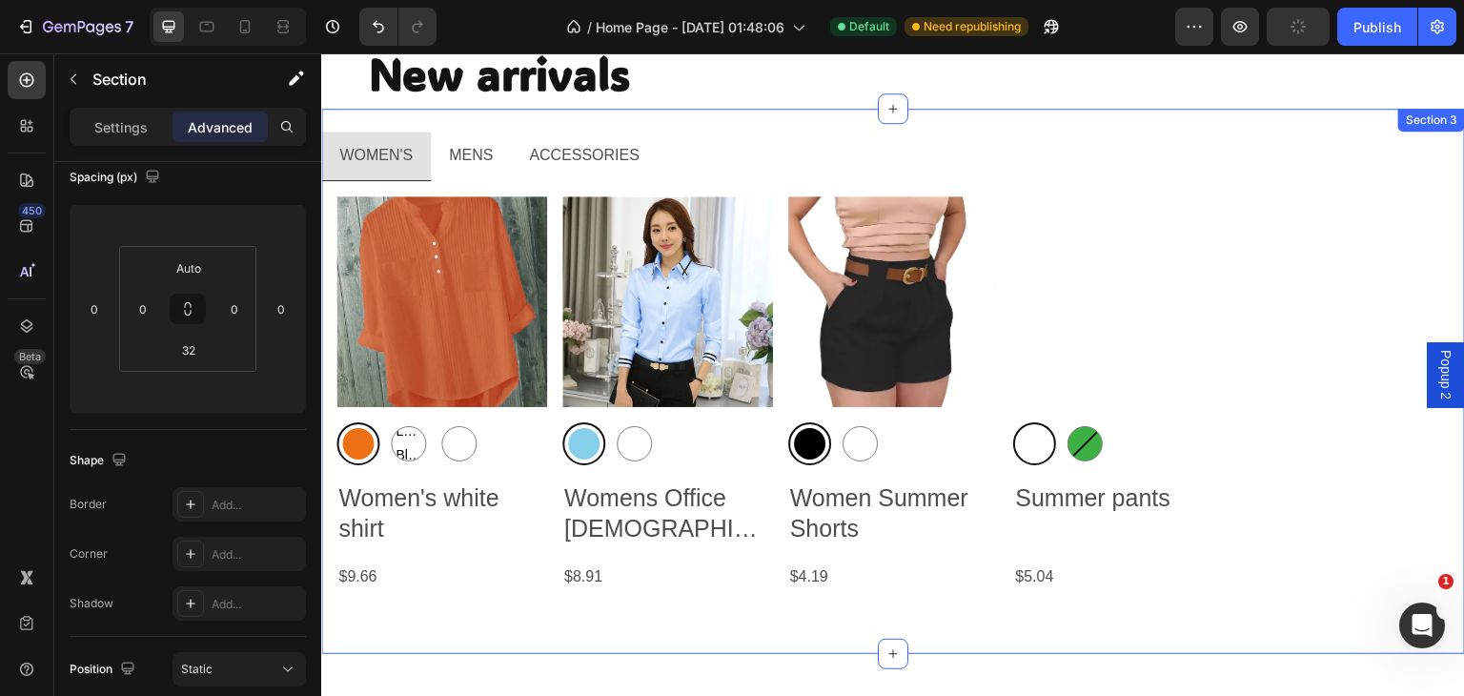
scroll to position [444, 0]
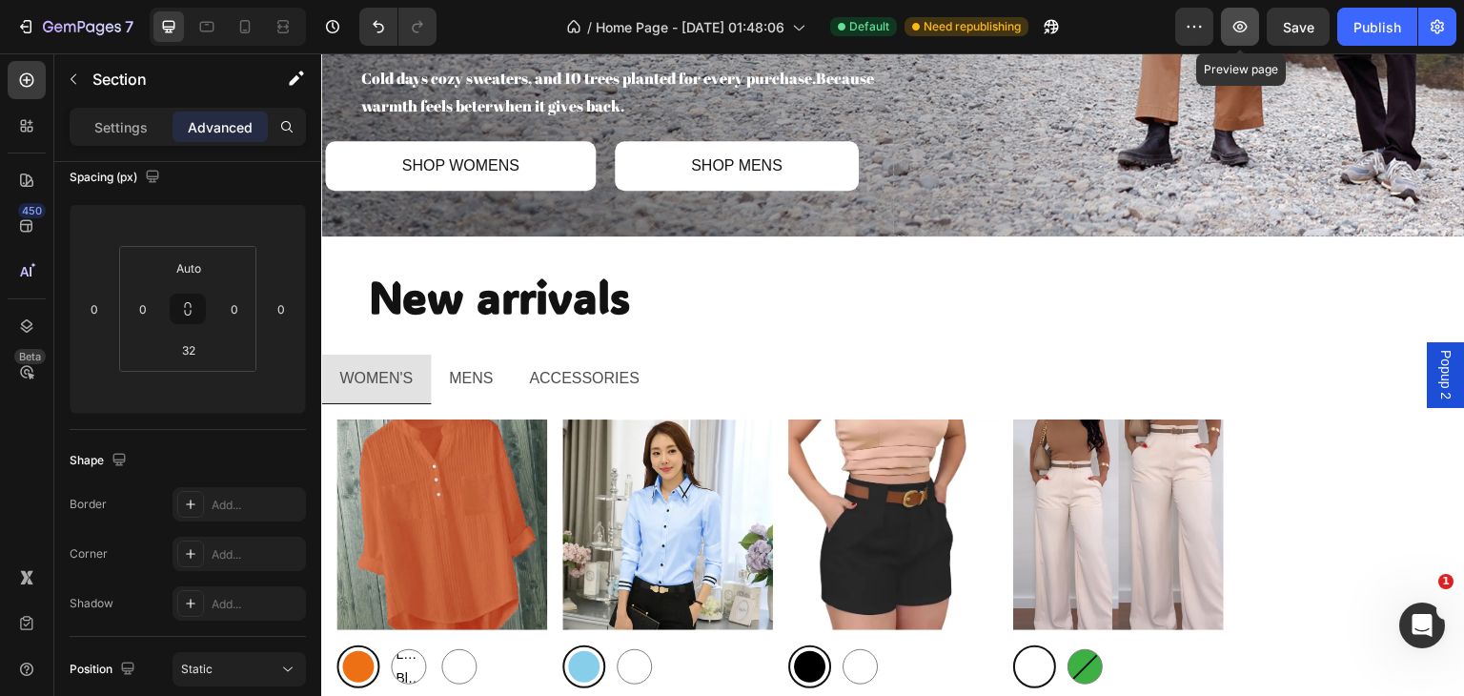
click at [1239, 20] on icon "button" at bounding box center [1240, 26] width 19 height 19
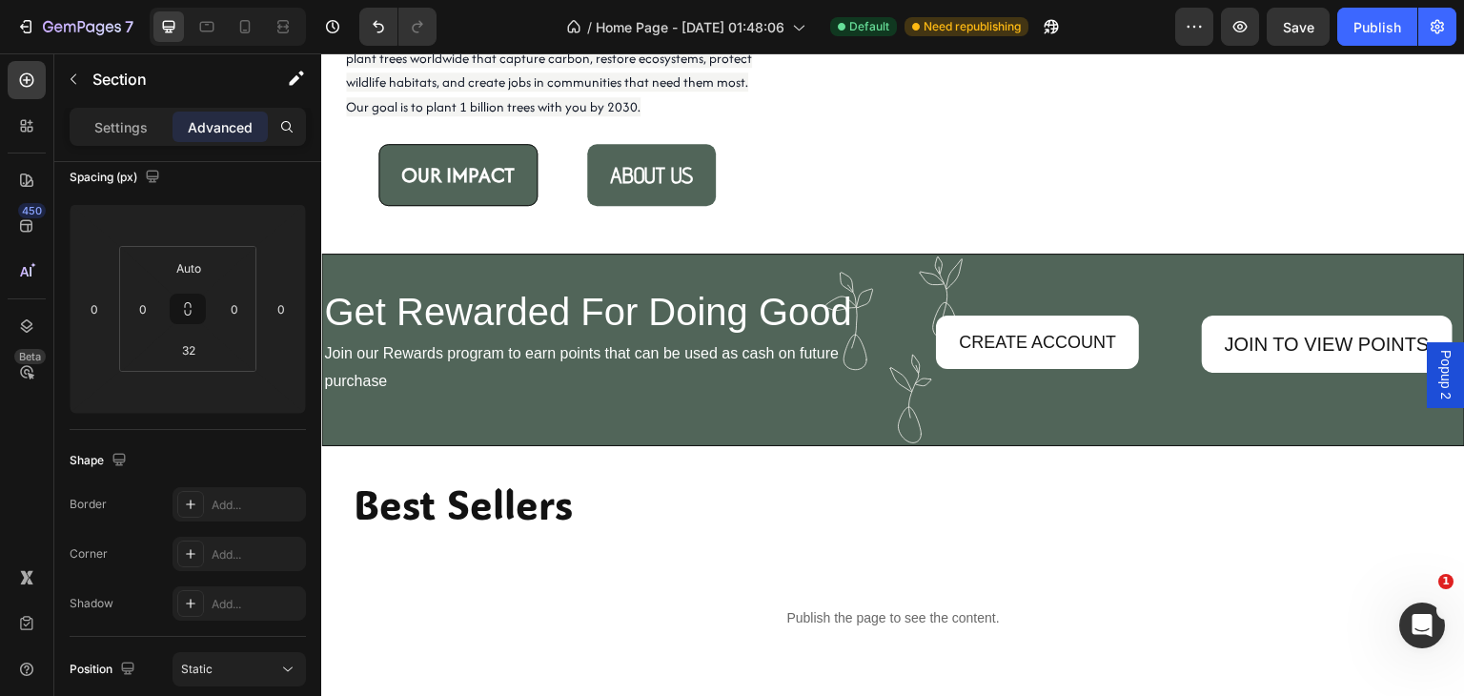
scroll to position [2446, 0]
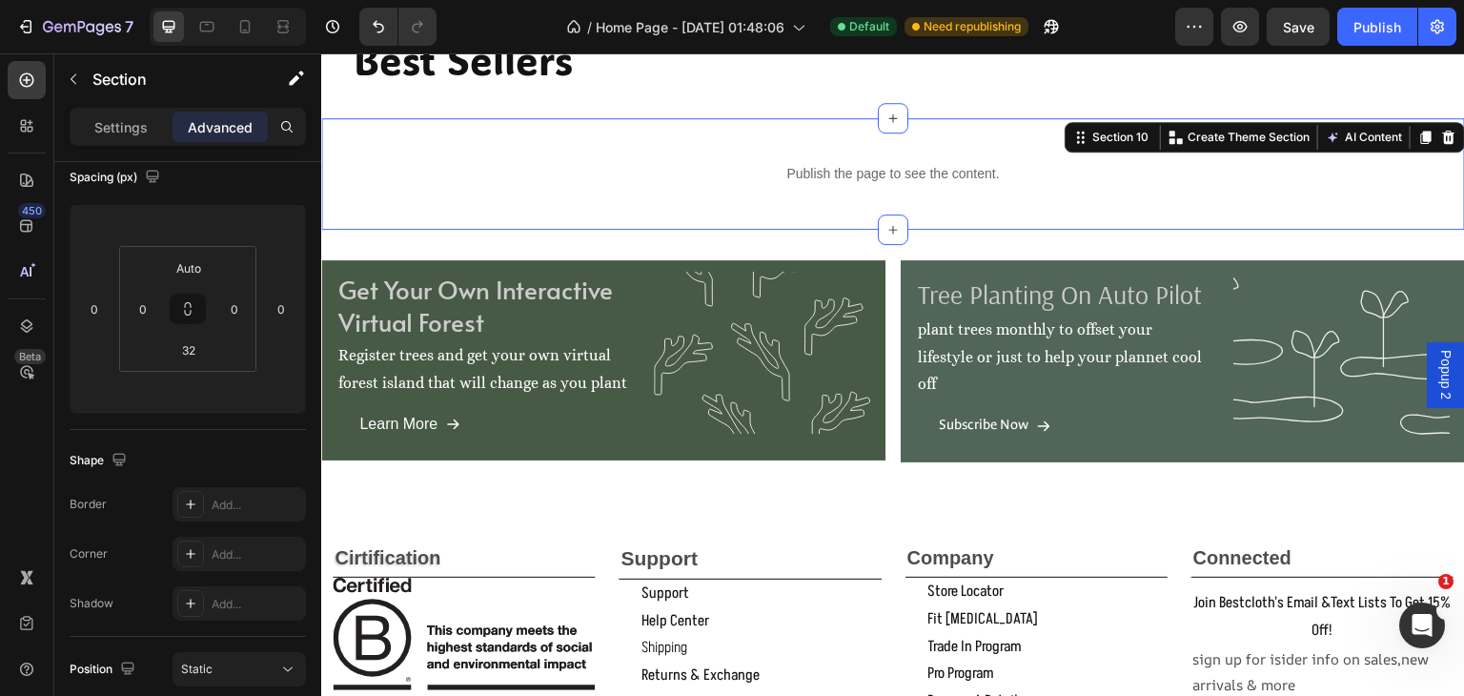
click at [626, 138] on div "Publish the page to see the content. Custom Code Section 10 Create Theme Sectio…" at bounding box center [893, 174] width 1144 height 112
click at [205, 356] on input "32" at bounding box center [189, 351] width 38 height 29
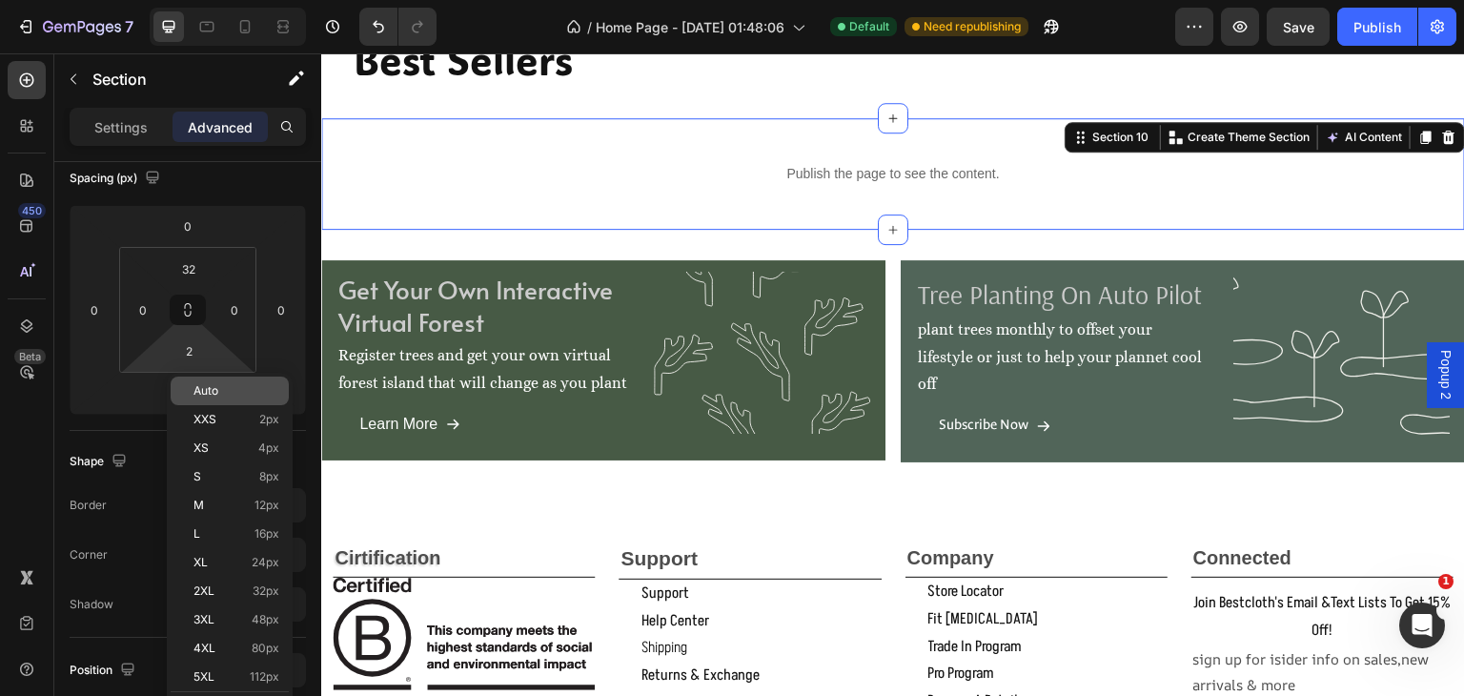
click at [213, 392] on span "Auto" at bounding box center [206, 390] width 25 height 13
type input "Auto"
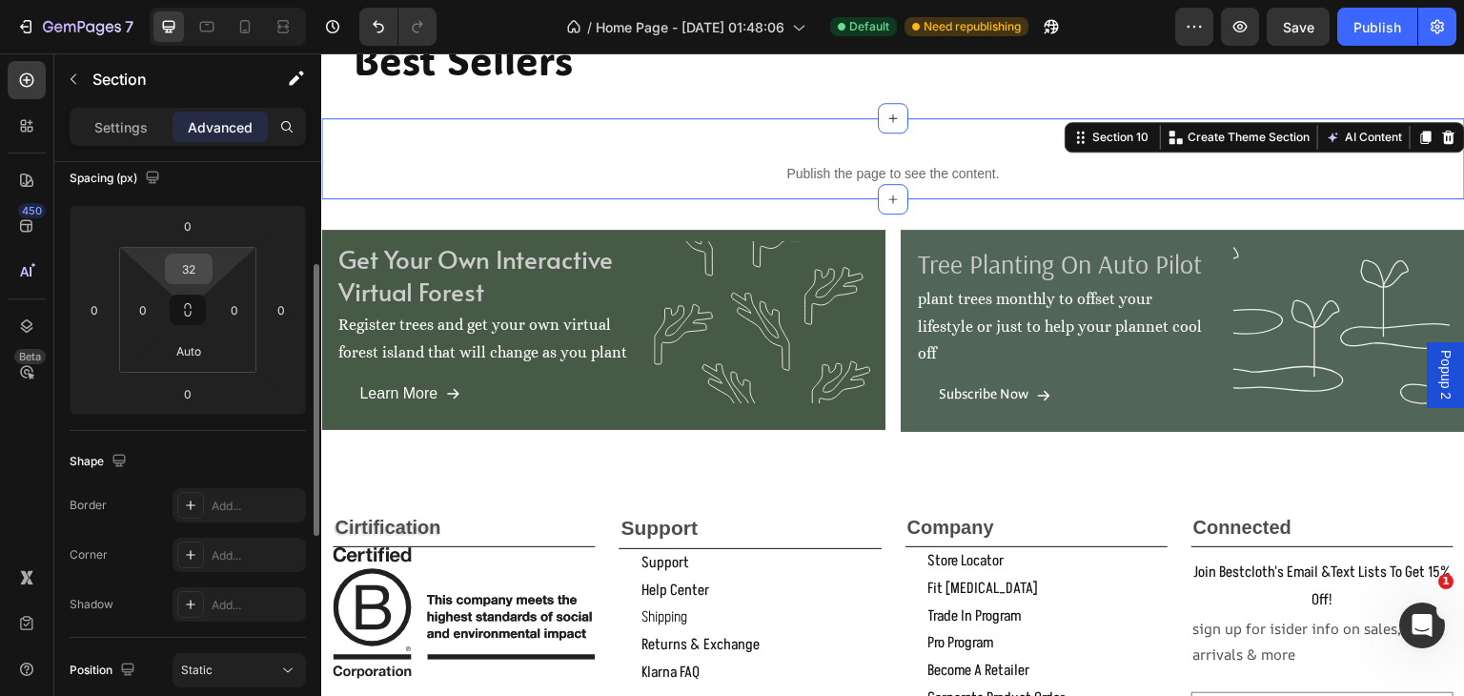
click at [211, 263] on div "32" at bounding box center [189, 269] width 48 height 31
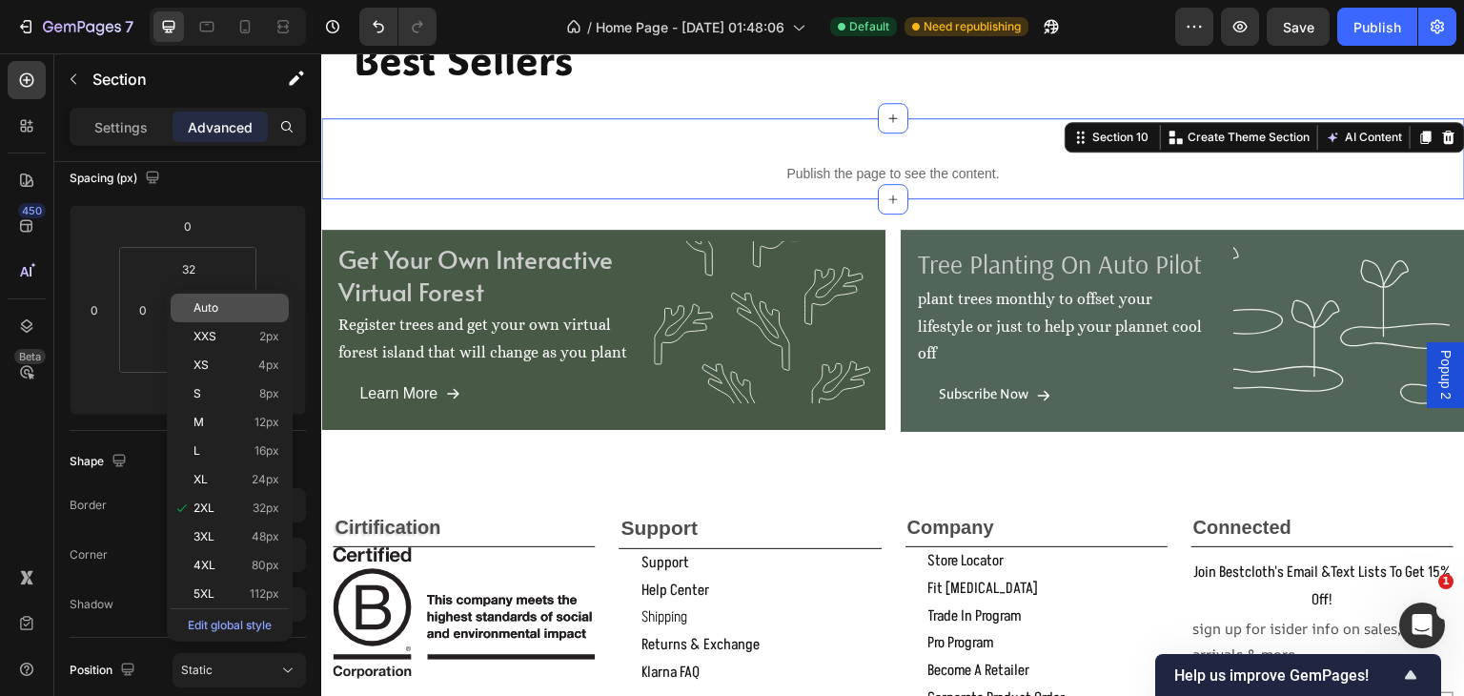
click at [196, 311] on span "Auto" at bounding box center [206, 307] width 25 height 13
type input "Auto"
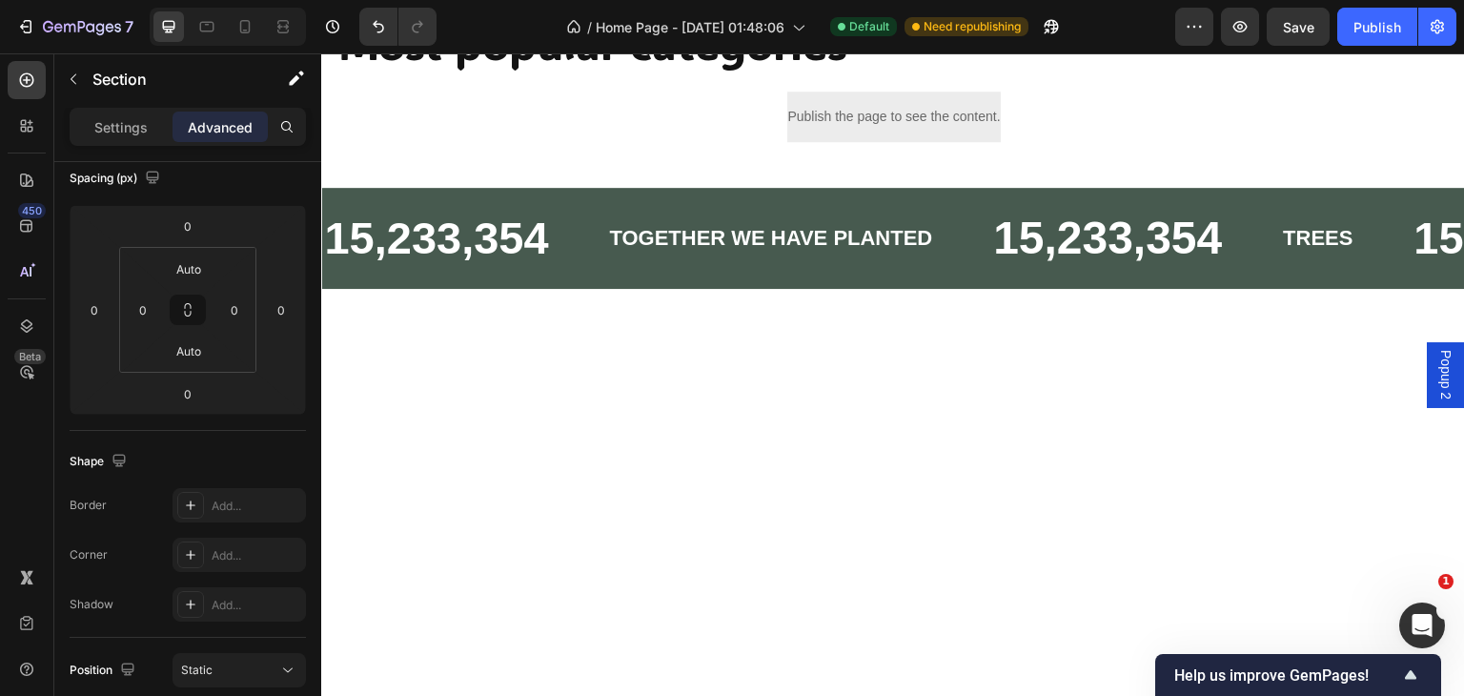
scroll to position [668, 0]
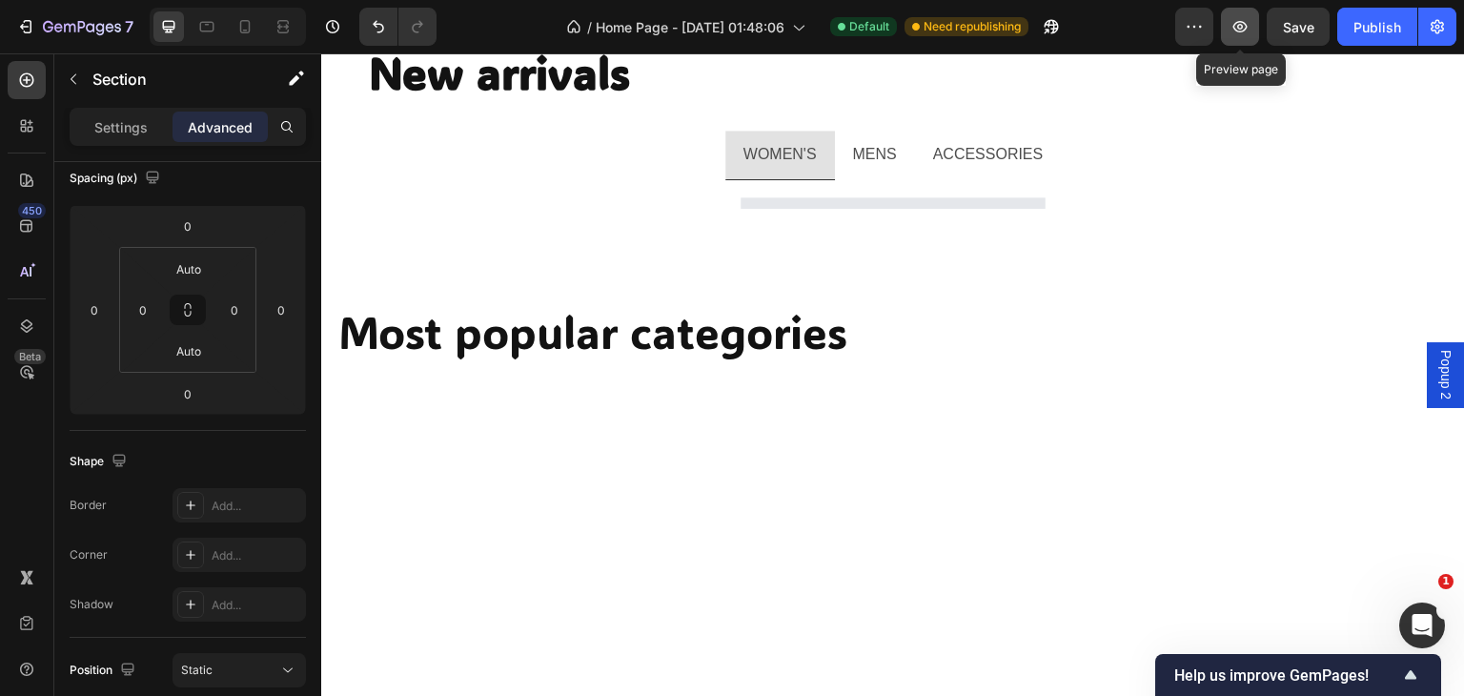
click at [1241, 26] on icon "button" at bounding box center [1240, 26] width 19 height 19
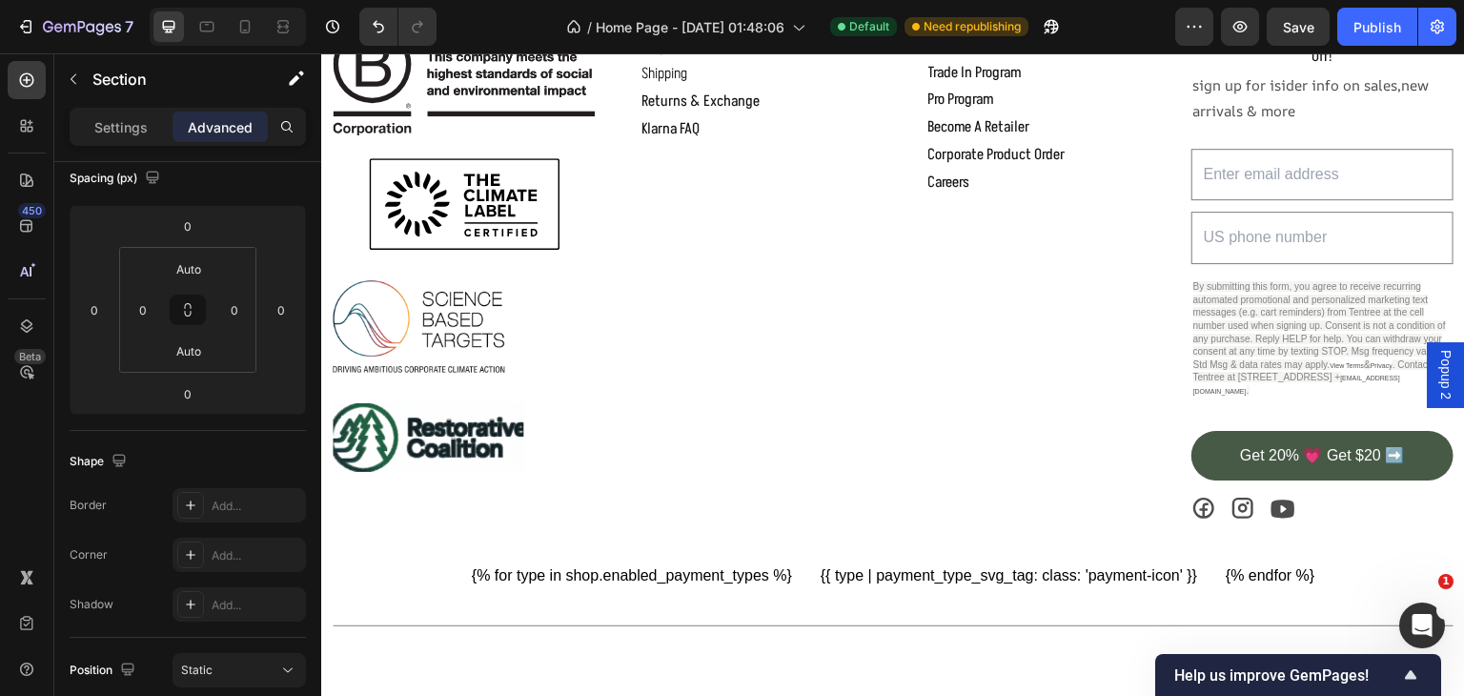
scroll to position [2736, 0]
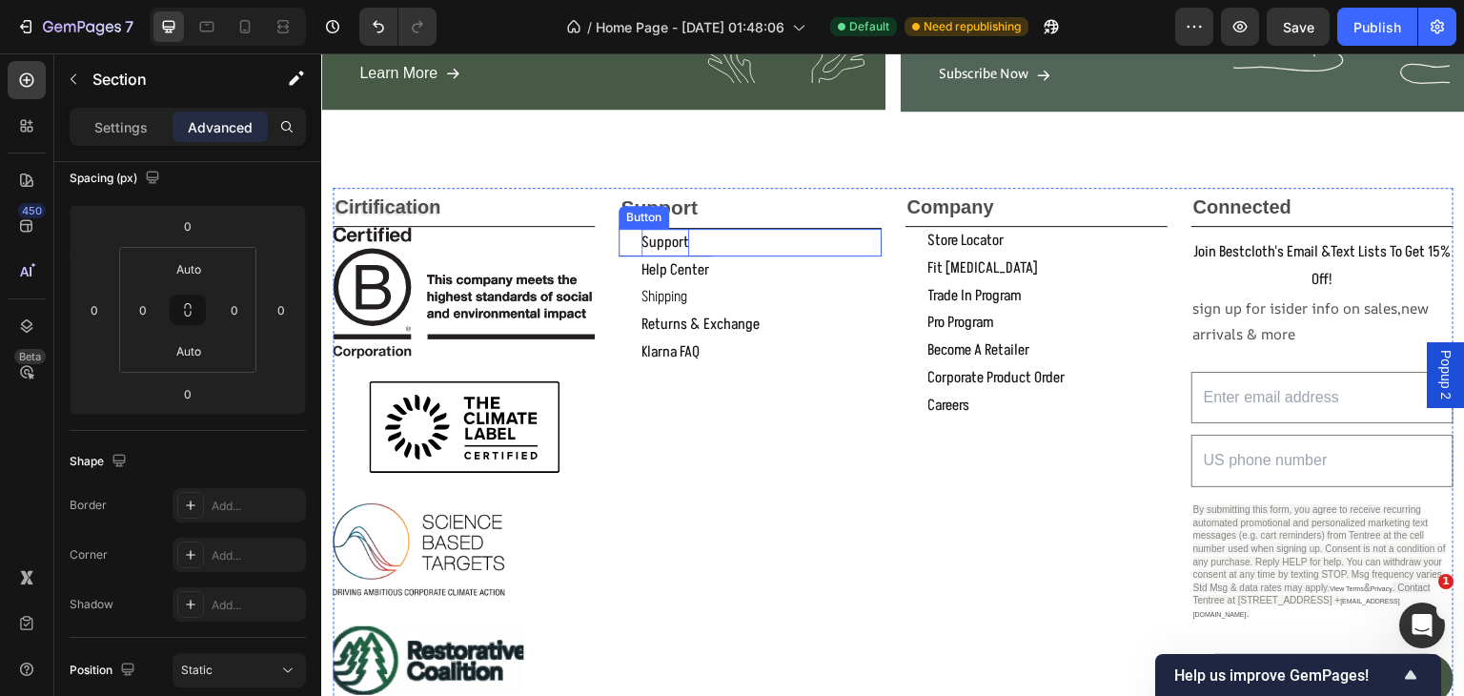
click at [676, 241] on p "support" at bounding box center [666, 243] width 48 height 28
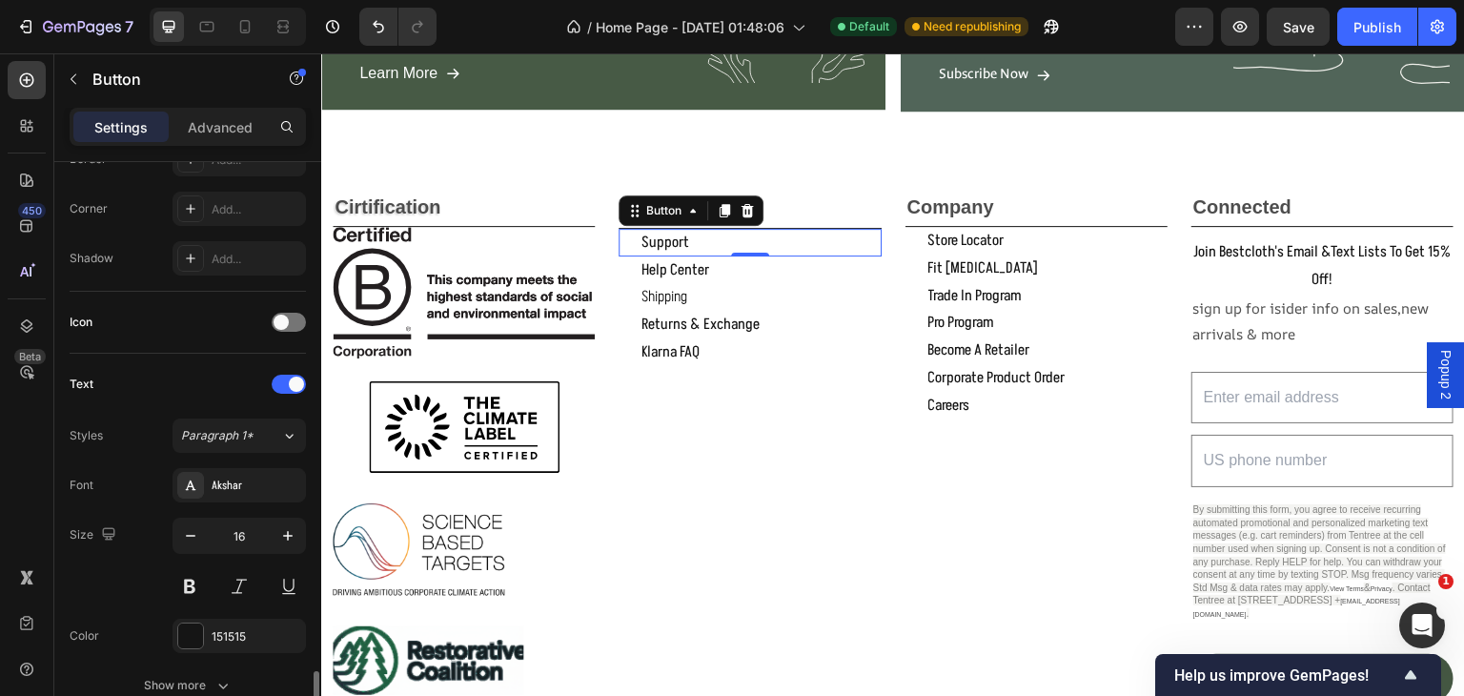
scroll to position [667, 0]
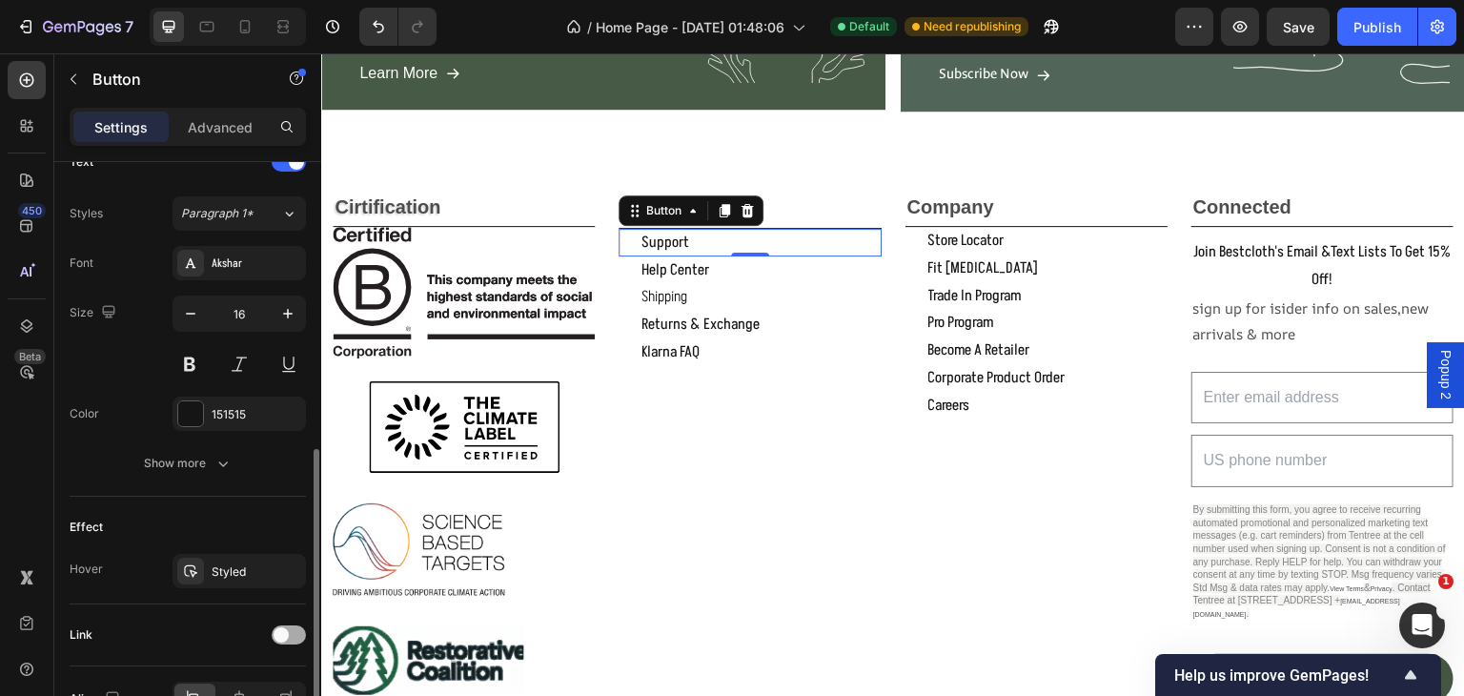
click at [296, 625] on div at bounding box center [289, 634] width 34 height 19
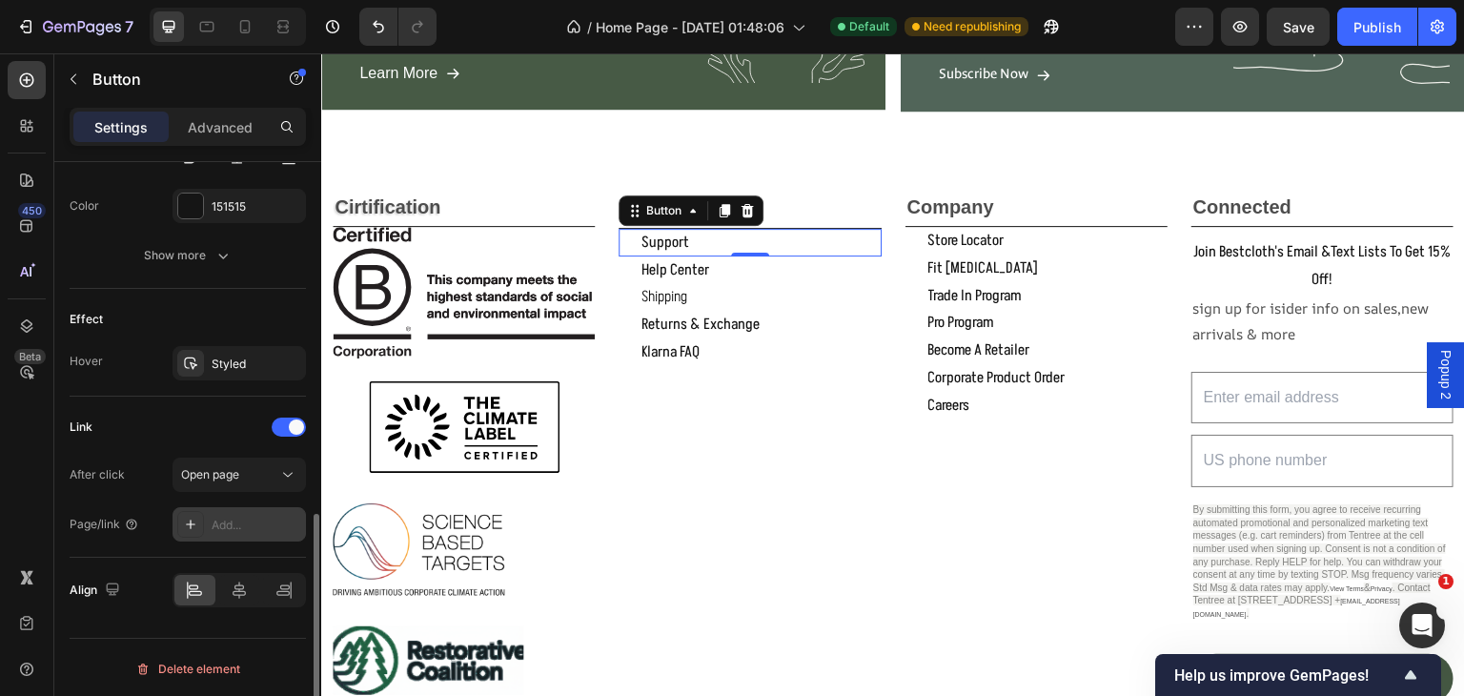
click at [214, 519] on div "Add..." at bounding box center [257, 525] width 90 height 17
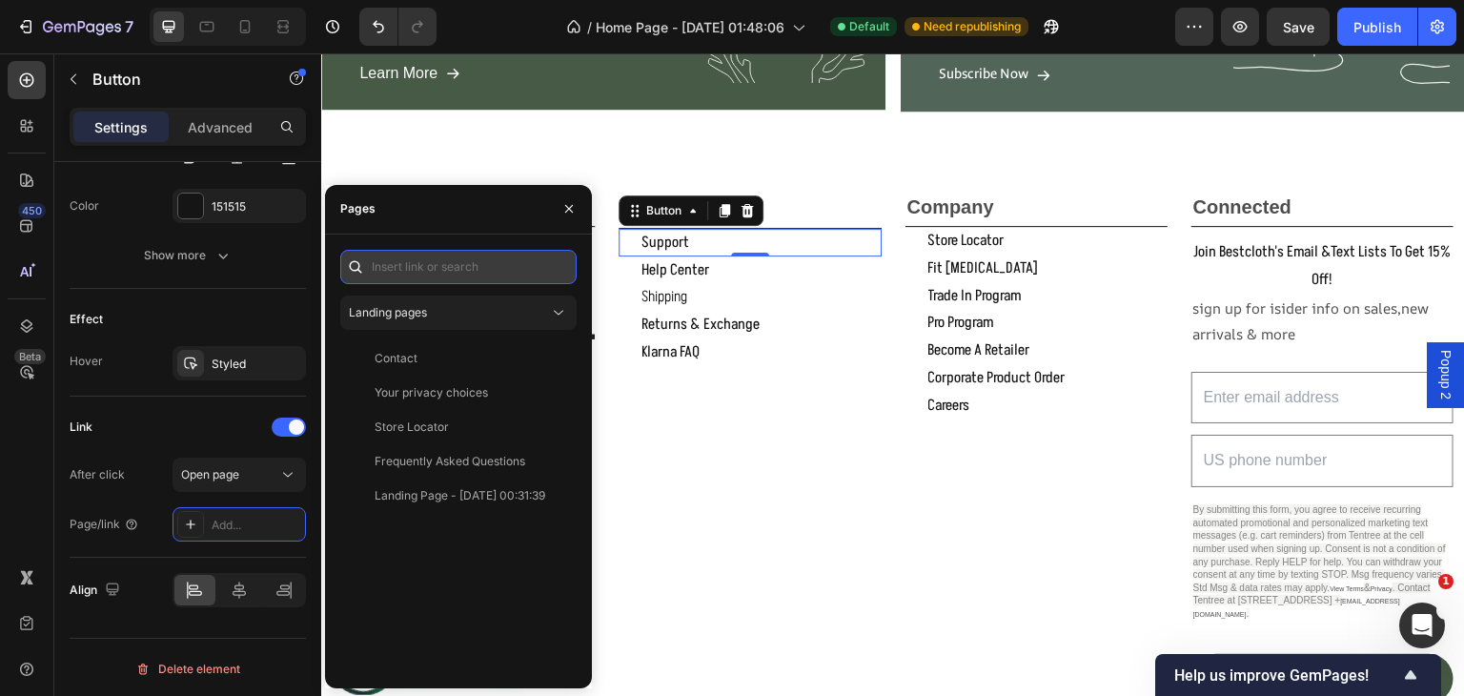
click at [395, 268] on input "text" at bounding box center [458, 267] width 236 height 34
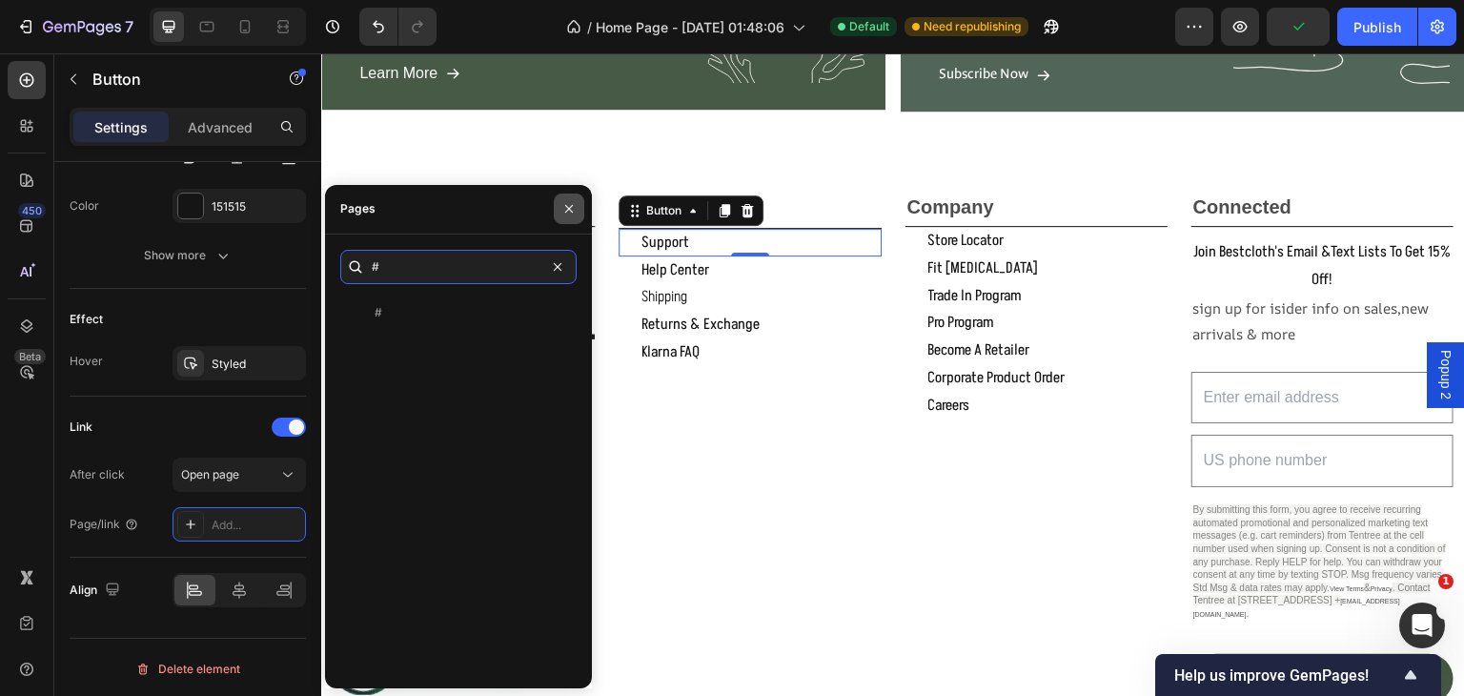
type input "#"
click at [560, 203] on button "button" at bounding box center [569, 209] width 31 height 31
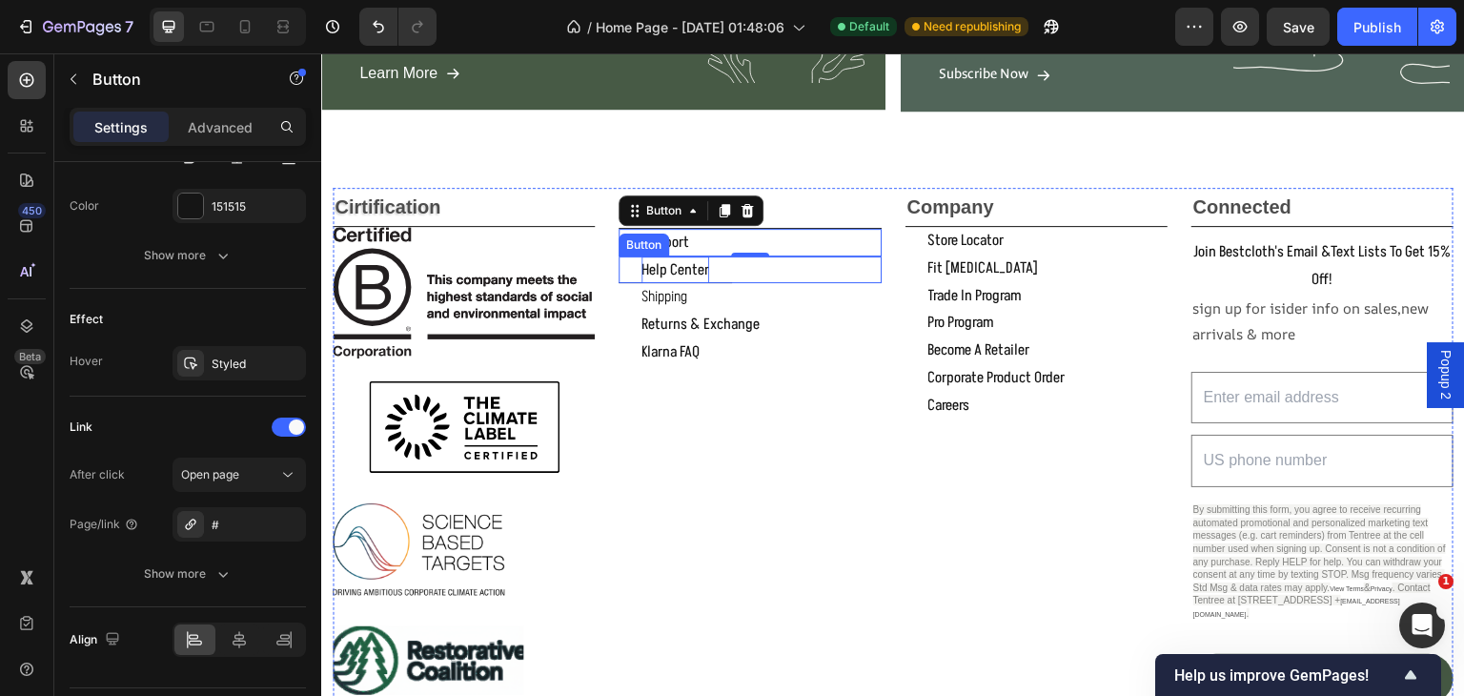
click at [693, 270] on p "help center" at bounding box center [676, 270] width 68 height 28
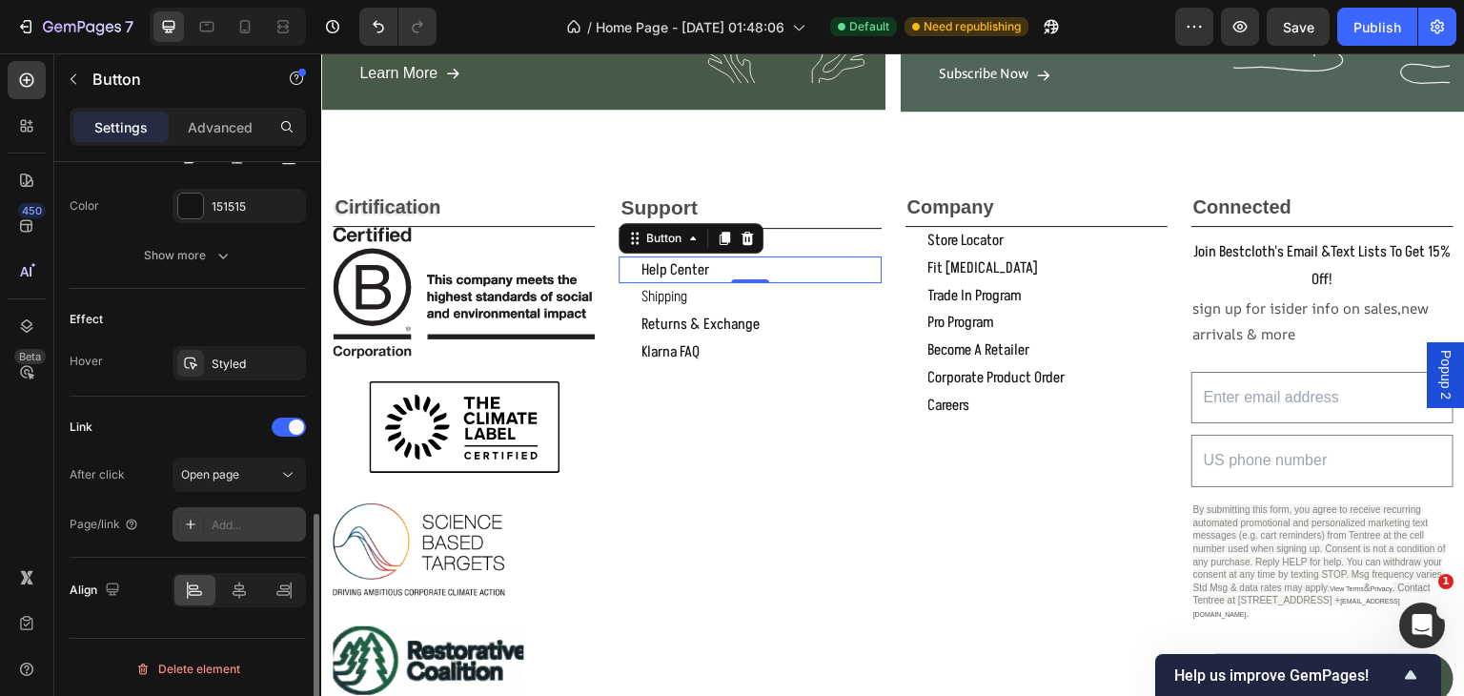
click at [227, 520] on div "Add..." at bounding box center [257, 525] width 90 height 17
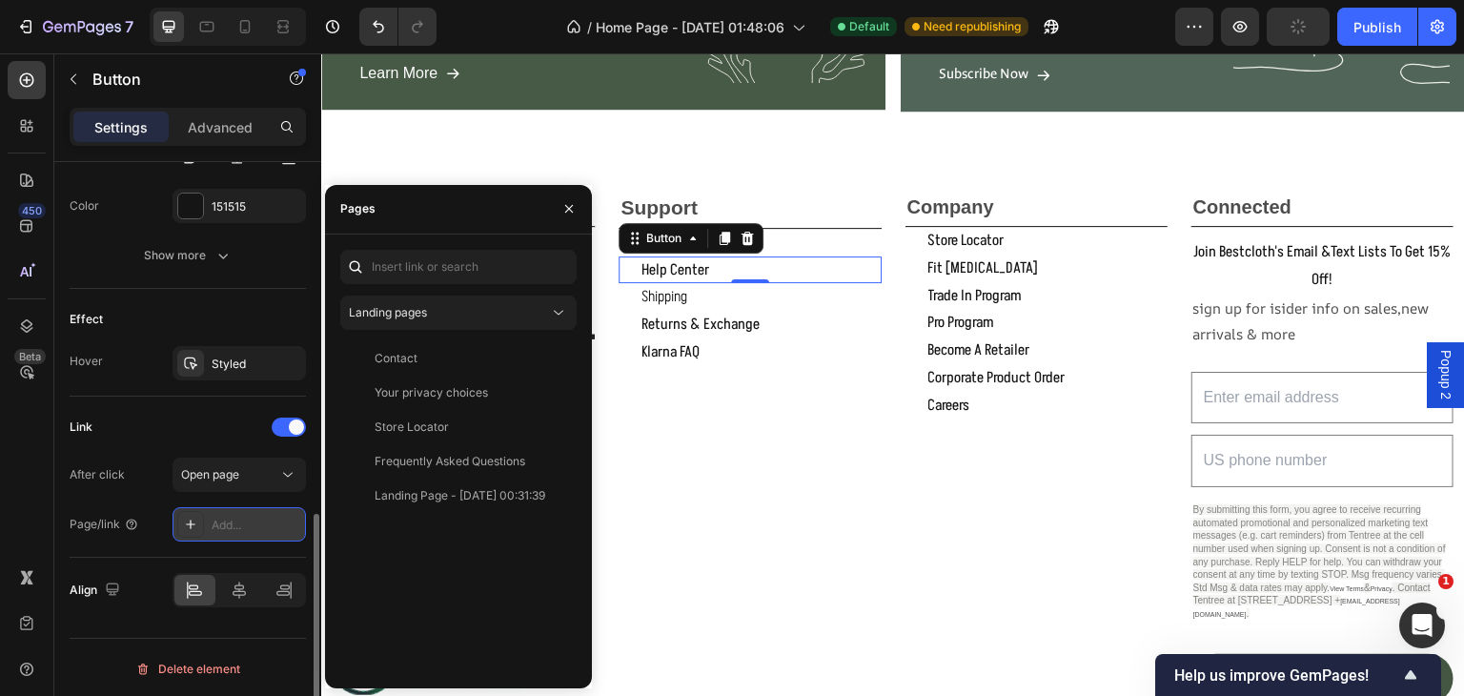
click at [234, 523] on div "Add..." at bounding box center [257, 525] width 90 height 17
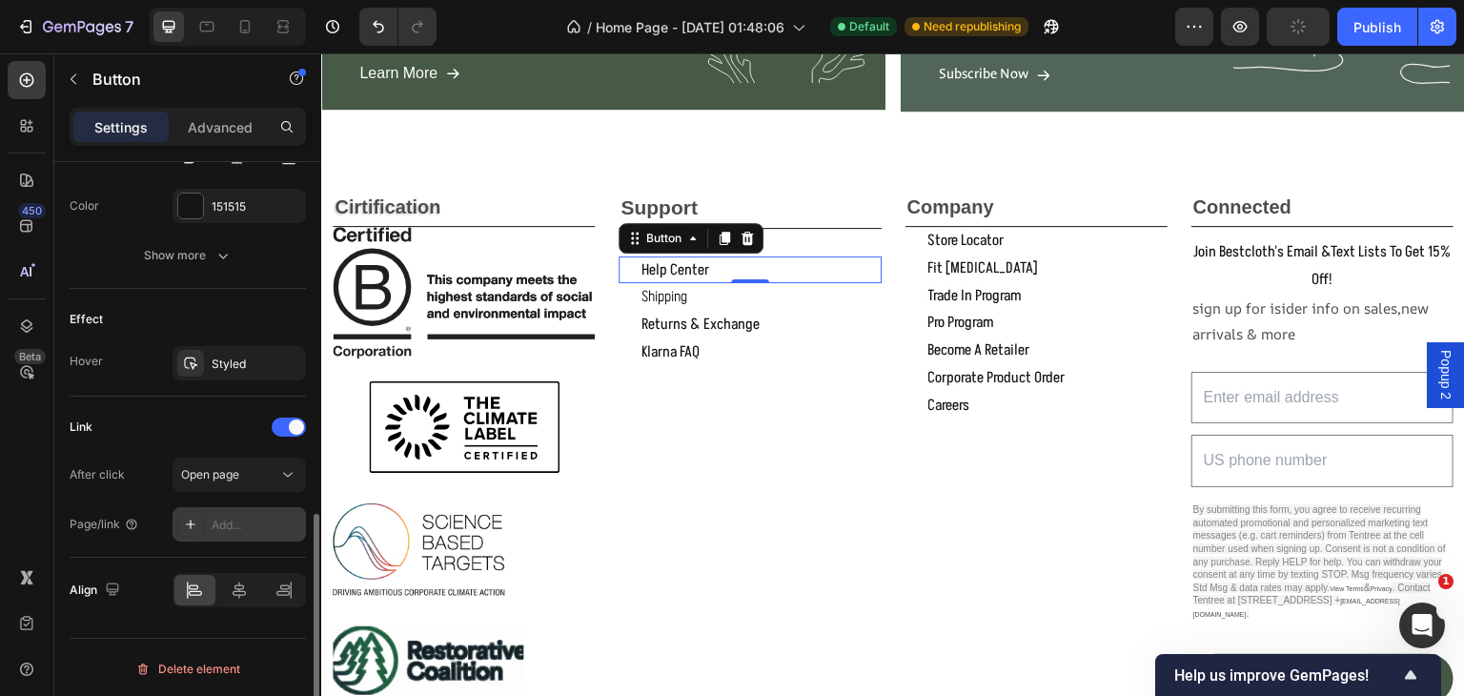
click at [223, 517] on div "Add..." at bounding box center [257, 525] width 90 height 17
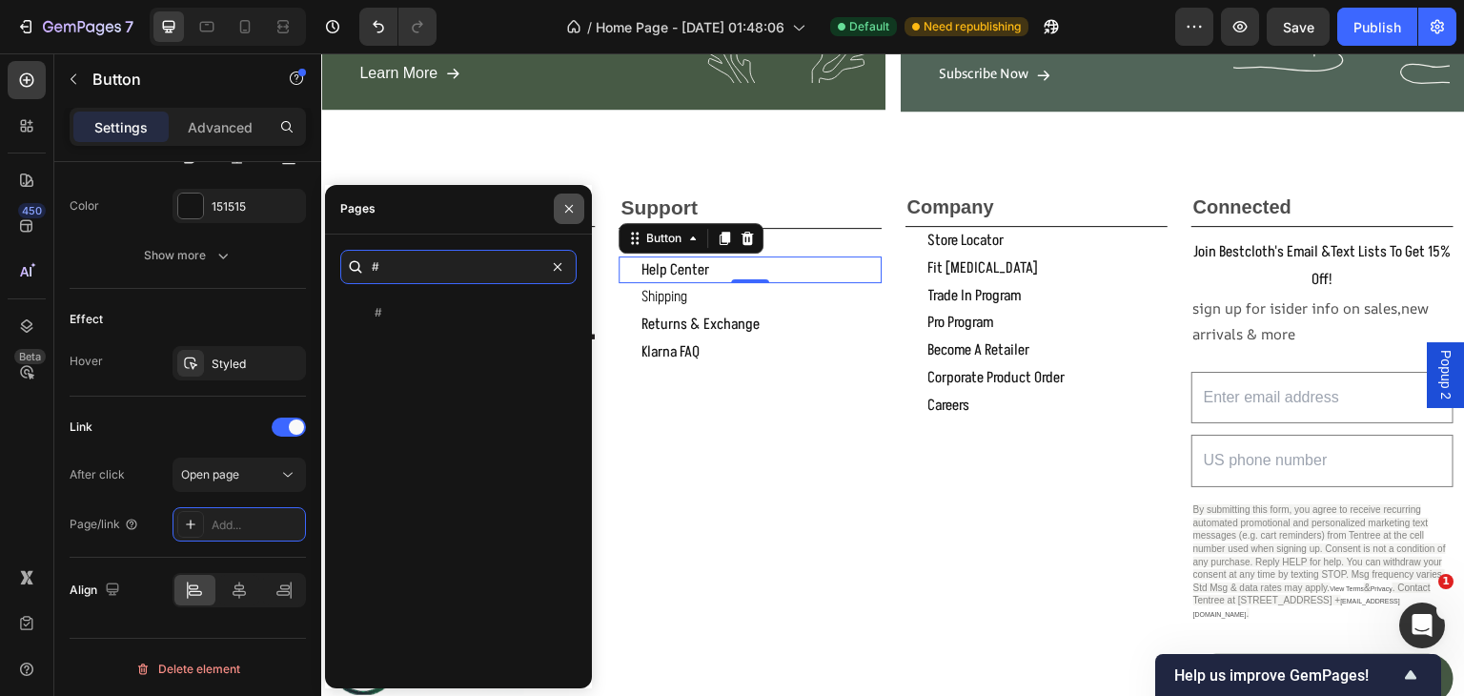
type input "#"
drag, startPoint x: 562, startPoint y: 205, endPoint x: 286, endPoint y: 182, distance: 277.4
click at [562, 205] on icon "button" at bounding box center [568, 208] width 15 height 15
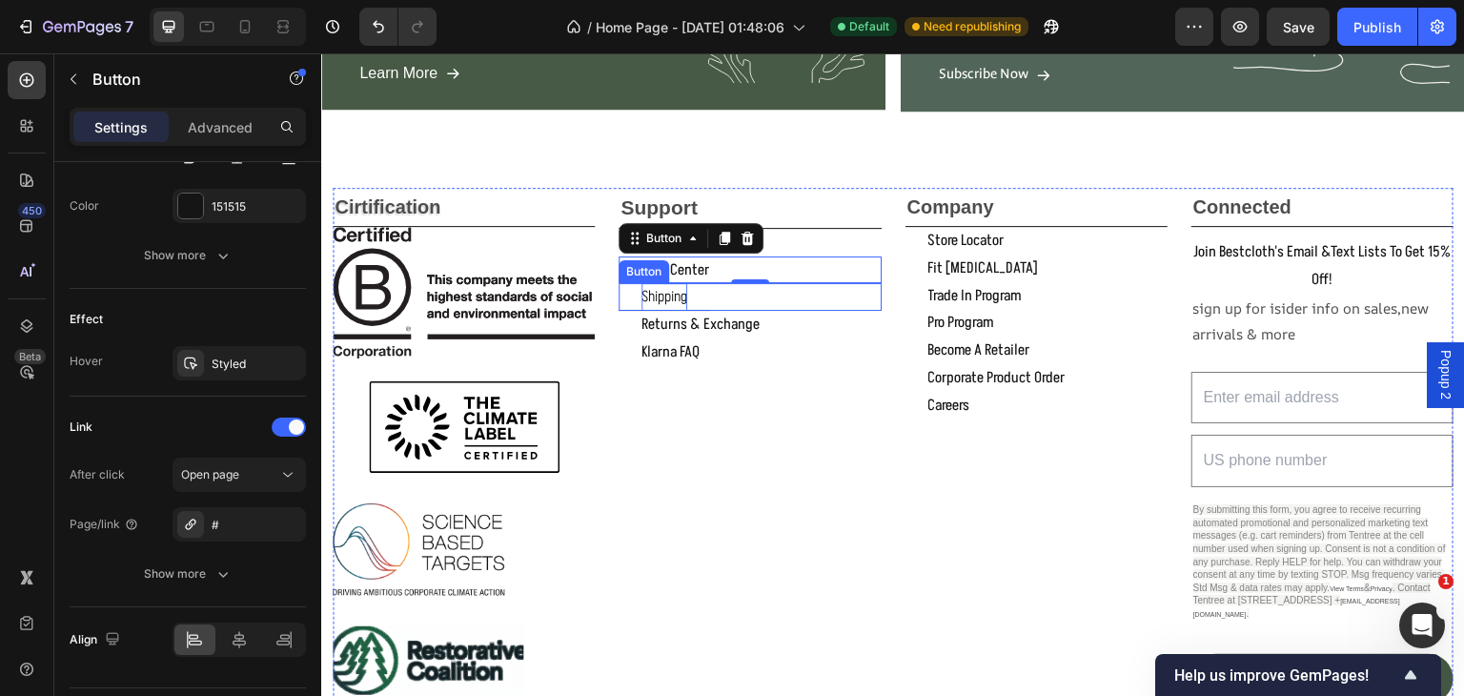
click at [682, 296] on p "shipping" at bounding box center [665, 297] width 46 height 28
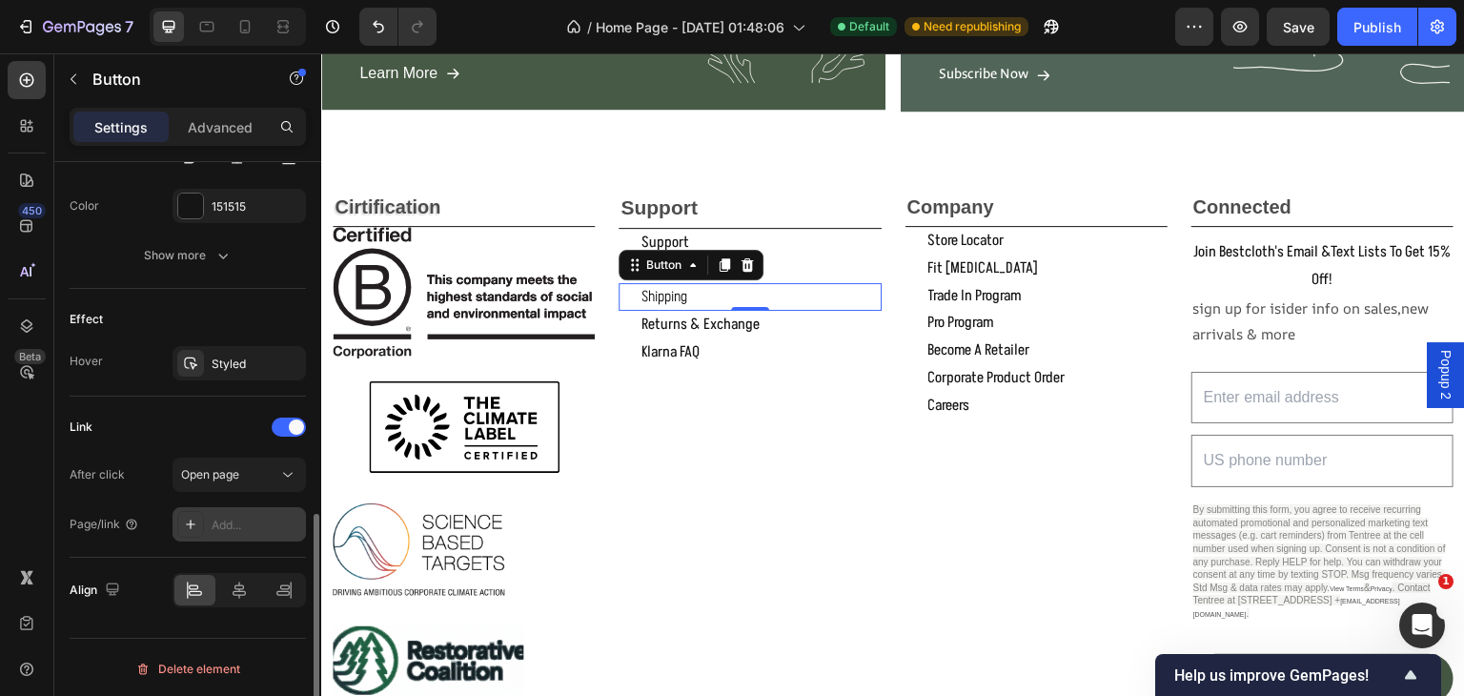
click at [206, 515] on div "Add..." at bounding box center [239, 524] width 133 height 34
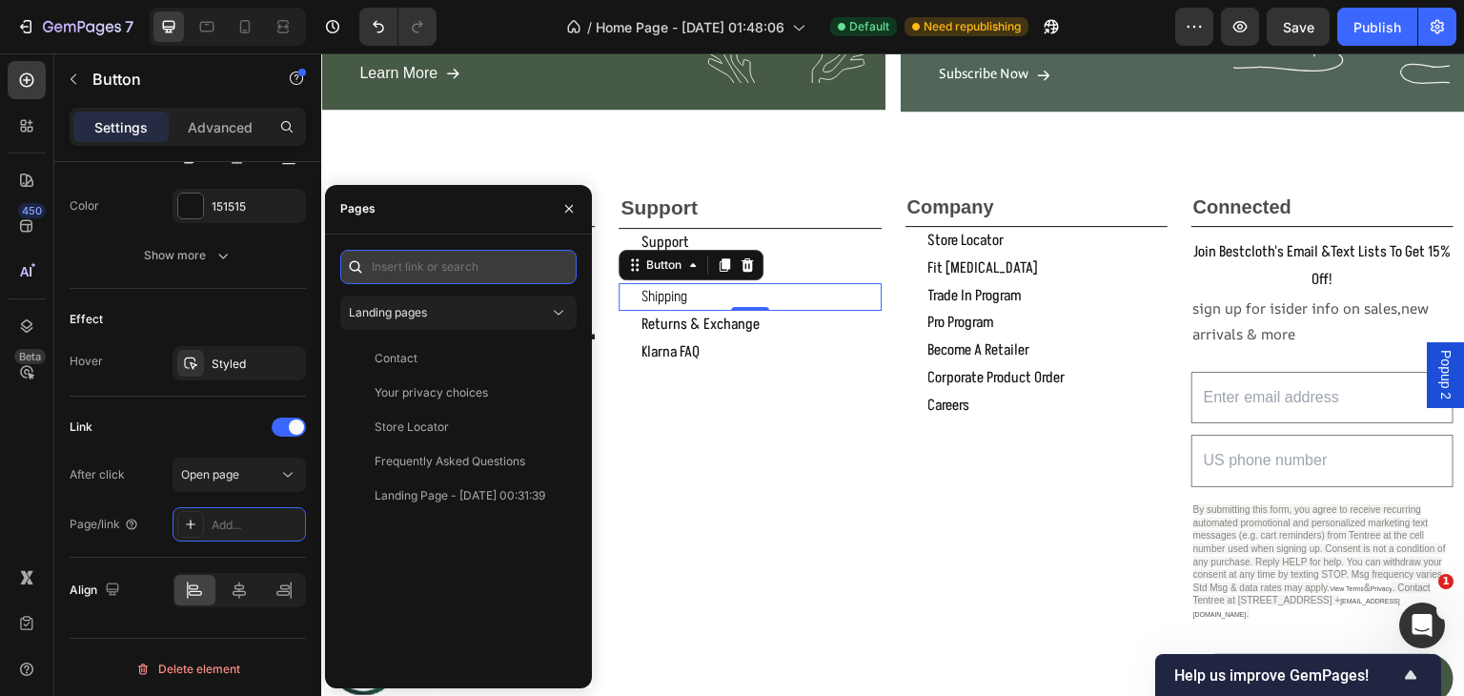
click at [401, 262] on input "text" at bounding box center [458, 267] width 236 height 34
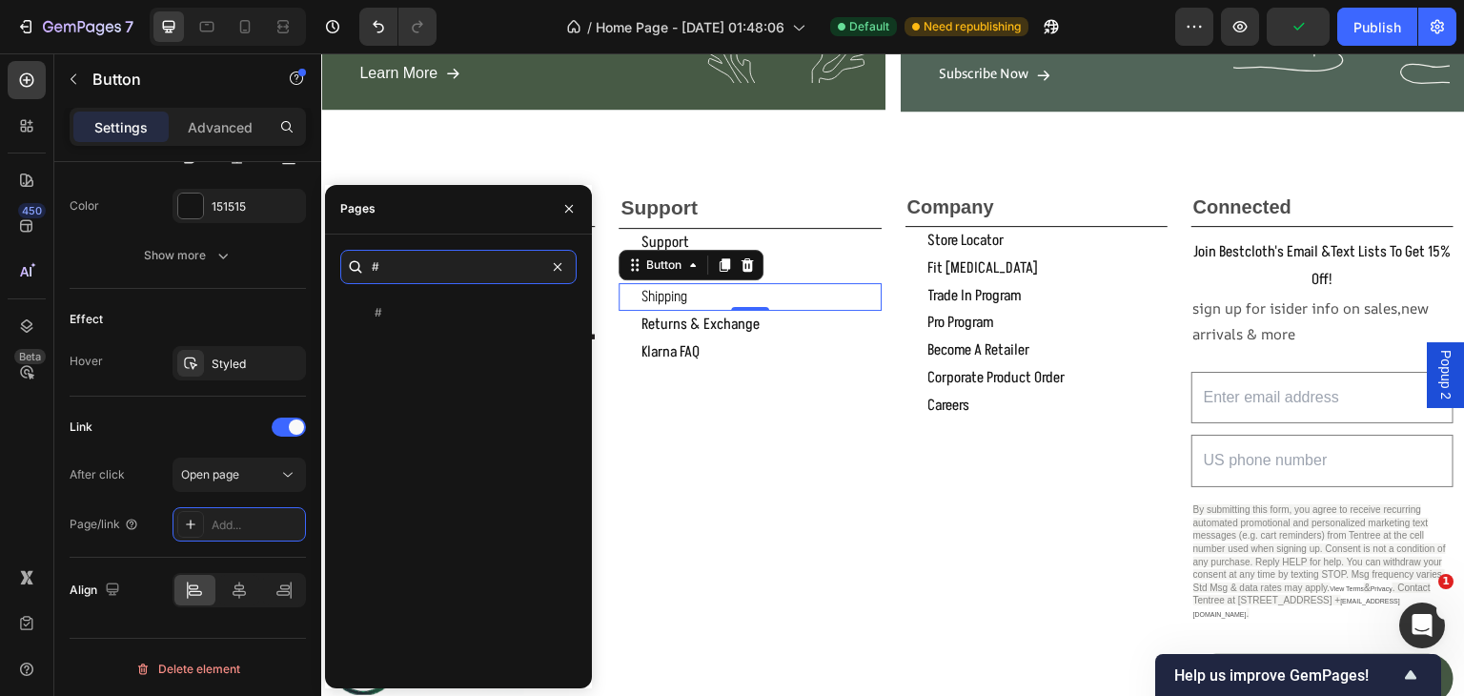
type input "#"
click at [516, 207] on div "Pages" at bounding box center [458, 210] width 267 height 50
drag, startPoint x: 561, startPoint y: 211, endPoint x: 290, endPoint y: 215, distance: 270.8
click at [561, 211] on icon "button" at bounding box center [568, 208] width 15 height 15
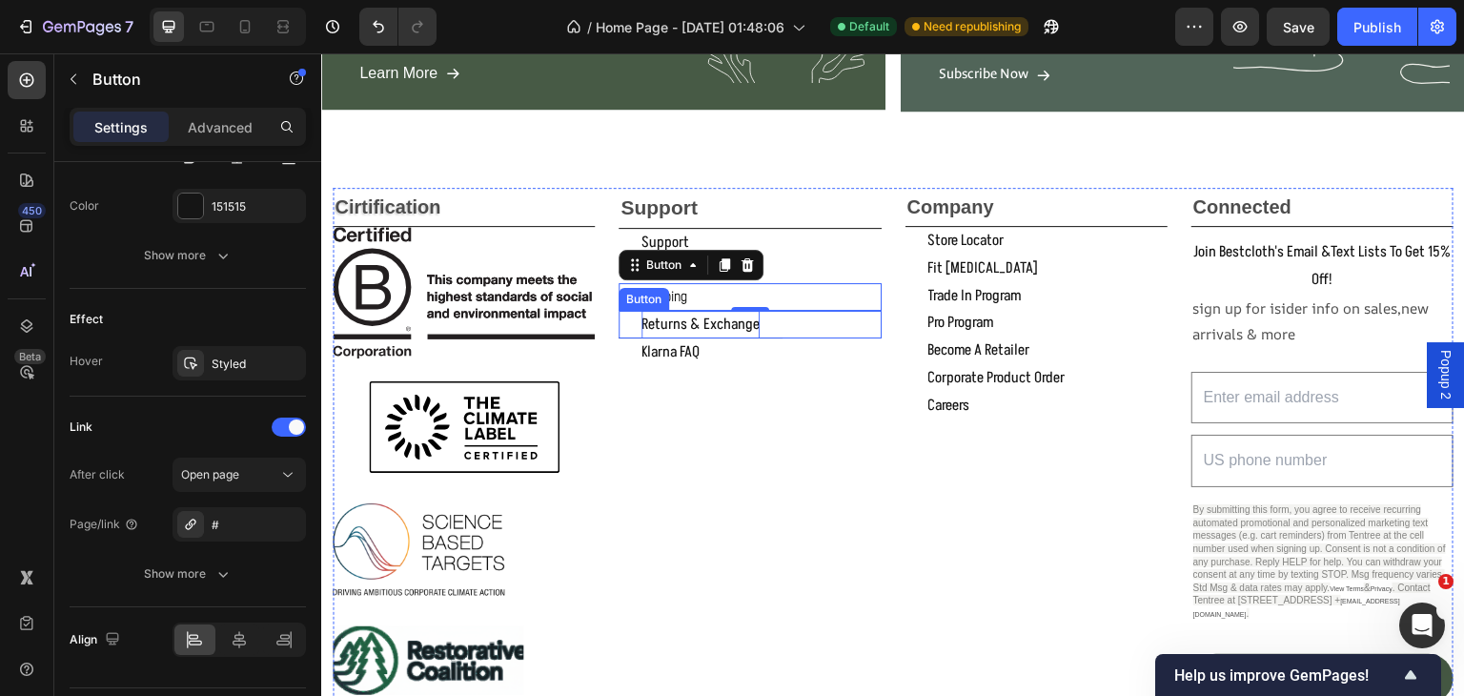
click at [682, 316] on p "returns & exchange" at bounding box center [701, 325] width 118 height 28
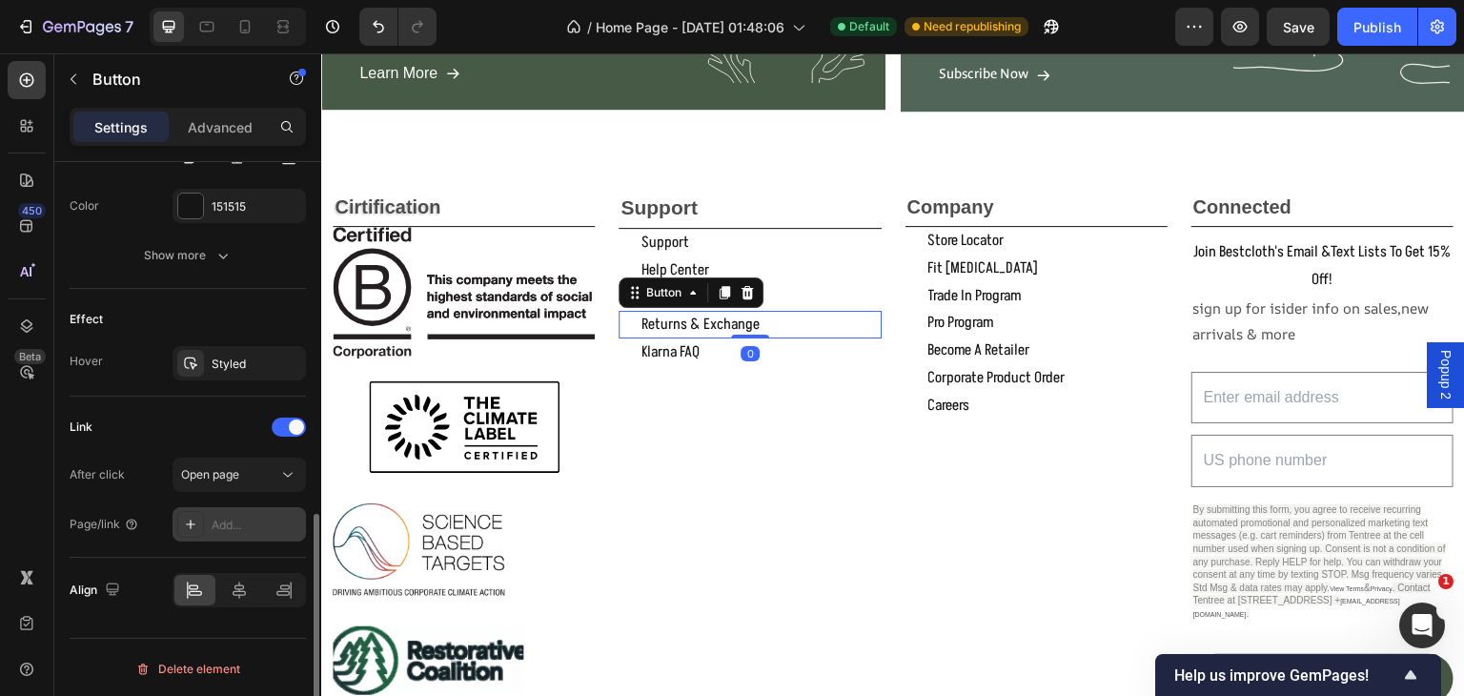
click at [221, 517] on div "Add..." at bounding box center [257, 525] width 90 height 17
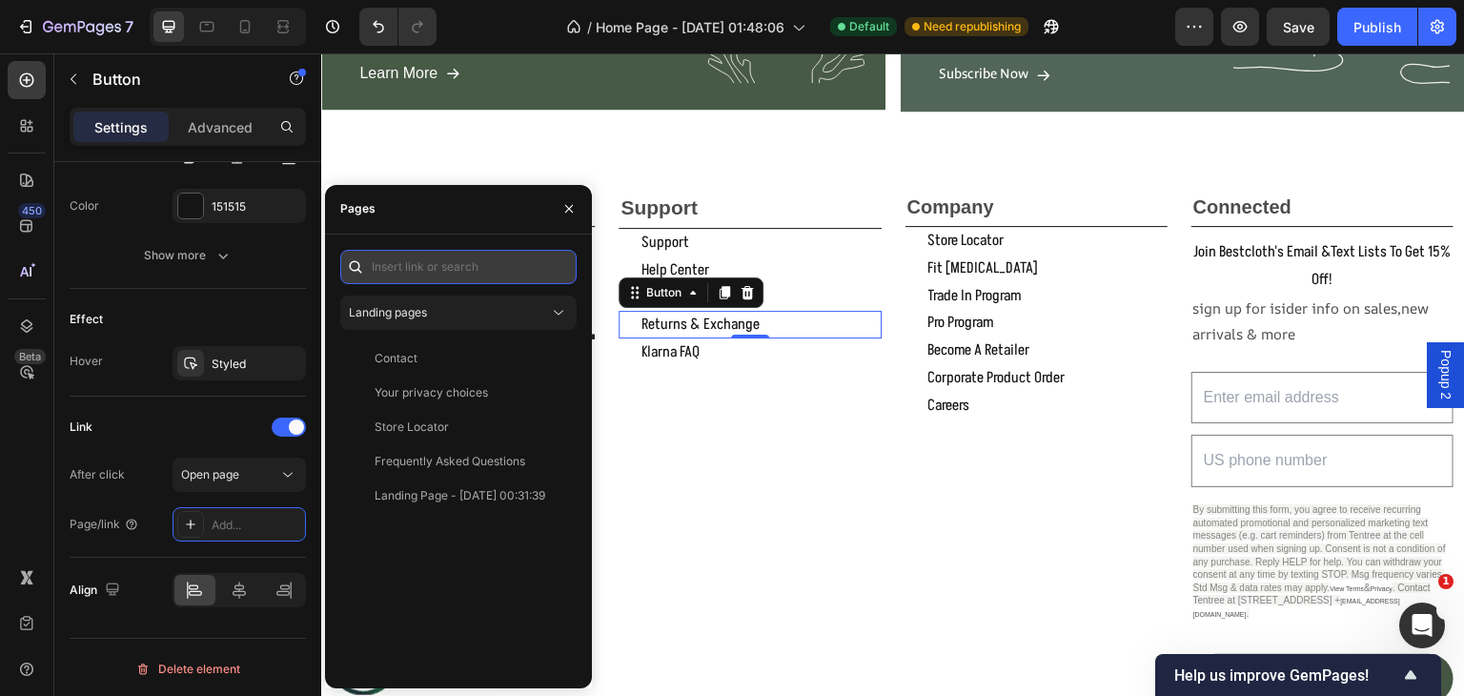
click at [431, 258] on input "text" at bounding box center [458, 267] width 236 height 34
type input "3"
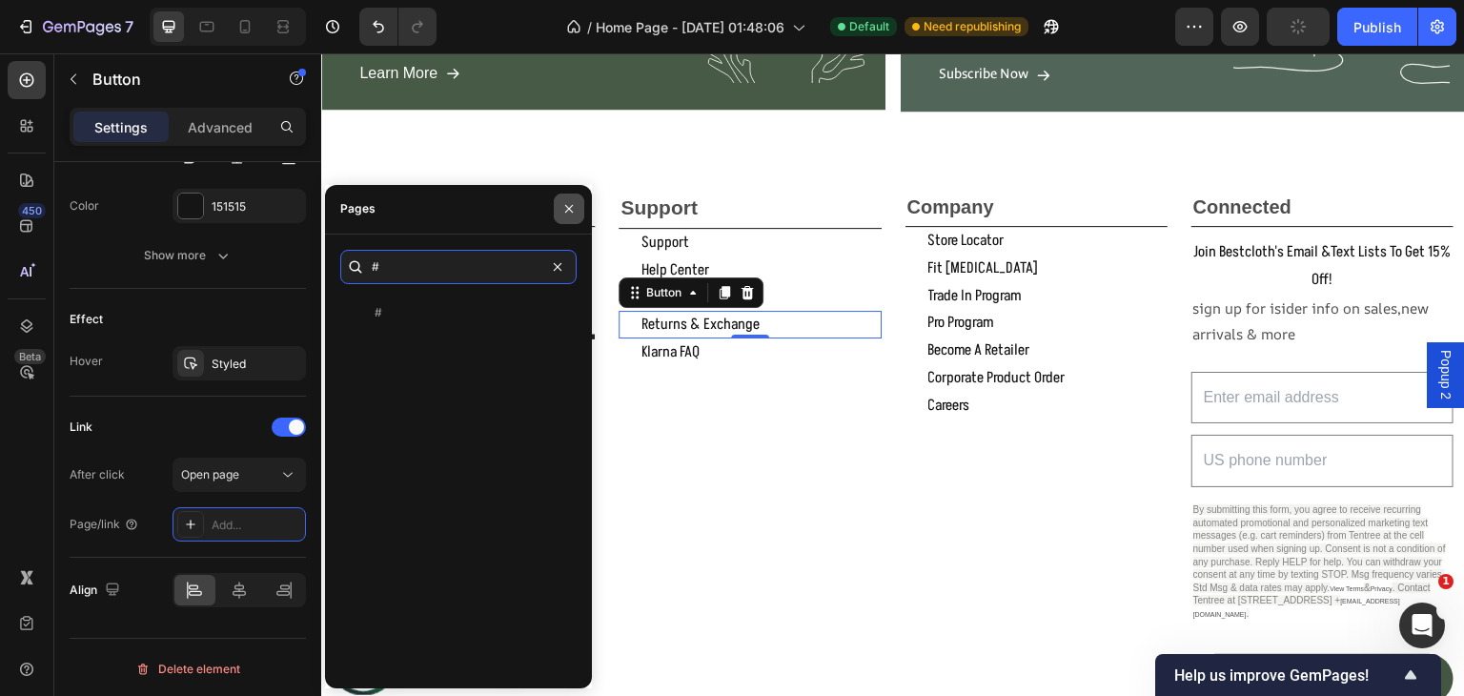
type input "#"
click at [558, 209] on button "button" at bounding box center [569, 209] width 31 height 31
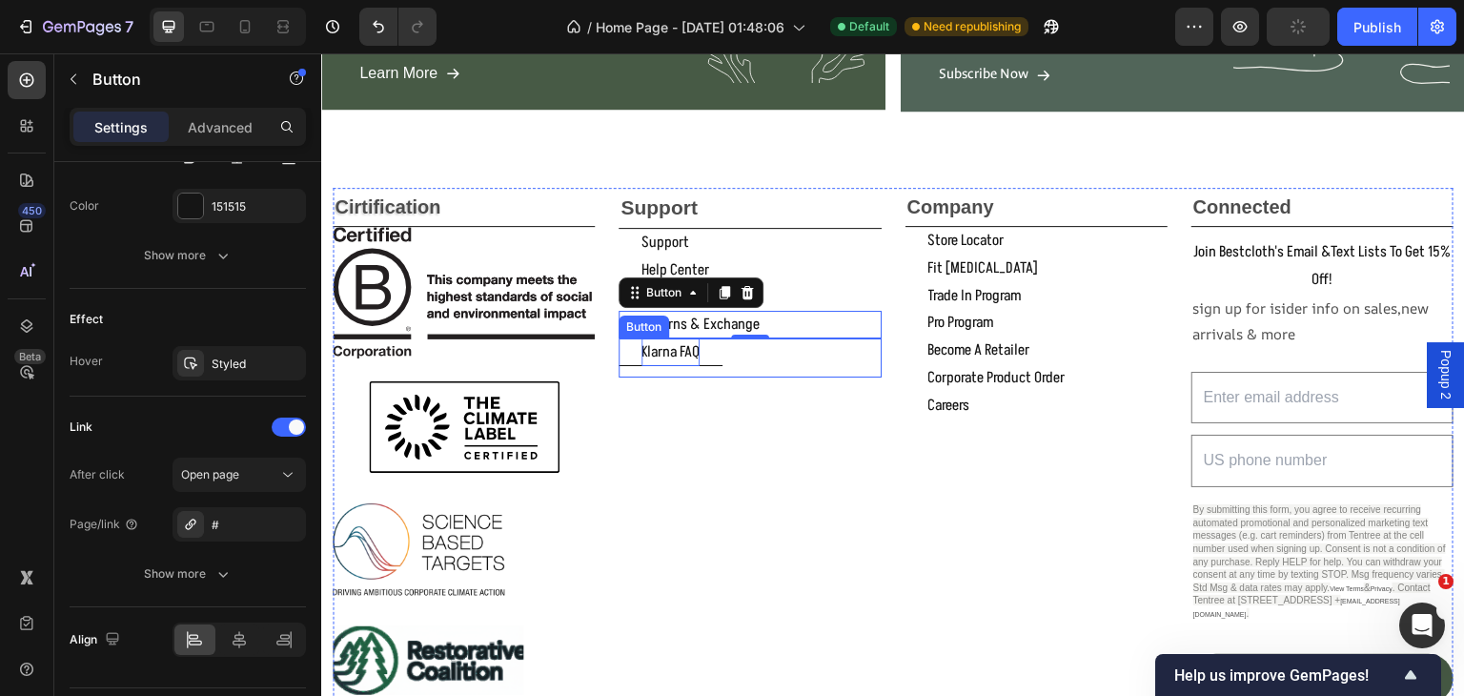
click at [671, 350] on p "klarna FAQ" at bounding box center [671, 352] width 58 height 28
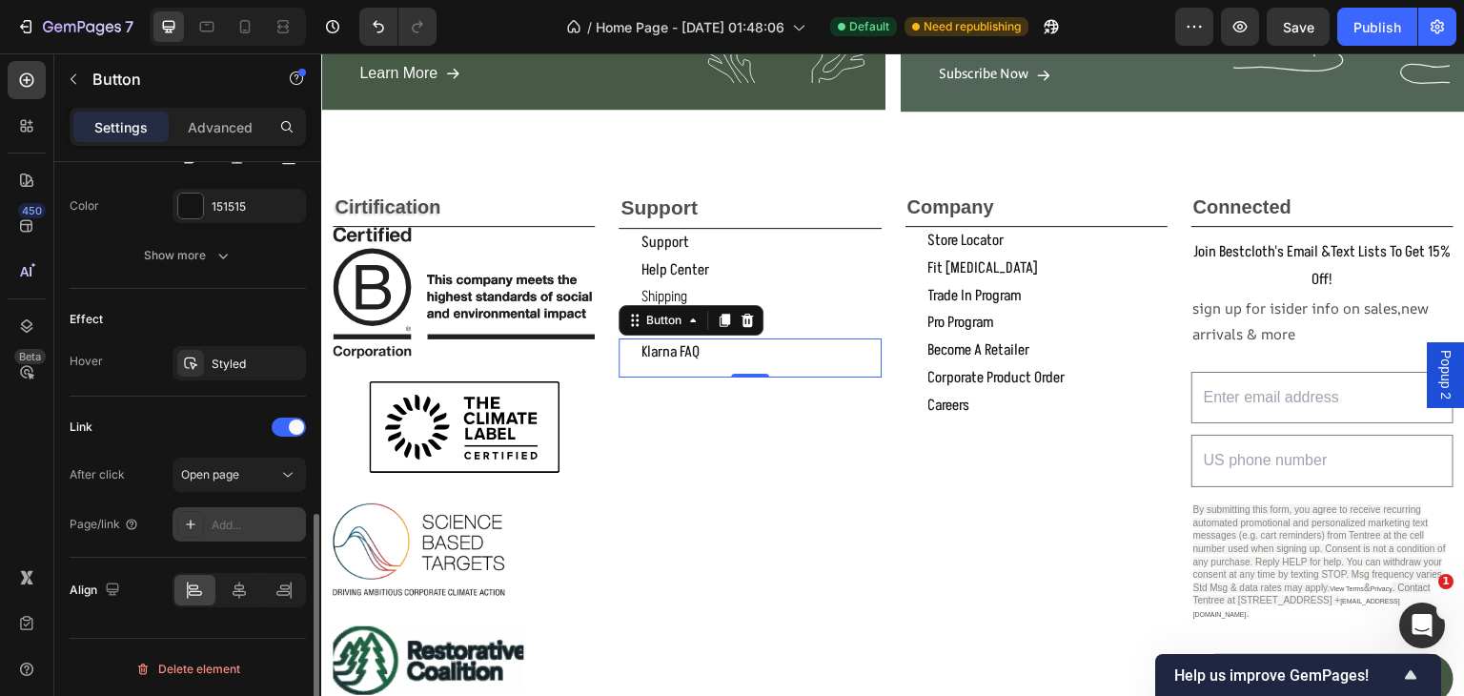
click at [210, 520] on div "Add..." at bounding box center [239, 524] width 133 height 34
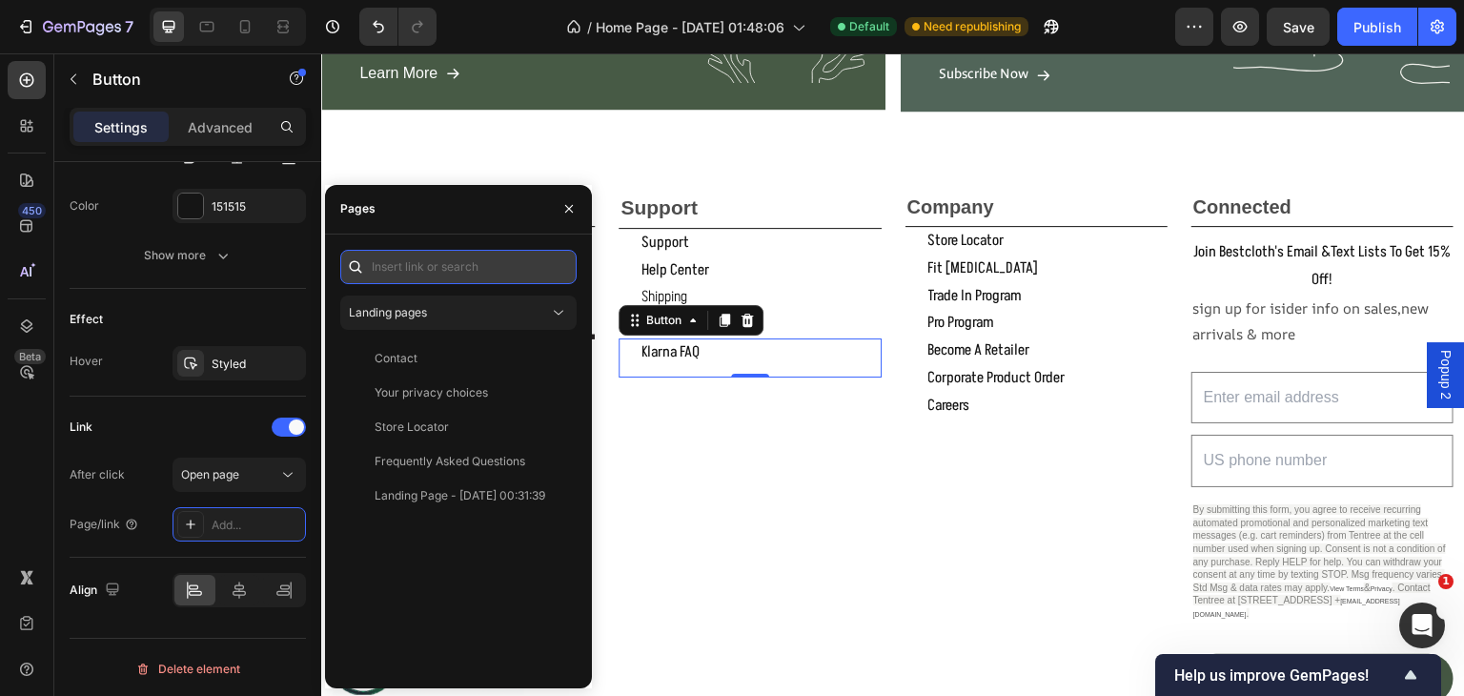
click at [439, 270] on input "text" at bounding box center [458, 267] width 236 height 34
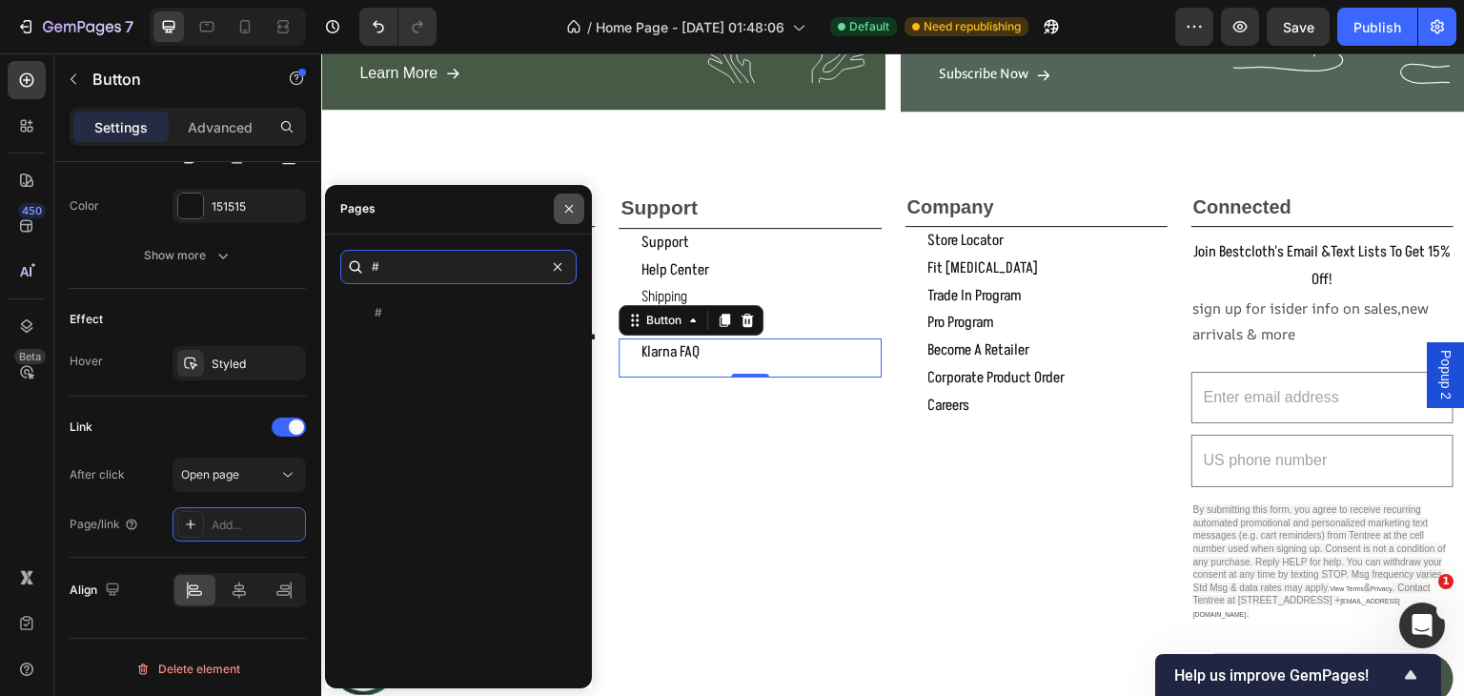
type input "#"
click at [564, 208] on icon "button" at bounding box center [568, 208] width 15 height 15
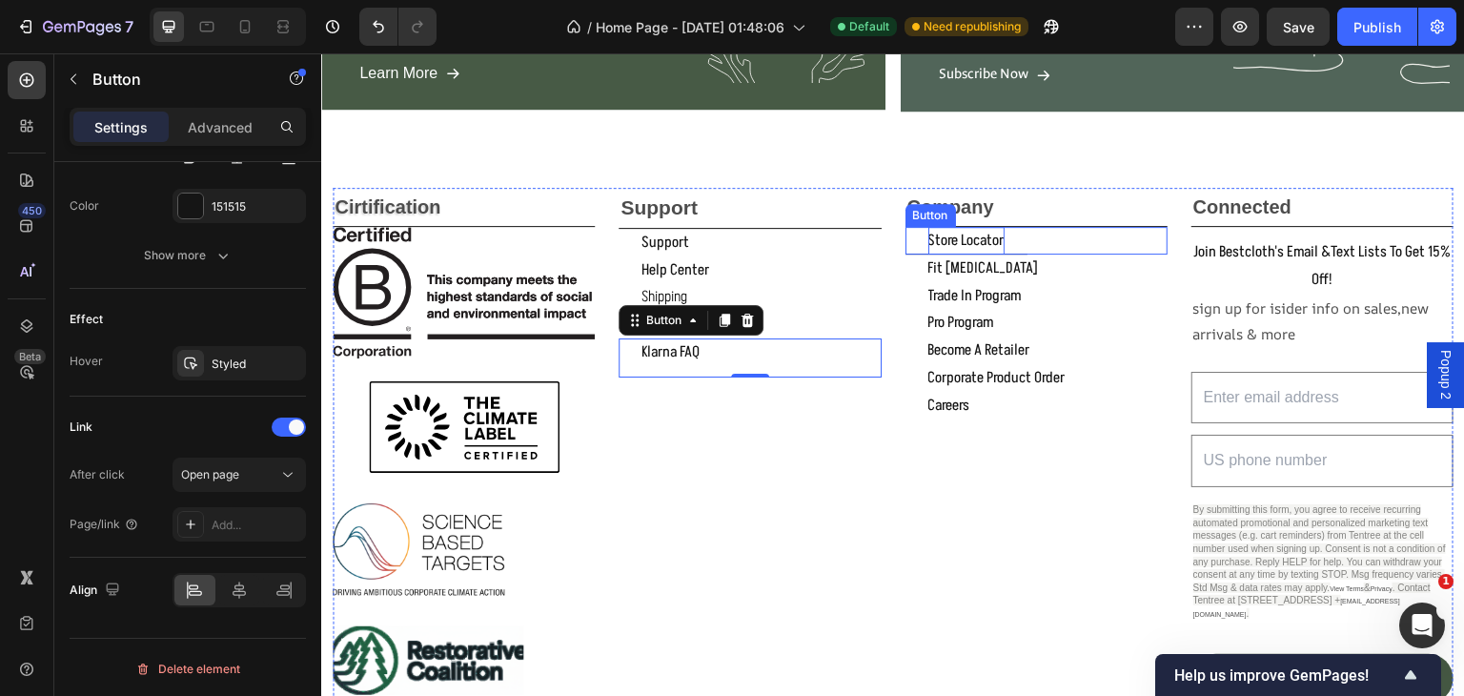
click at [960, 239] on p "store locator" at bounding box center [966, 241] width 76 height 28
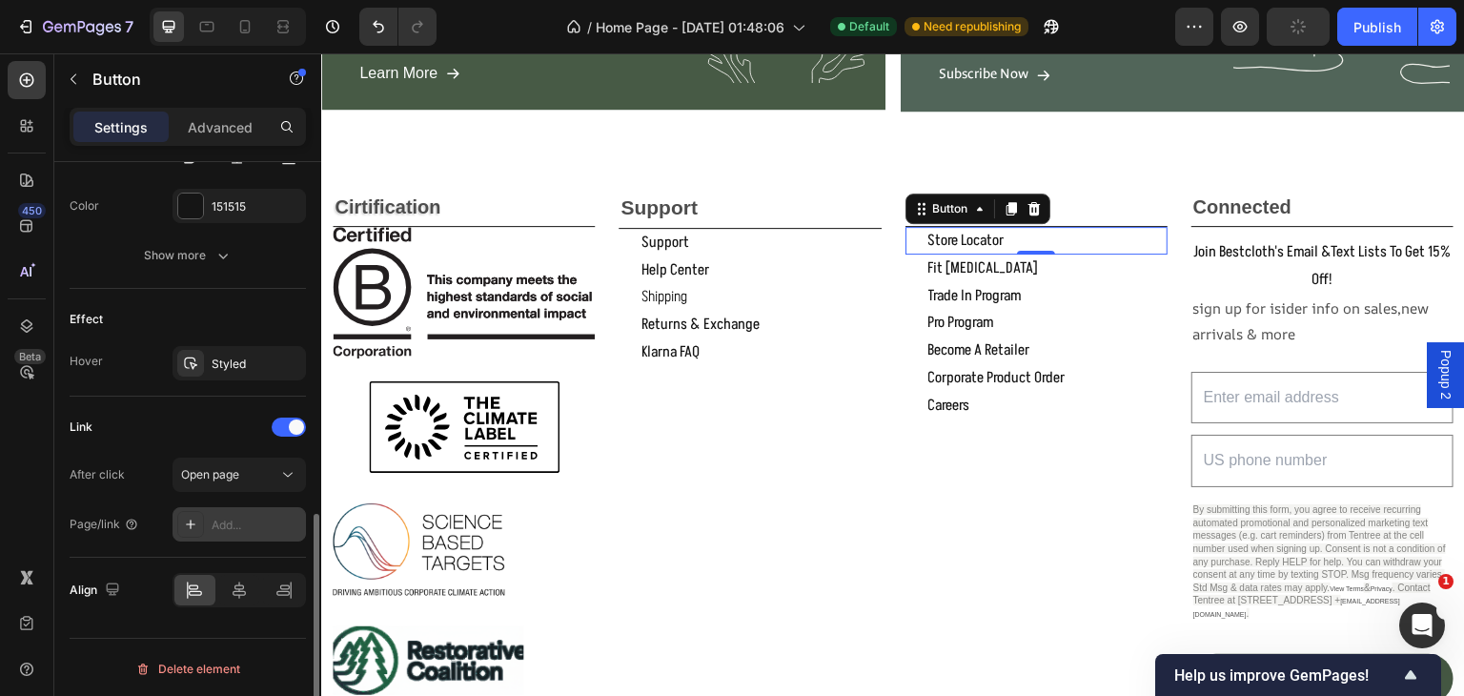
click at [210, 522] on div "Add..." at bounding box center [239, 524] width 133 height 34
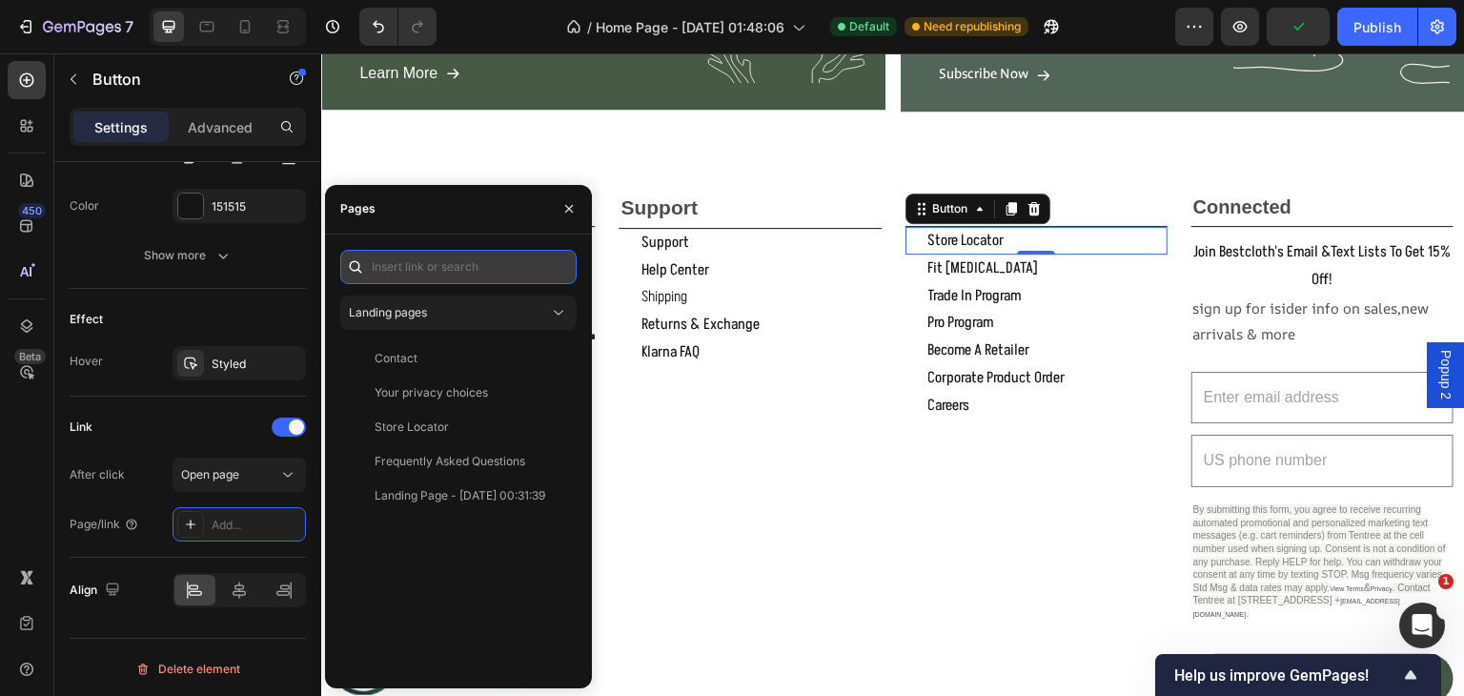
click at [397, 259] on input "text" at bounding box center [458, 267] width 236 height 34
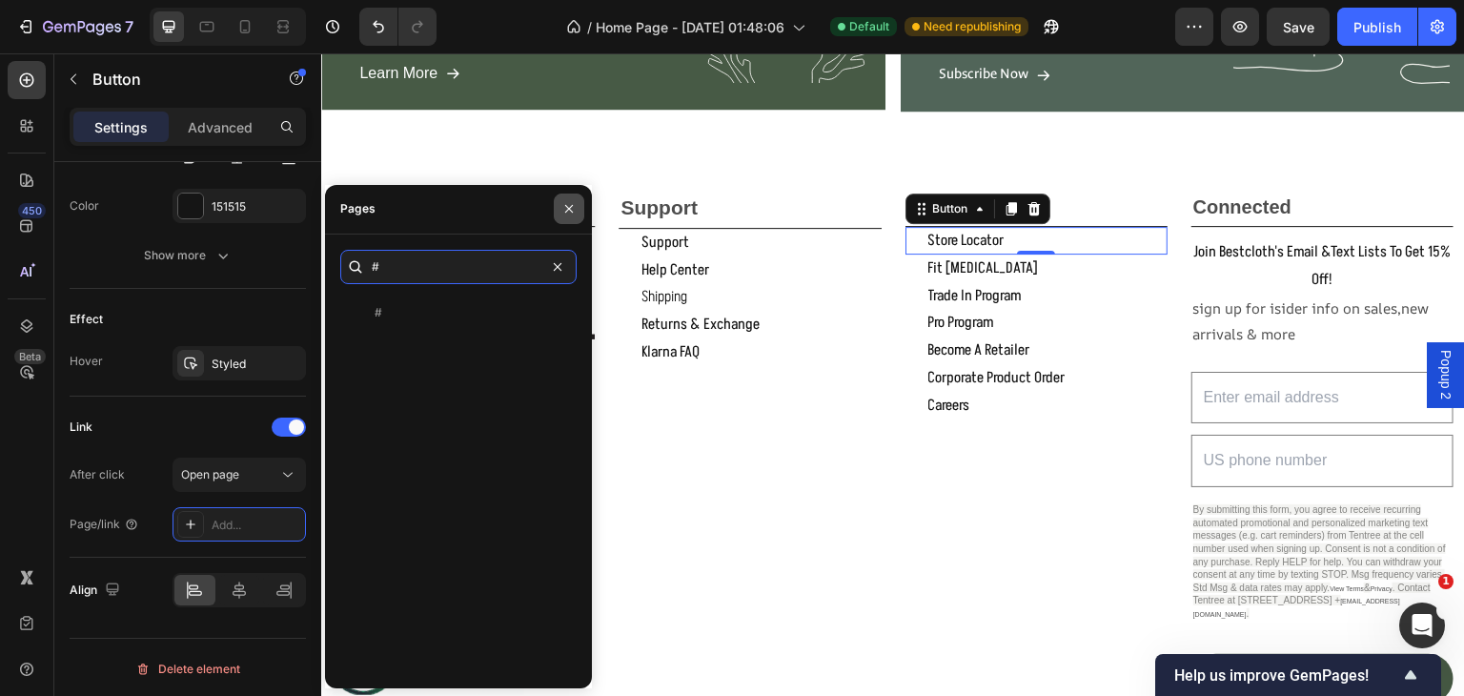
type input "#"
click at [561, 202] on icon "button" at bounding box center [568, 208] width 15 height 15
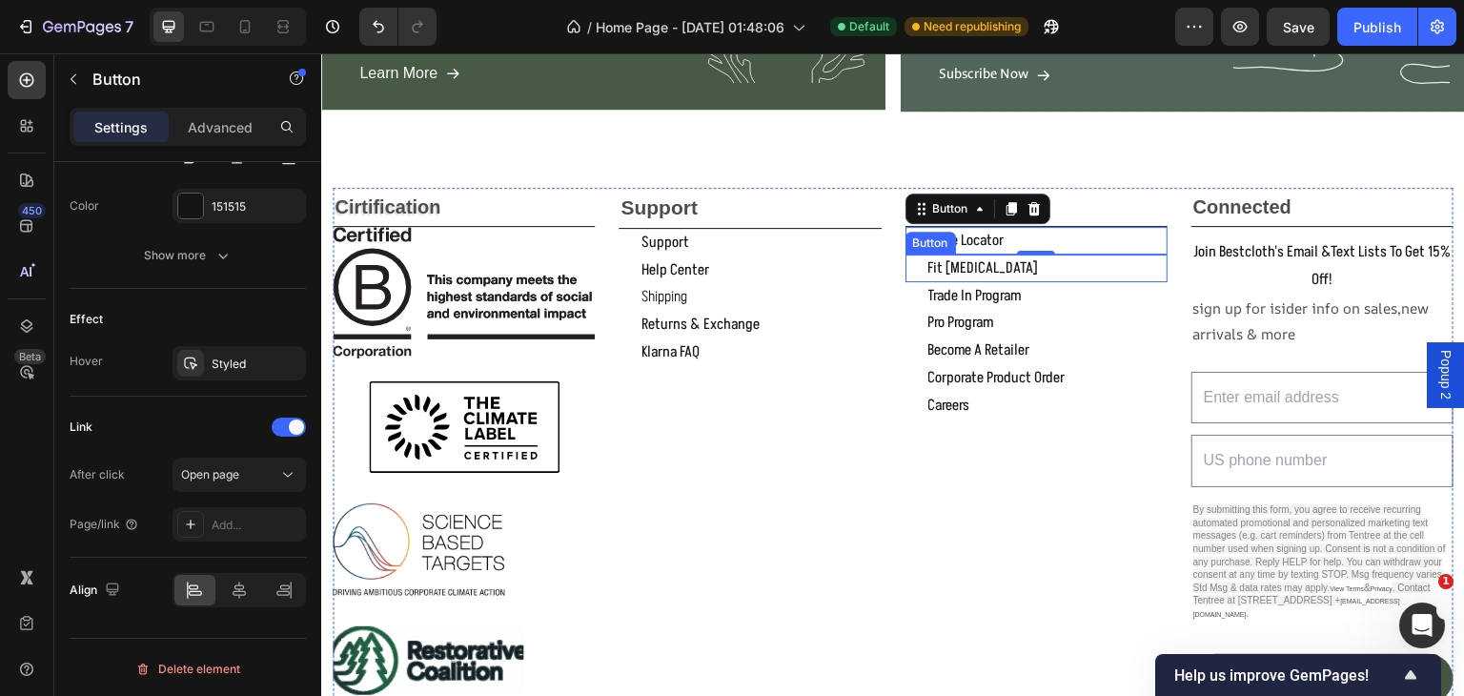
drag, startPoint x: 941, startPoint y: 267, endPoint x: 819, endPoint y: 294, distance: 124.9
click at [941, 265] on p "fit [MEDICAL_DATA]" at bounding box center [983, 269] width 111 height 28
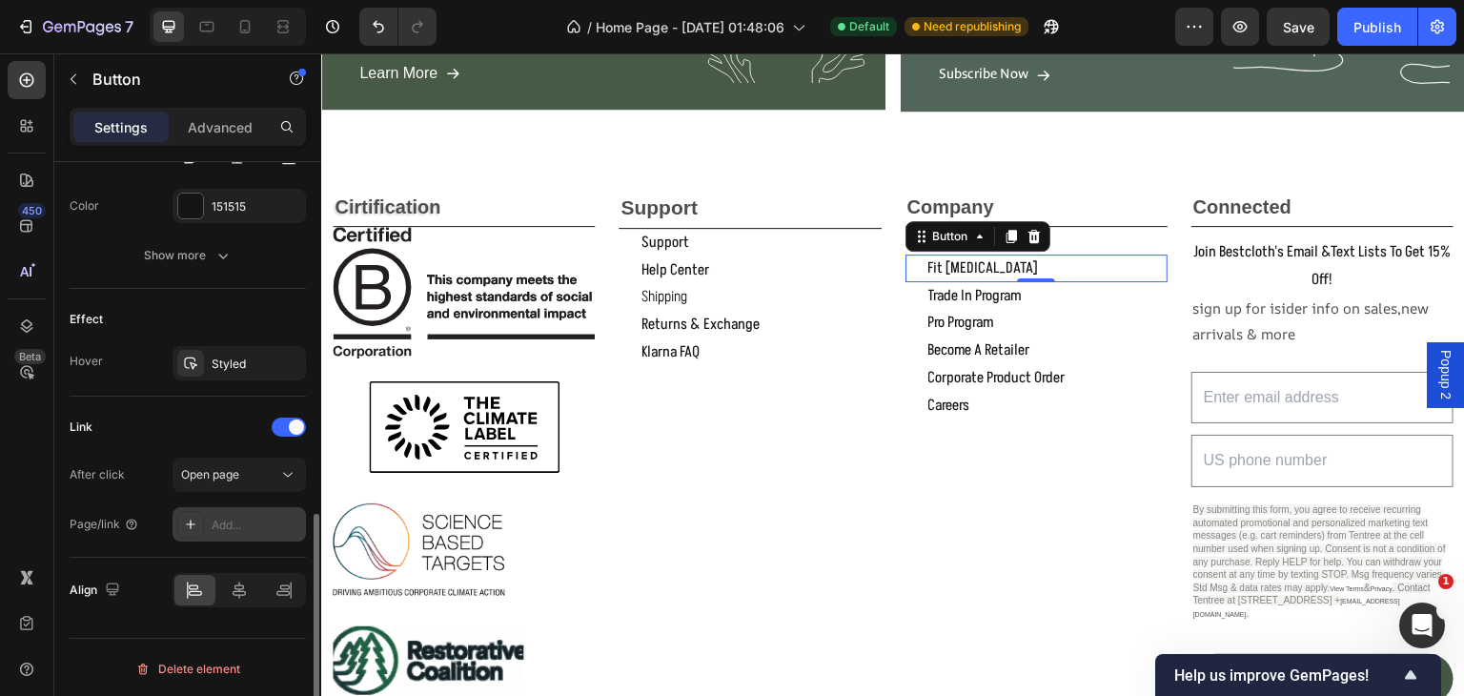
click at [224, 518] on div "Add..." at bounding box center [257, 525] width 90 height 17
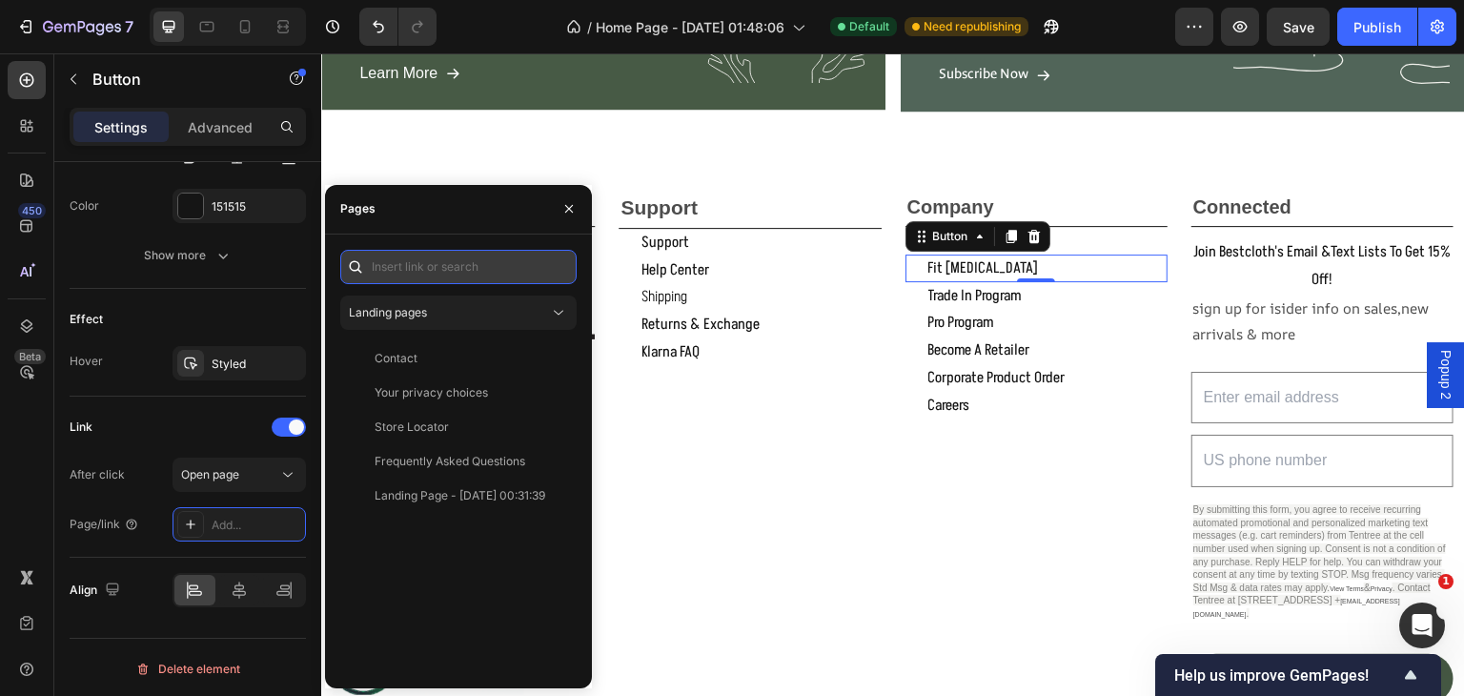
click at [411, 272] on input "text" at bounding box center [458, 267] width 236 height 34
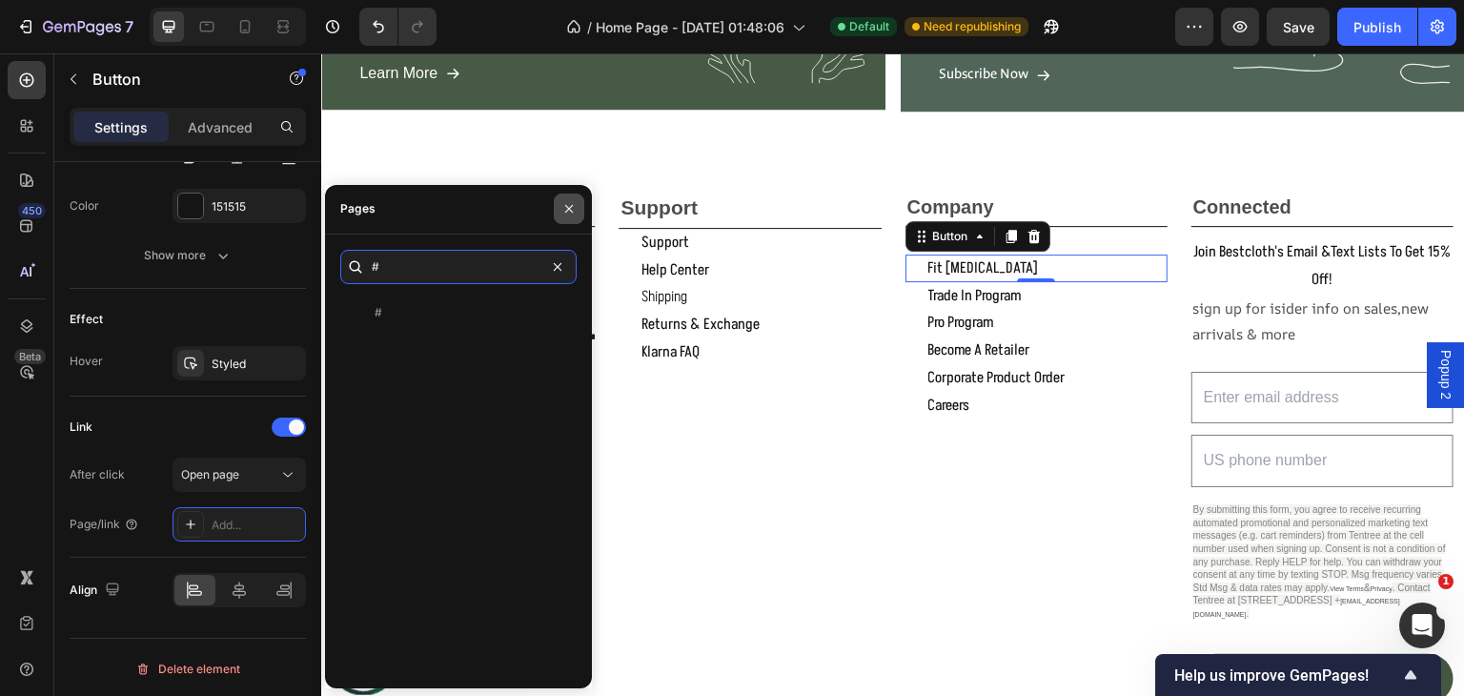
type input "#"
drag, startPoint x: 561, startPoint y: 203, endPoint x: 573, endPoint y: 214, distance: 16.9
click at [561, 203] on button "button" at bounding box center [569, 209] width 31 height 31
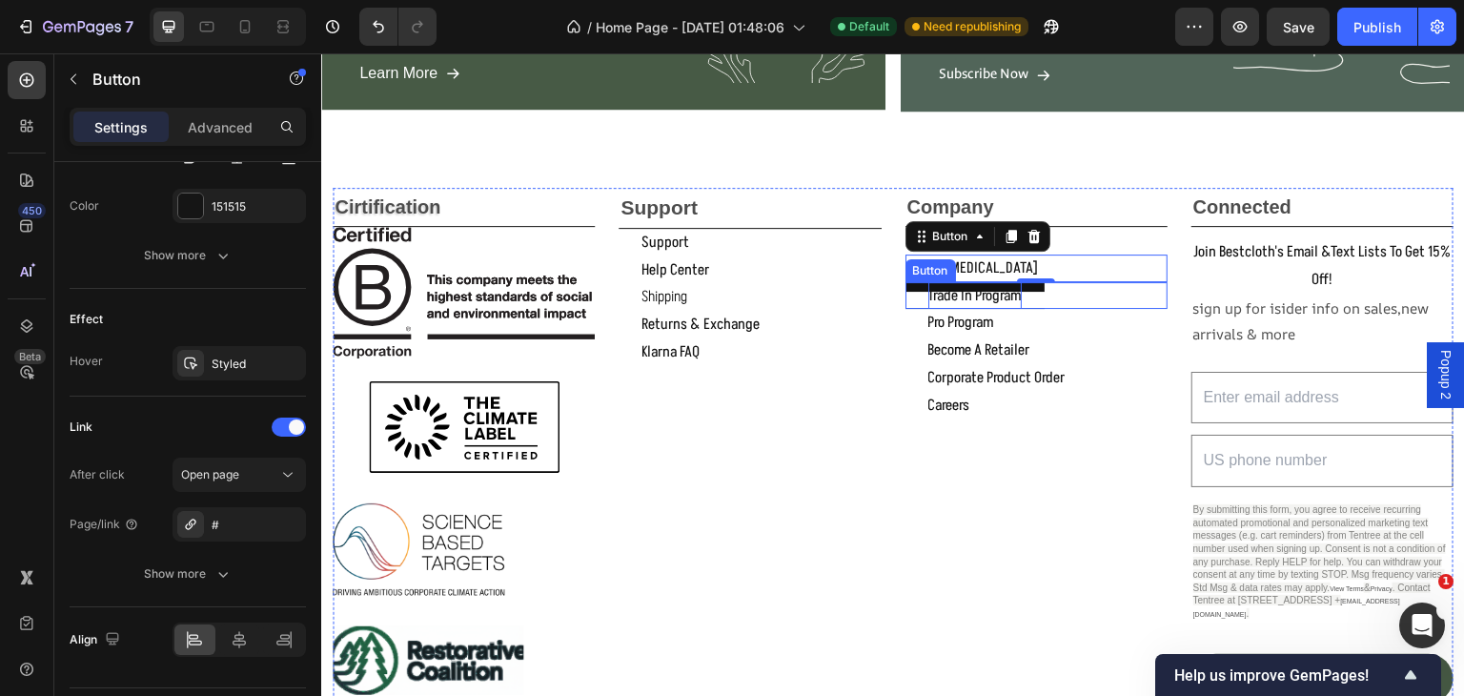
click at [1007, 293] on p "trade in program" at bounding box center [974, 296] width 93 height 28
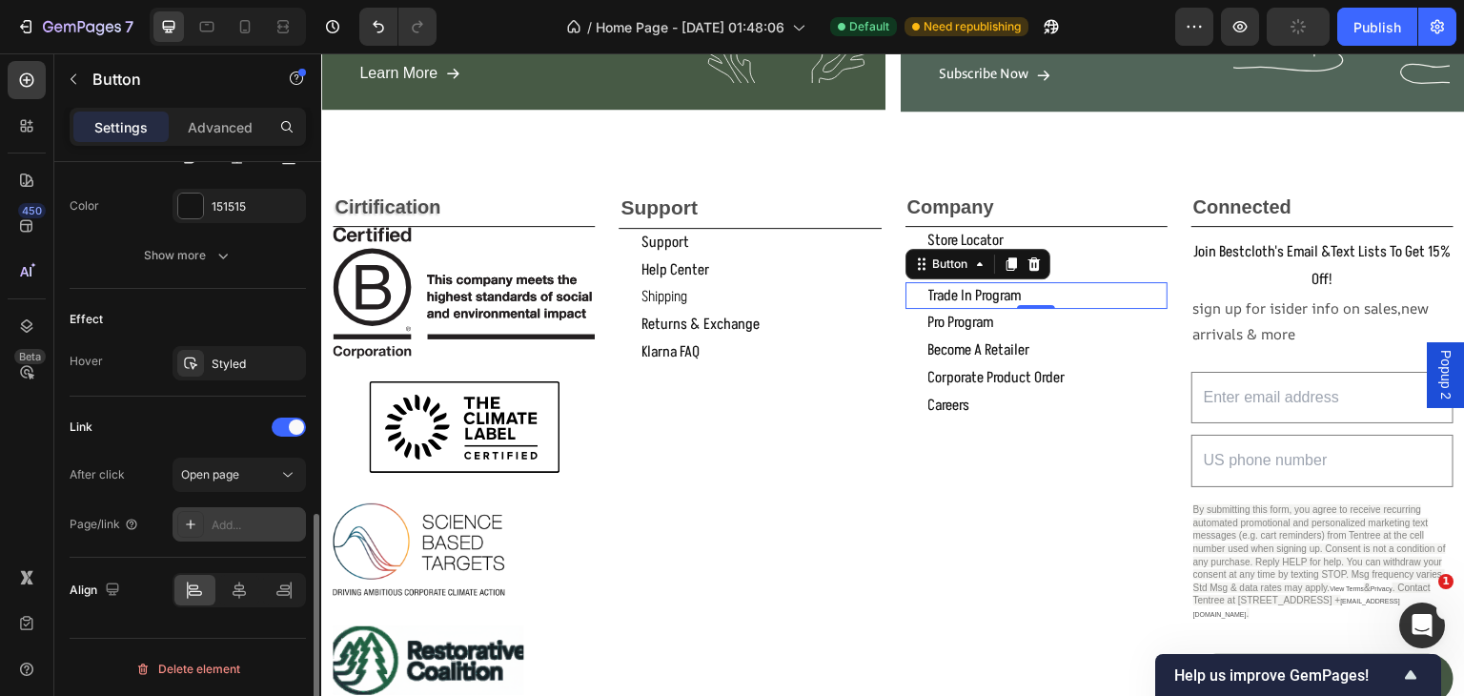
click at [231, 511] on div "Add..." at bounding box center [239, 524] width 133 height 34
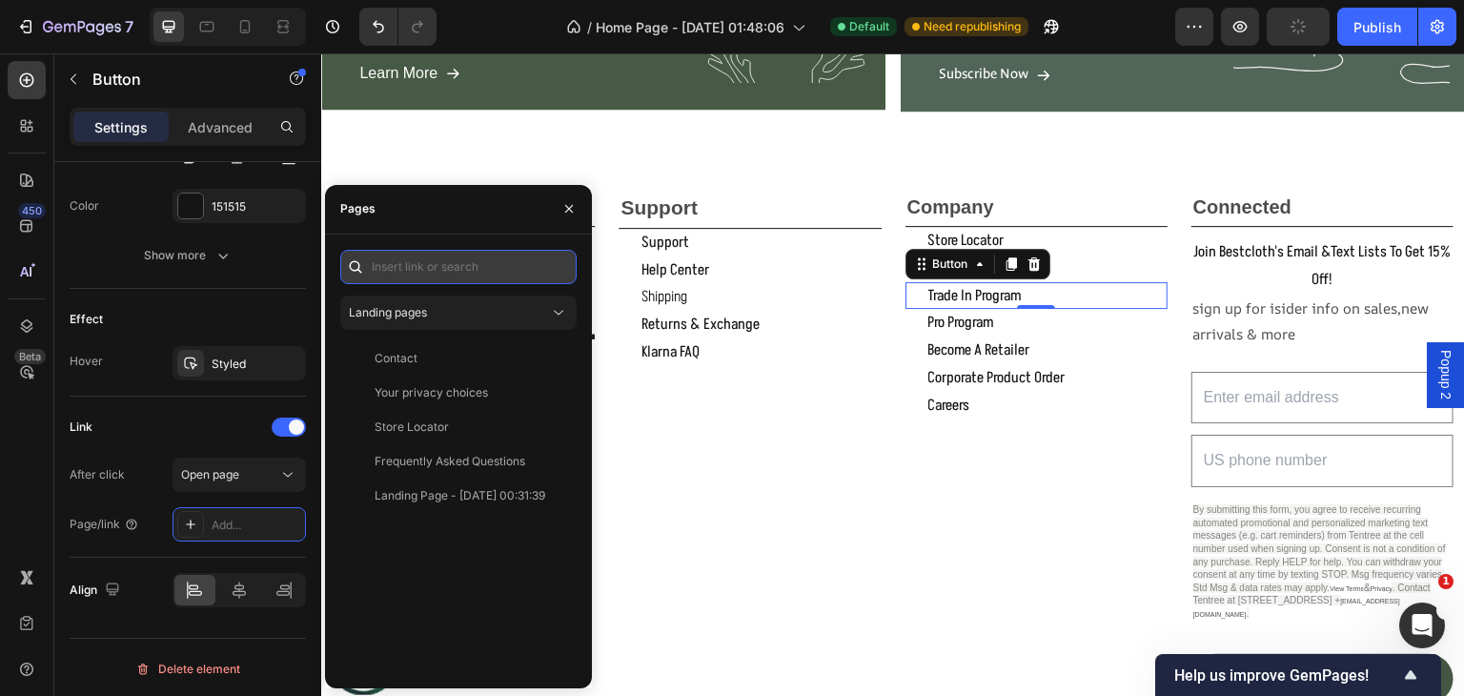
click at [450, 267] on input "text" at bounding box center [458, 267] width 236 height 34
type input "@"
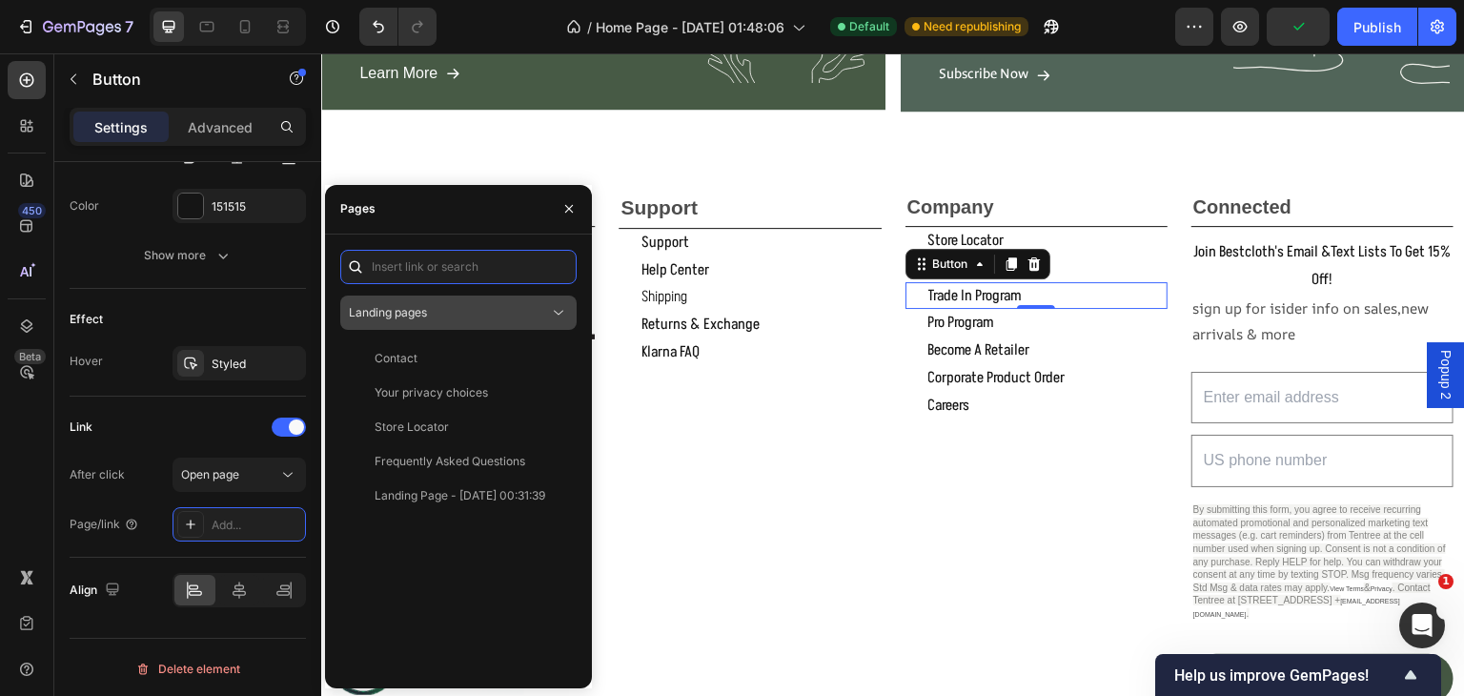
type input "$"
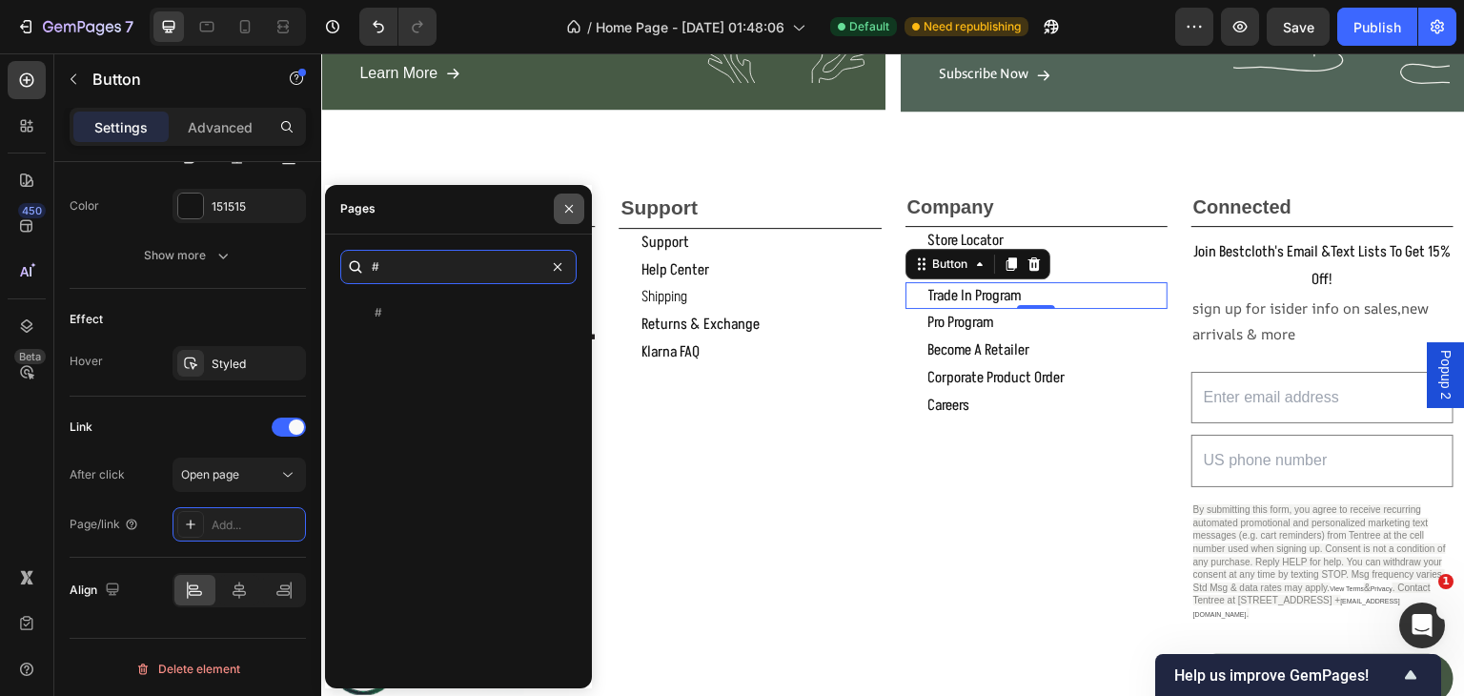
type input "#"
drag, startPoint x: 571, startPoint y: 204, endPoint x: 514, endPoint y: 218, distance: 59.0
click at [571, 204] on icon "button" at bounding box center [568, 208] width 15 height 15
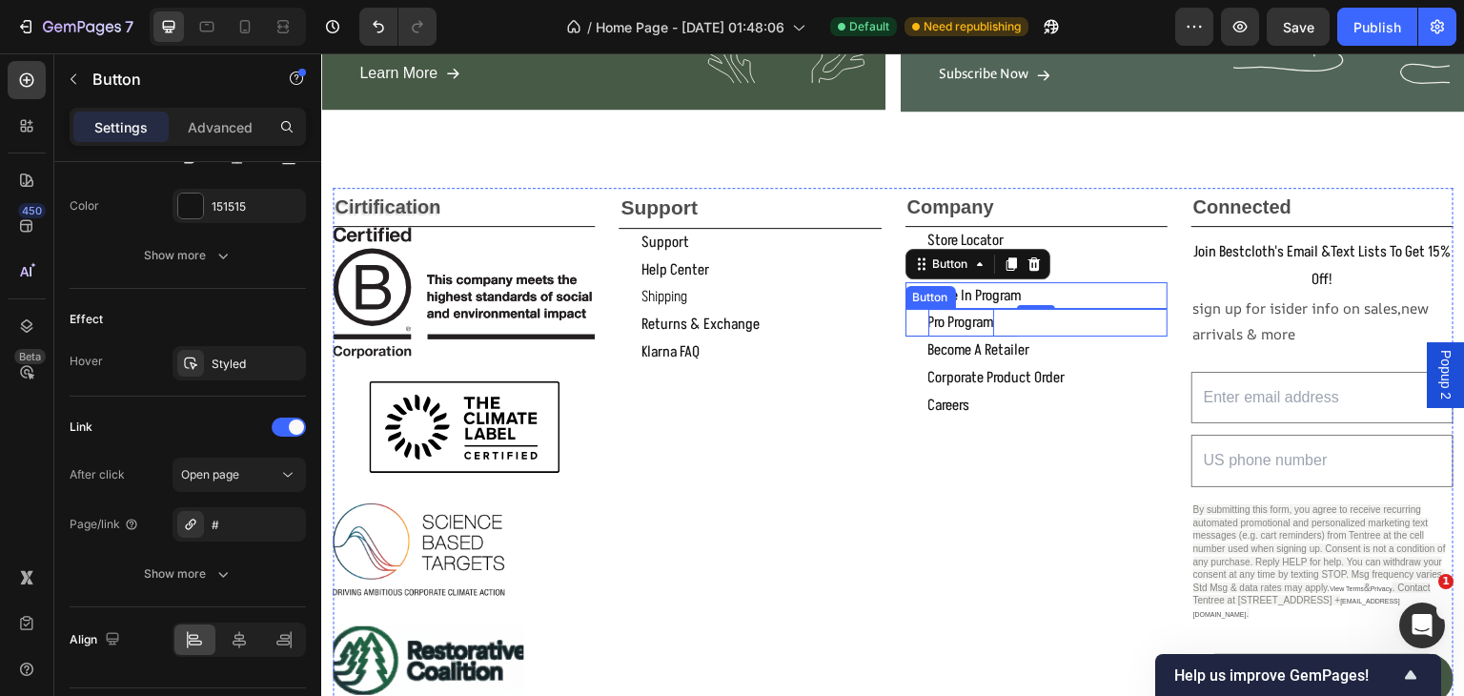
click at [936, 325] on p "pro program" at bounding box center [961, 323] width 66 height 28
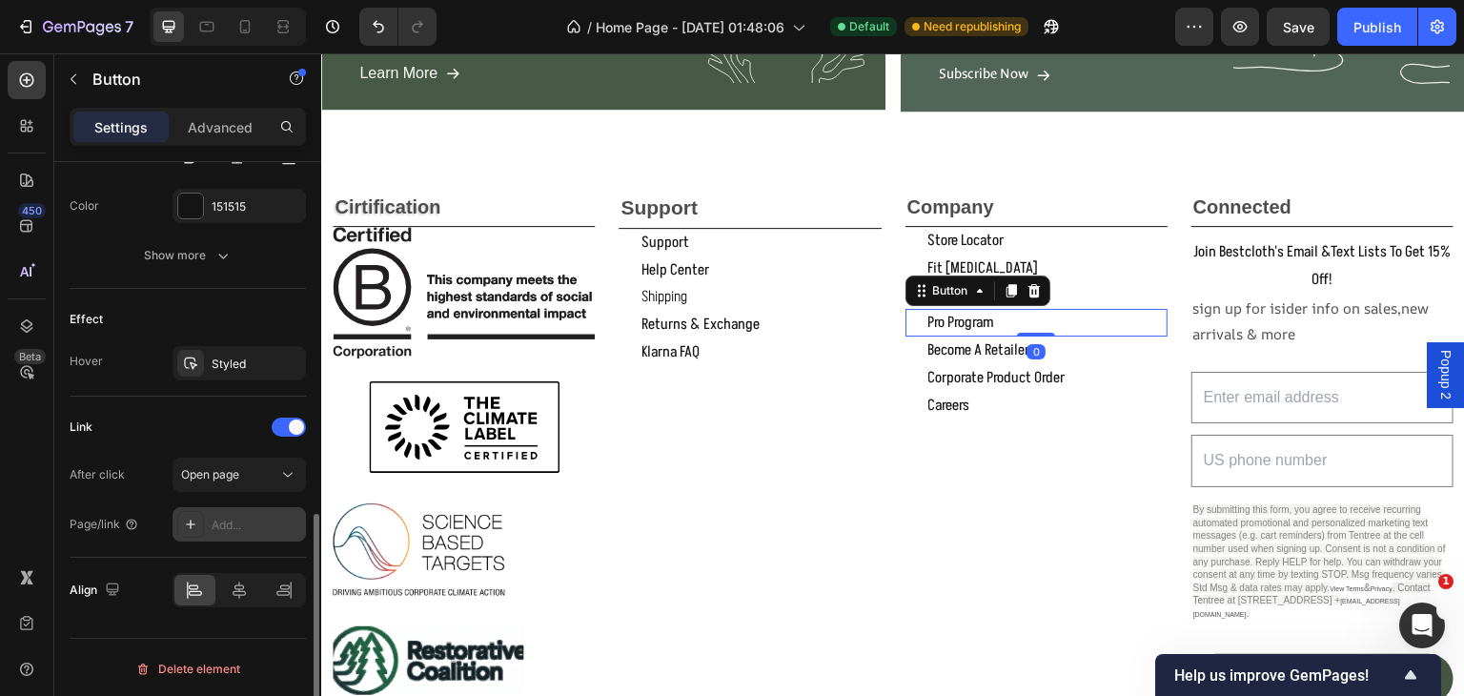
click at [208, 520] on div "Add..." at bounding box center [239, 524] width 133 height 34
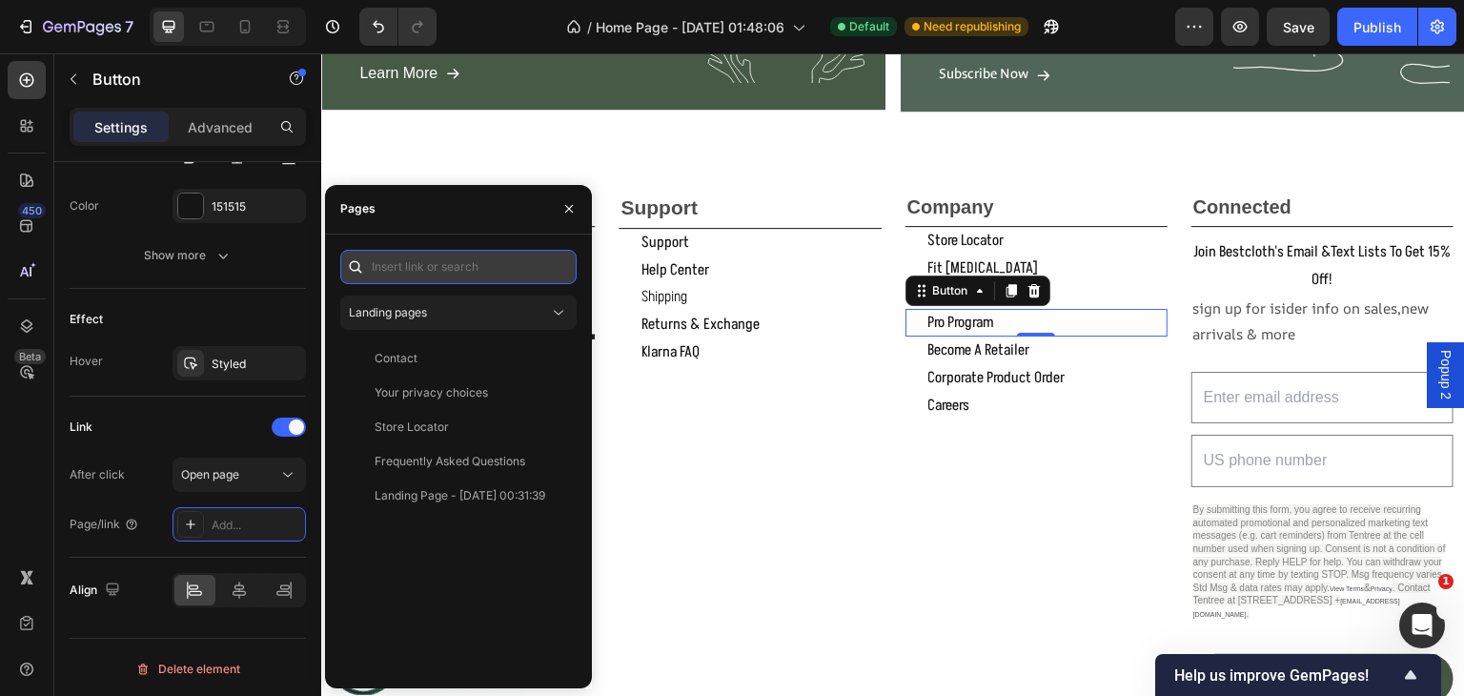
click at [461, 257] on input "text" at bounding box center [458, 267] width 236 height 34
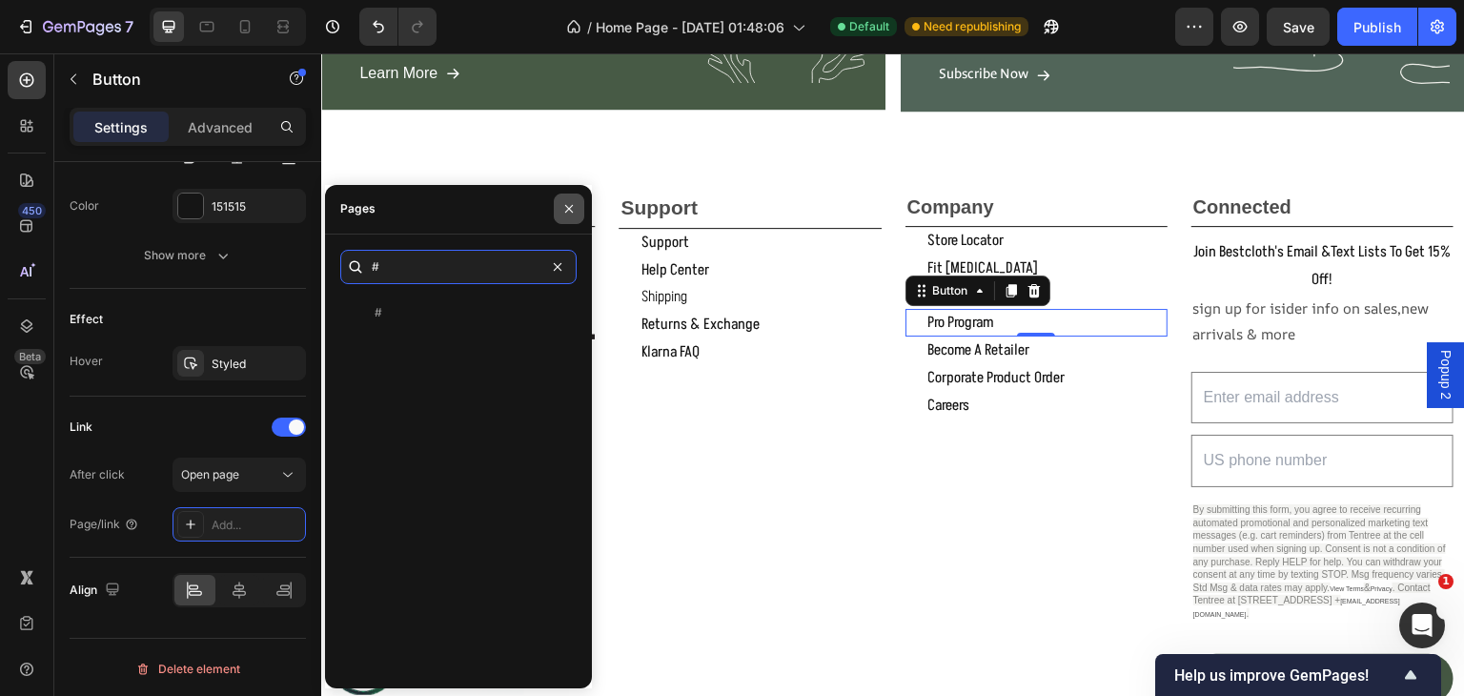
type input "#"
drag, startPoint x: 559, startPoint y: 207, endPoint x: 581, endPoint y: 241, distance: 40.7
click at [560, 207] on button "button" at bounding box center [569, 209] width 31 height 31
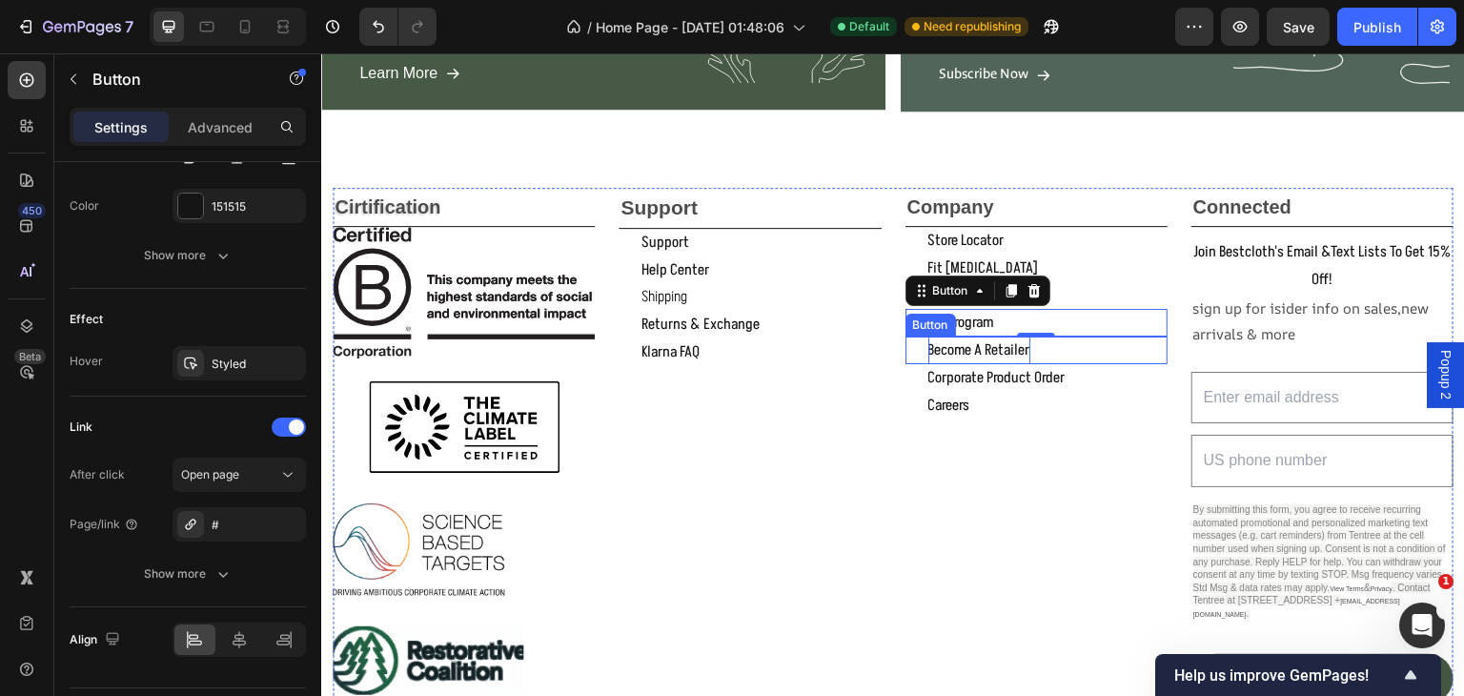
click at [973, 341] on p "become a retailer" at bounding box center [979, 351] width 102 height 28
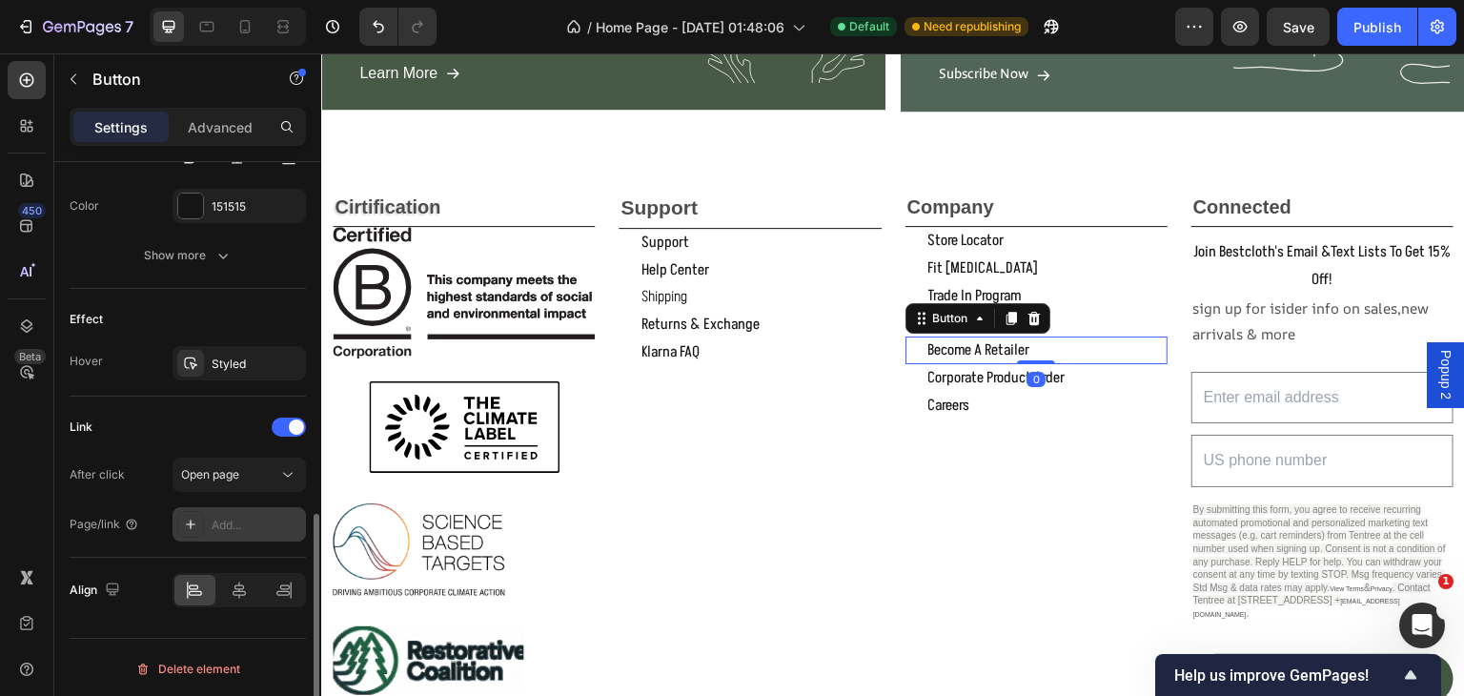
click at [227, 510] on div "Add..." at bounding box center [239, 524] width 133 height 34
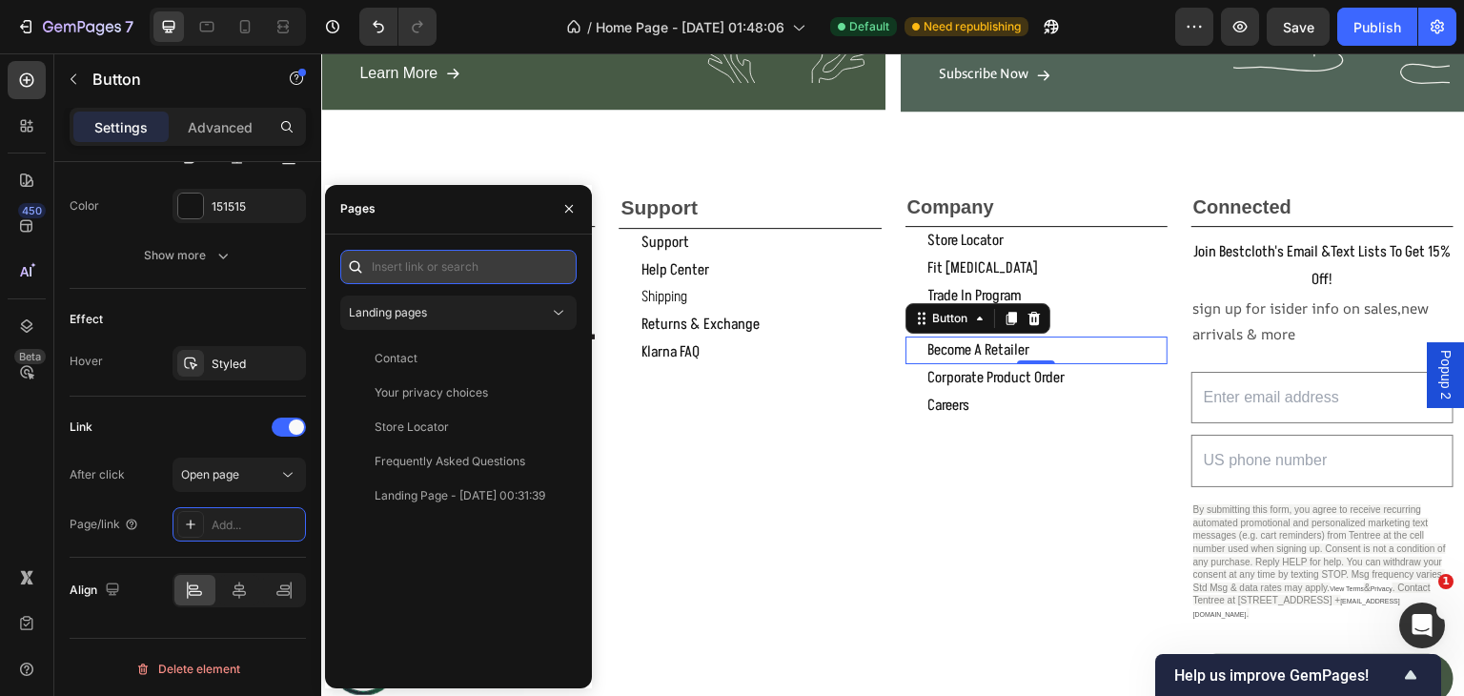
click at [417, 262] on input "text" at bounding box center [458, 267] width 236 height 34
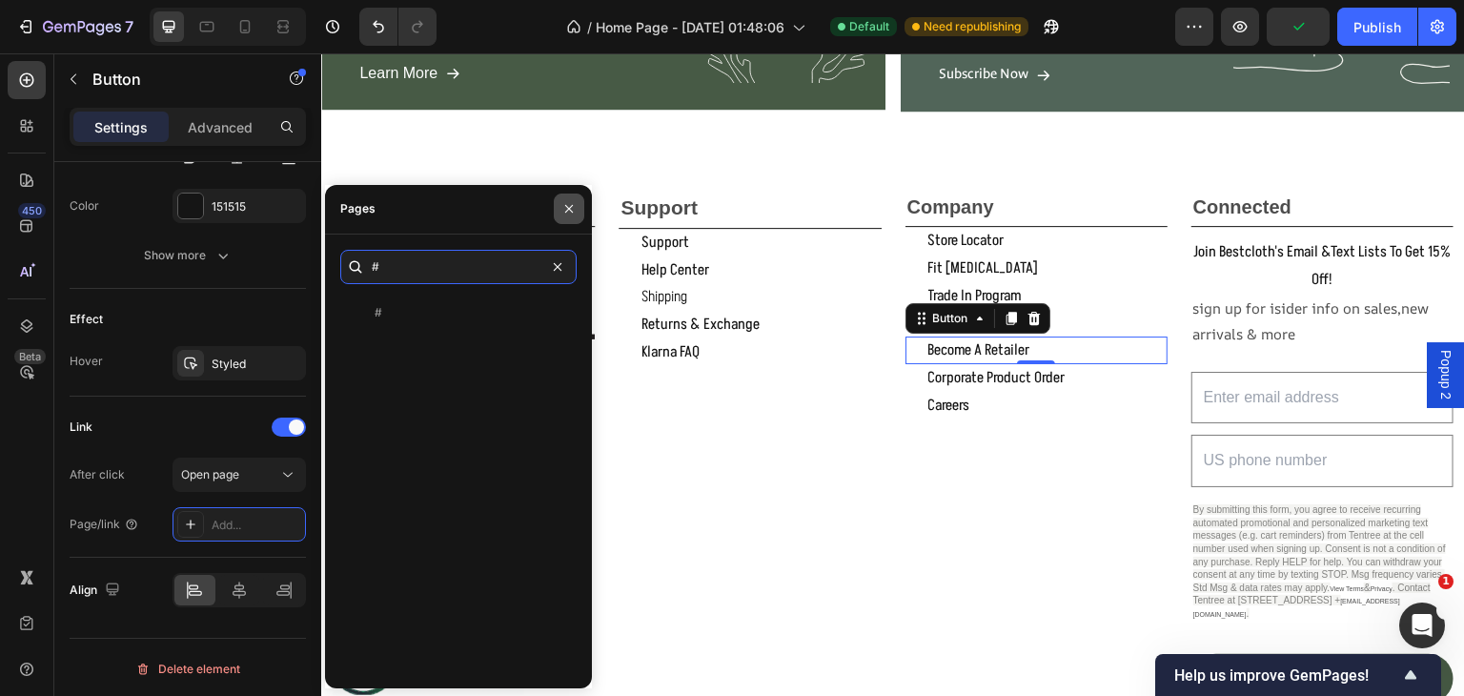
type input "#"
drag, startPoint x: 567, startPoint y: 209, endPoint x: 580, endPoint y: 214, distance: 13.6
click at [568, 209] on icon "button" at bounding box center [568, 208] width 15 height 15
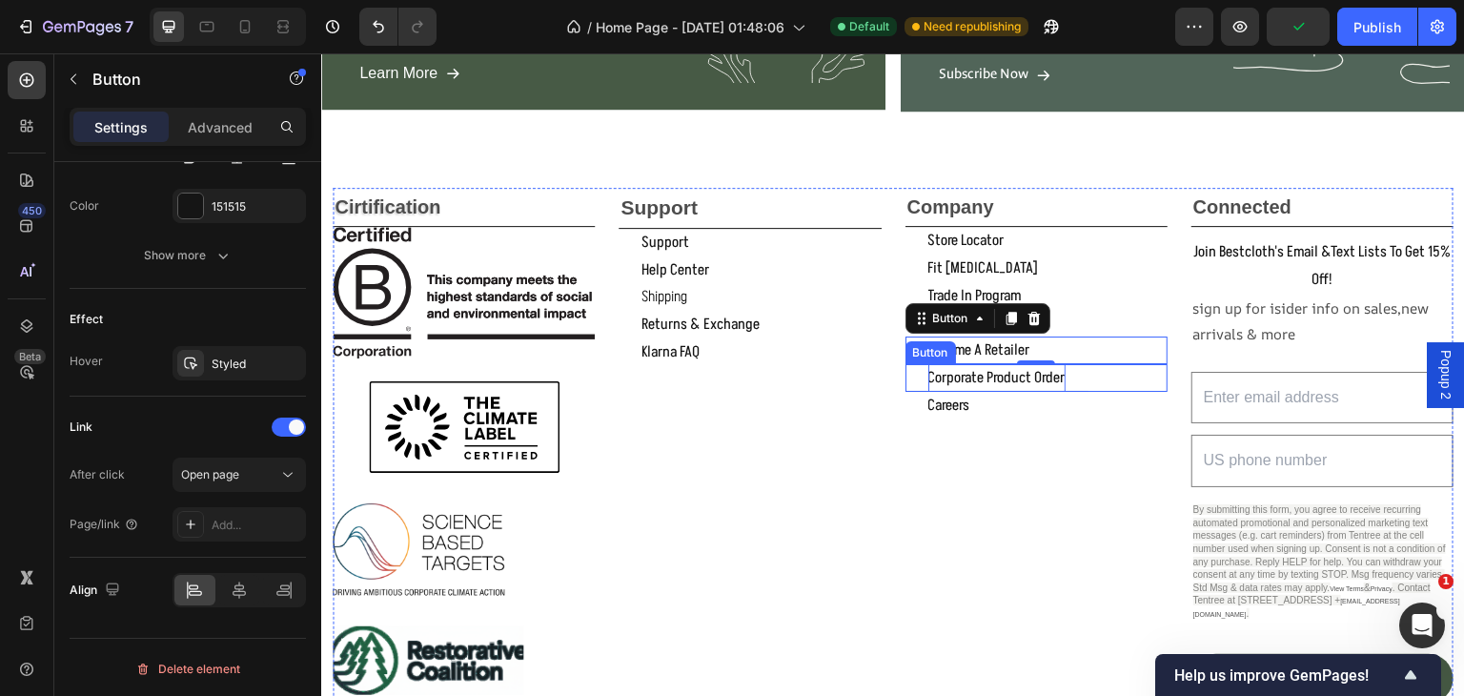
click at [994, 372] on p "corporate product order" at bounding box center [996, 378] width 137 height 28
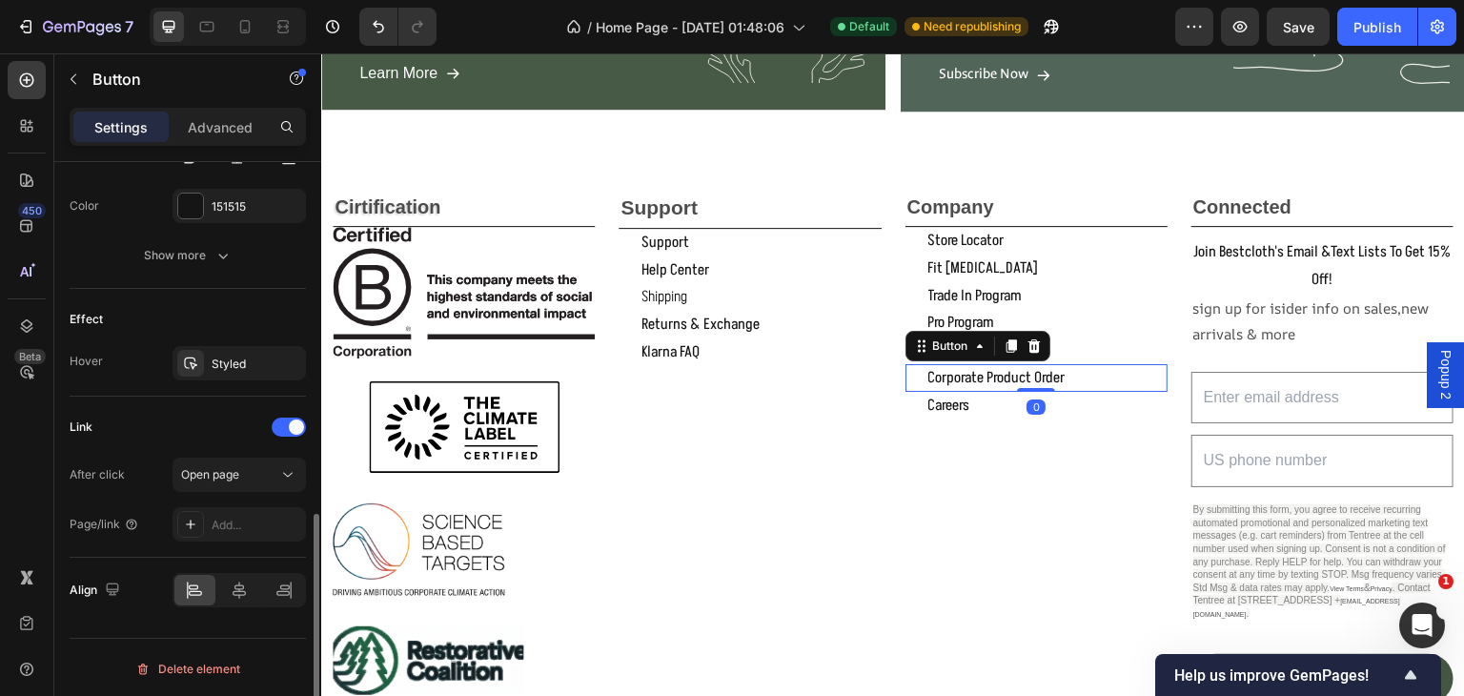
click at [237, 508] on div "Add..." at bounding box center [239, 524] width 133 height 34
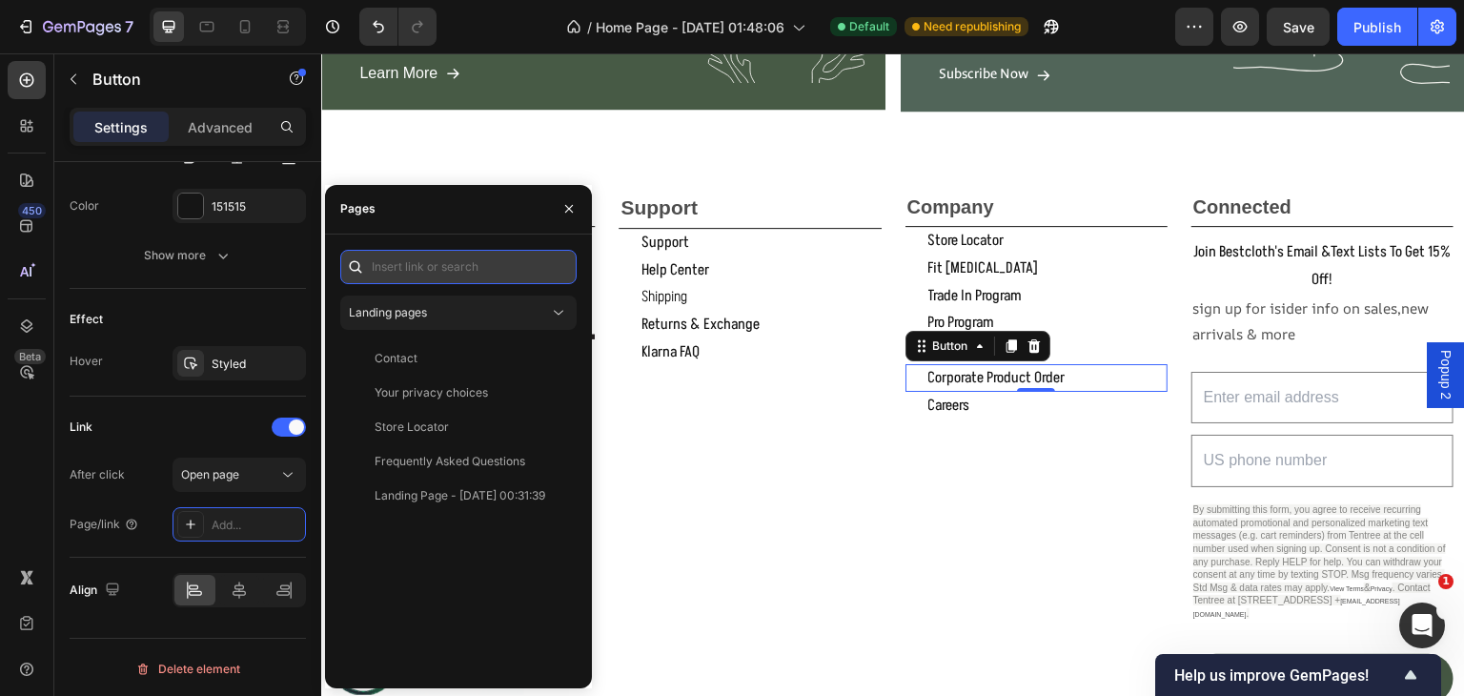
click at [416, 260] on input "text" at bounding box center [458, 267] width 236 height 34
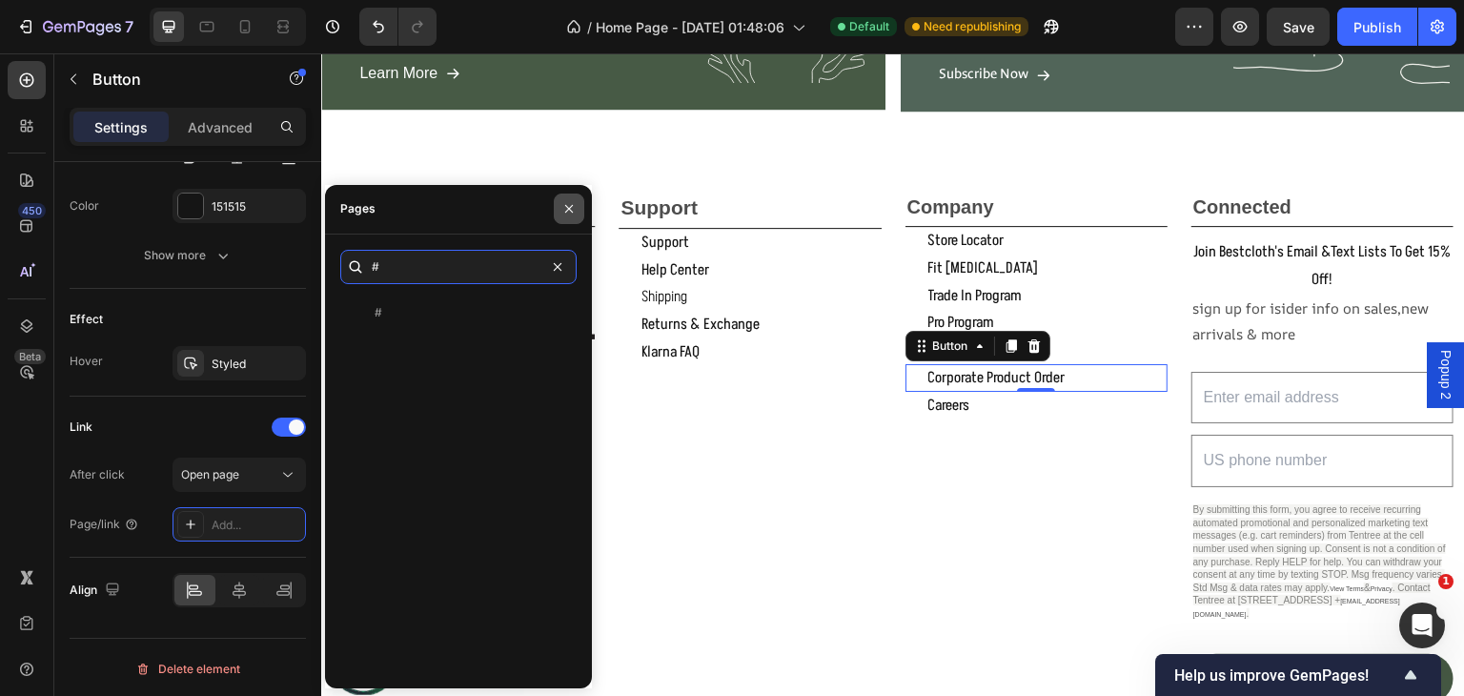
type input "#"
click at [571, 210] on icon "button" at bounding box center [568, 208] width 15 height 15
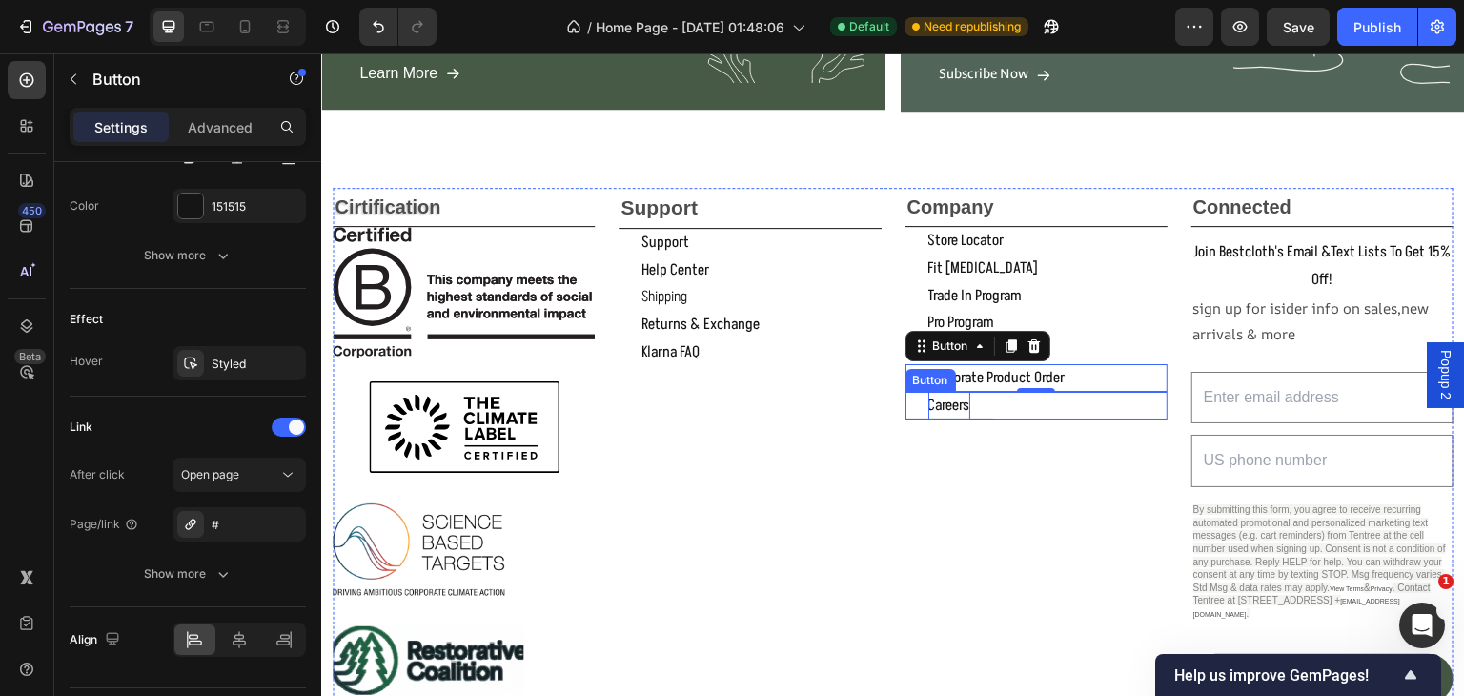
click at [957, 406] on p "careers" at bounding box center [949, 406] width 42 height 28
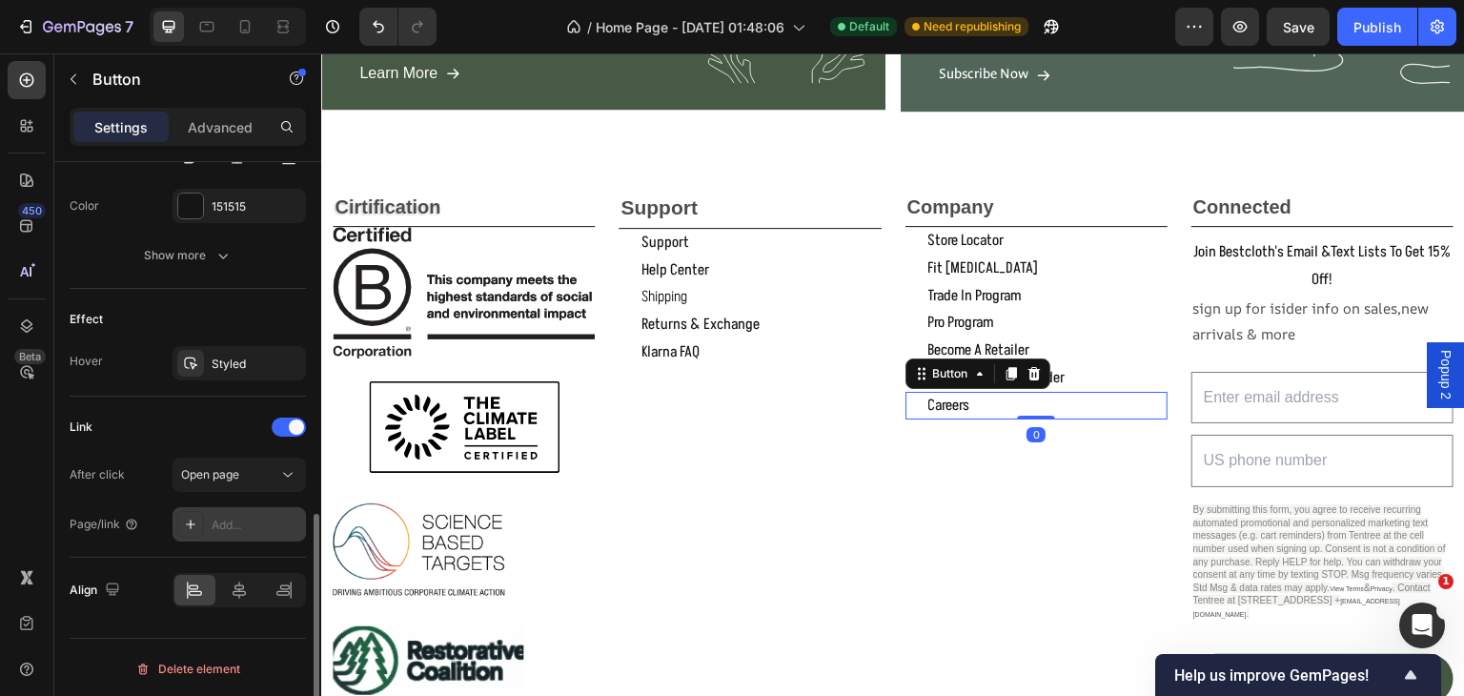
click at [212, 517] on div "Add..." at bounding box center [257, 525] width 90 height 17
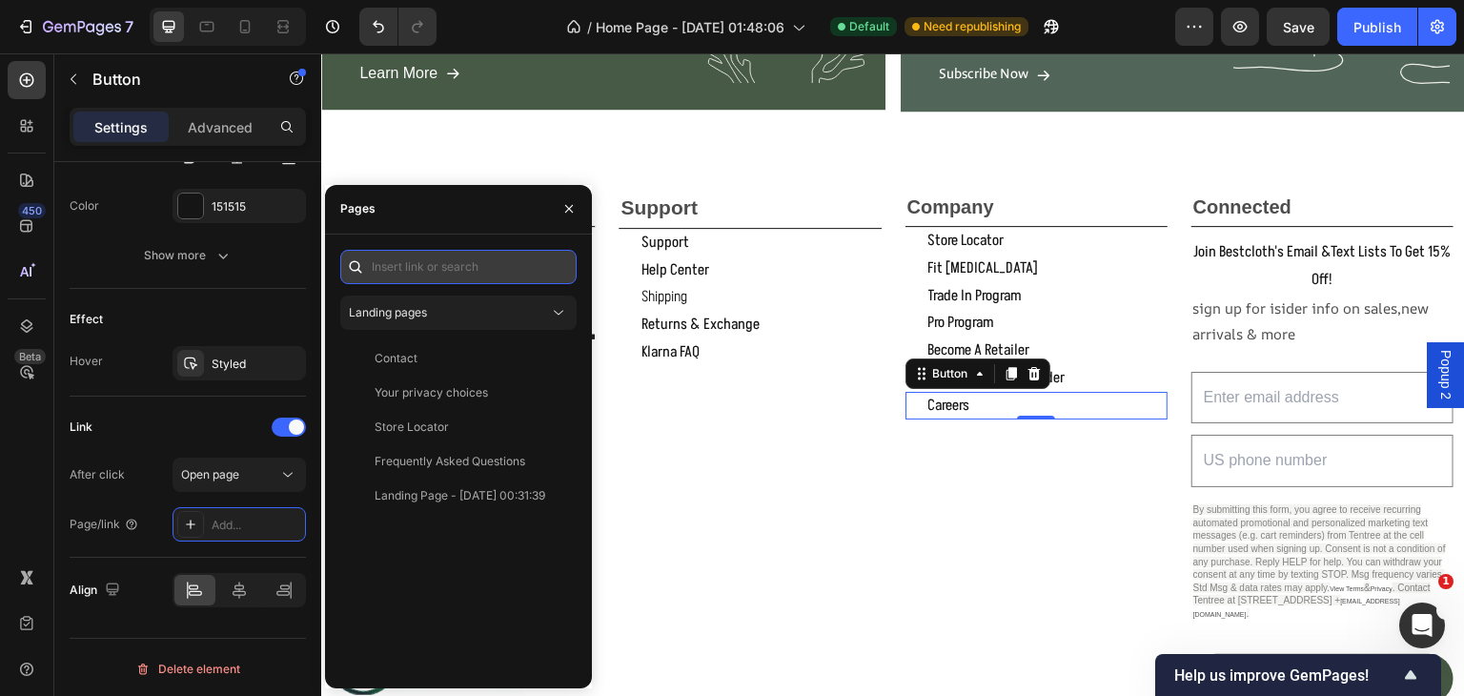
click at [401, 264] on input "text" at bounding box center [458, 267] width 236 height 34
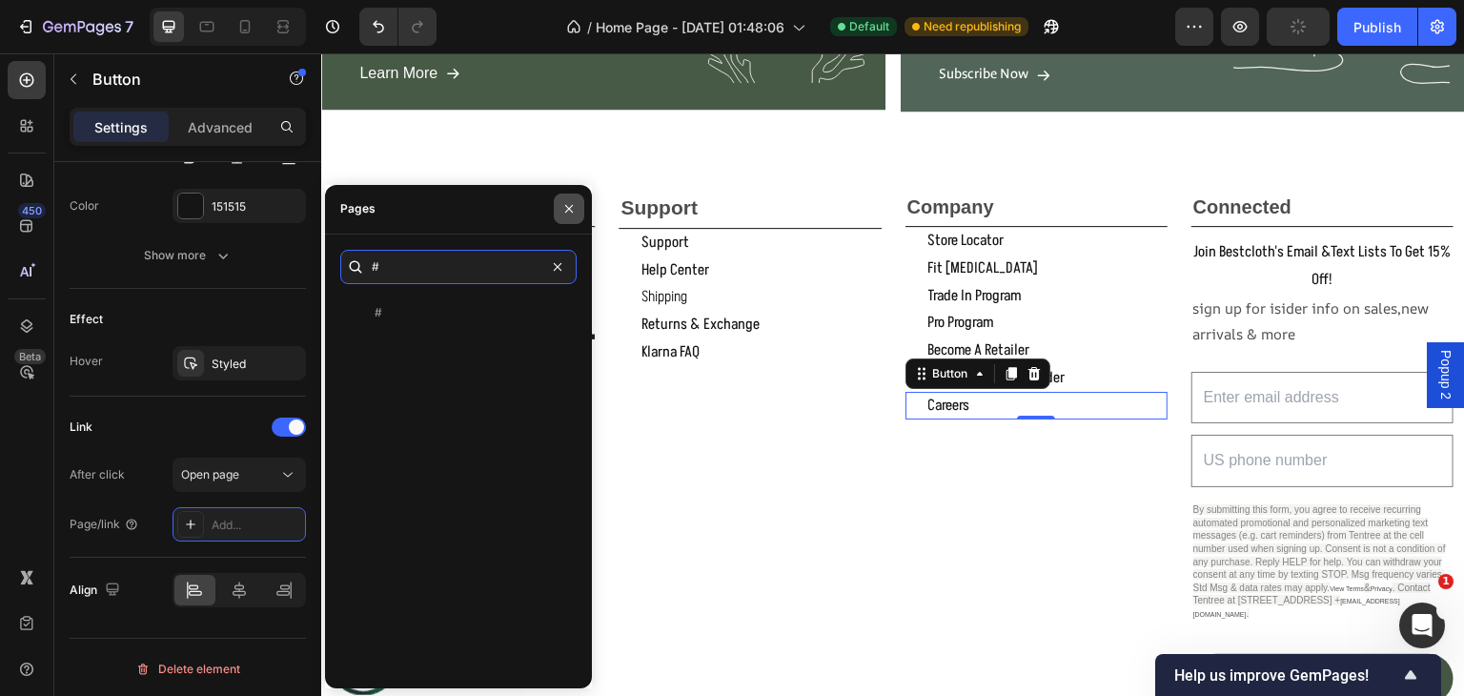
type input "#"
drag, startPoint x: 568, startPoint y: 209, endPoint x: 377, endPoint y: 183, distance: 192.4
click at [568, 209] on icon "button" at bounding box center [569, 209] width 8 height 8
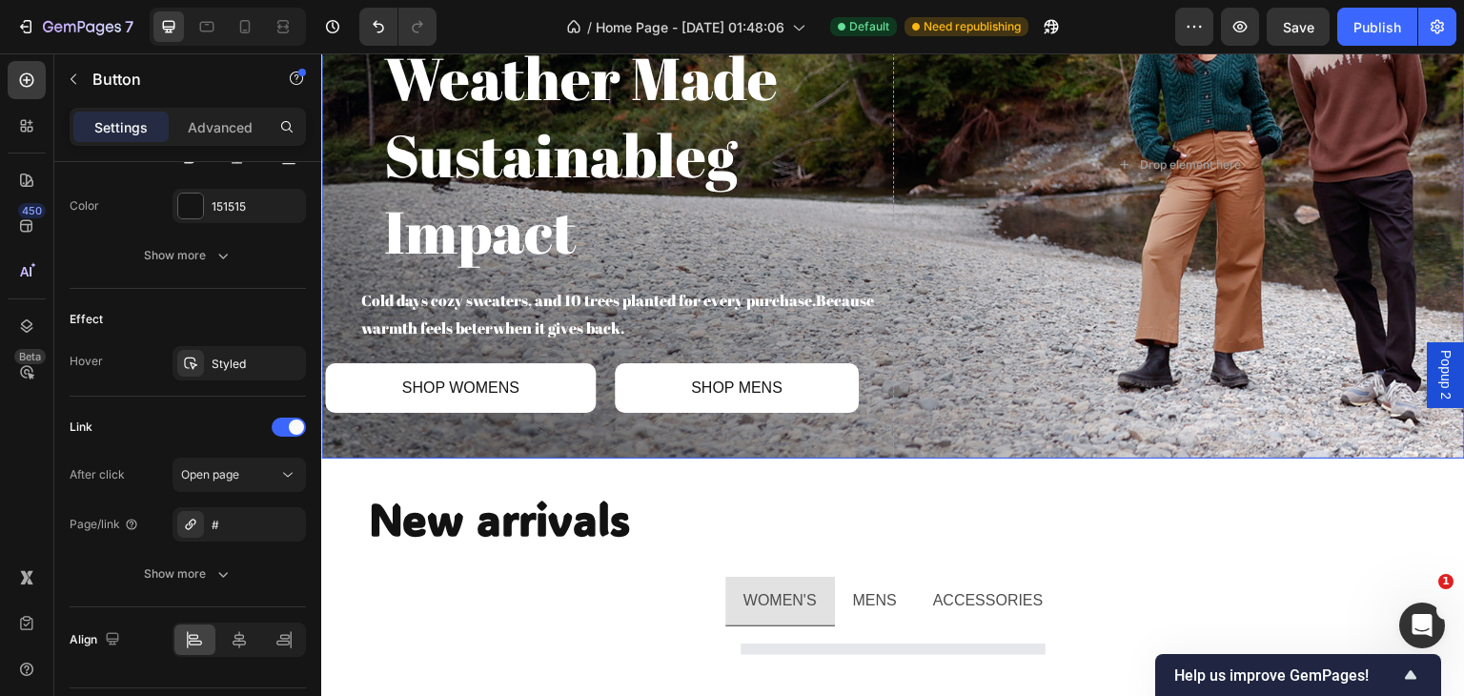
scroll to position [0, 0]
